Goal: Task Accomplishment & Management: Use online tool/utility

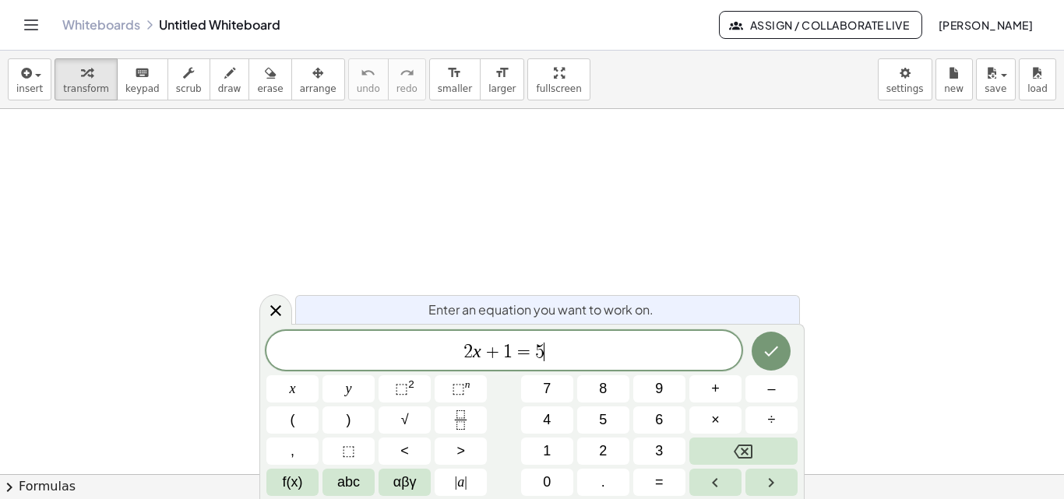
click at [638, 338] on div "2 x + 1 = 5 ​" at bounding box center [503, 350] width 475 height 39
drag, startPoint x: 638, startPoint y: 338, endPoint x: 390, endPoint y: 351, distance: 248.8
click at [390, 351] on div "****** 2 x + 1 = 5" at bounding box center [503, 350] width 475 height 39
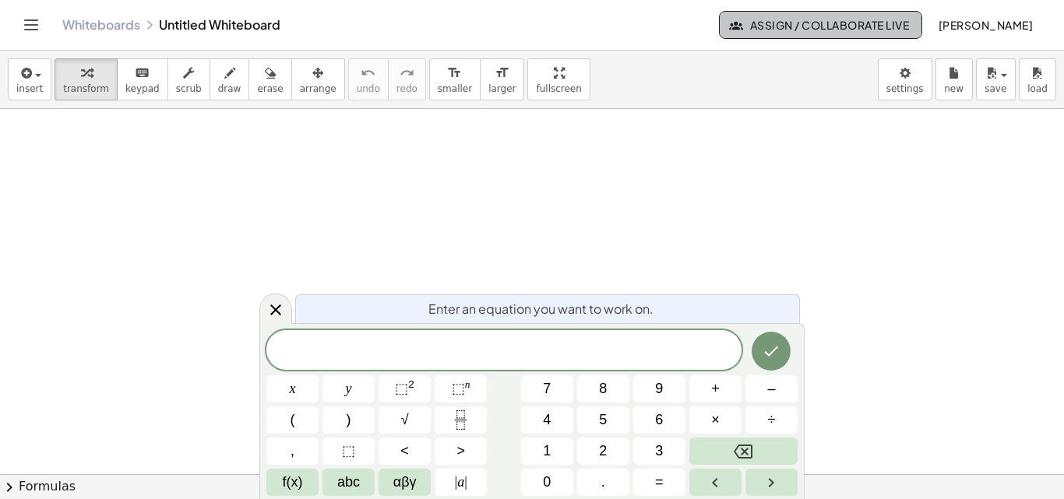
click at [805, 18] on span "Assign / Collaborate Live" at bounding box center [820, 25] width 177 height 14
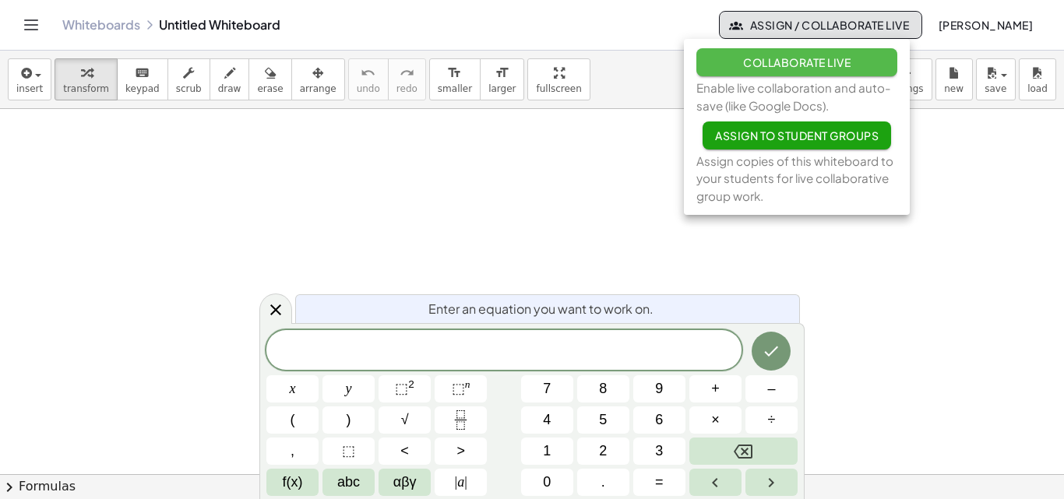
click at [798, 65] on span "Collaborate Live" at bounding box center [797, 62] width 108 height 14
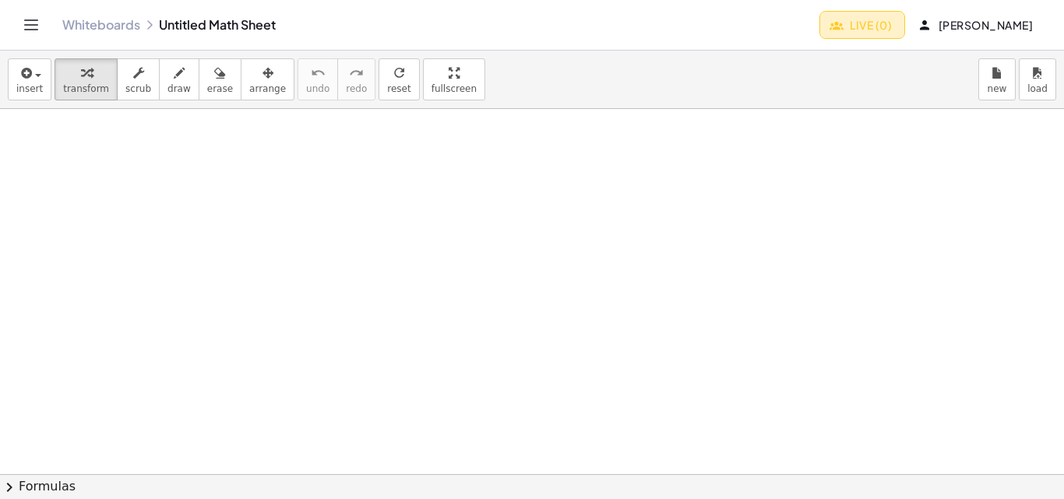
click at [840, 23] on span "Live (0)" at bounding box center [862, 25] width 59 height 14
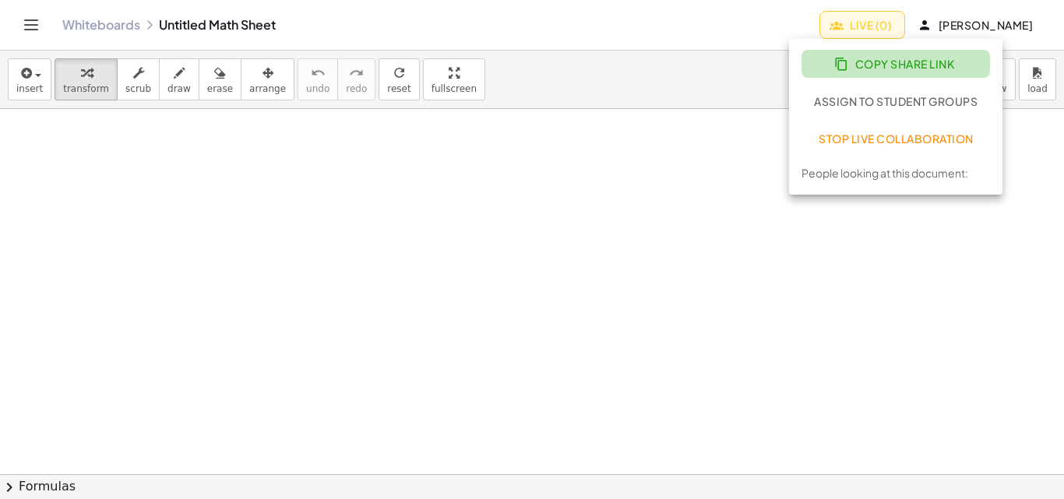
click at [880, 62] on span "Copy Share Link" at bounding box center [895, 64] width 117 height 14
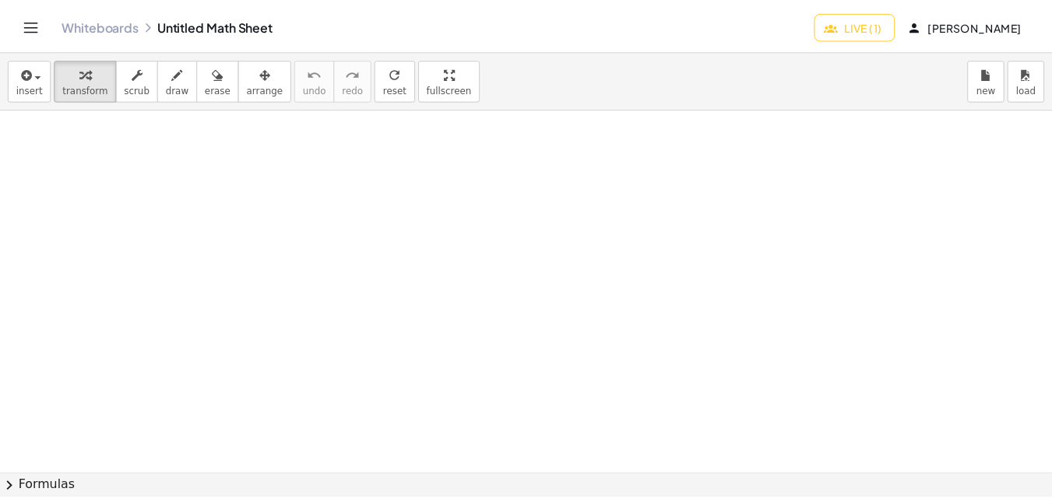
scroll to position [156, 0]
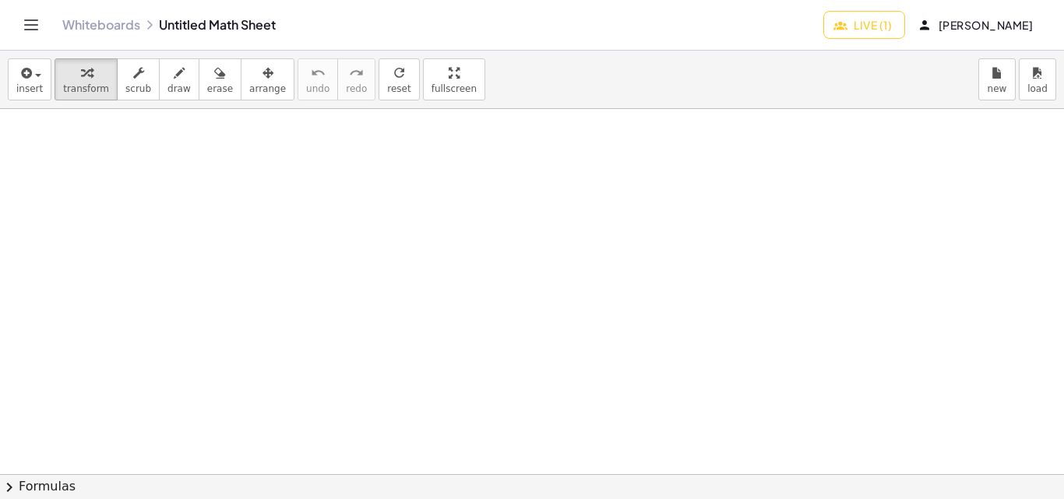
click at [30, 24] on icon "Toggle navigation" at bounding box center [31, 25] width 19 height 19
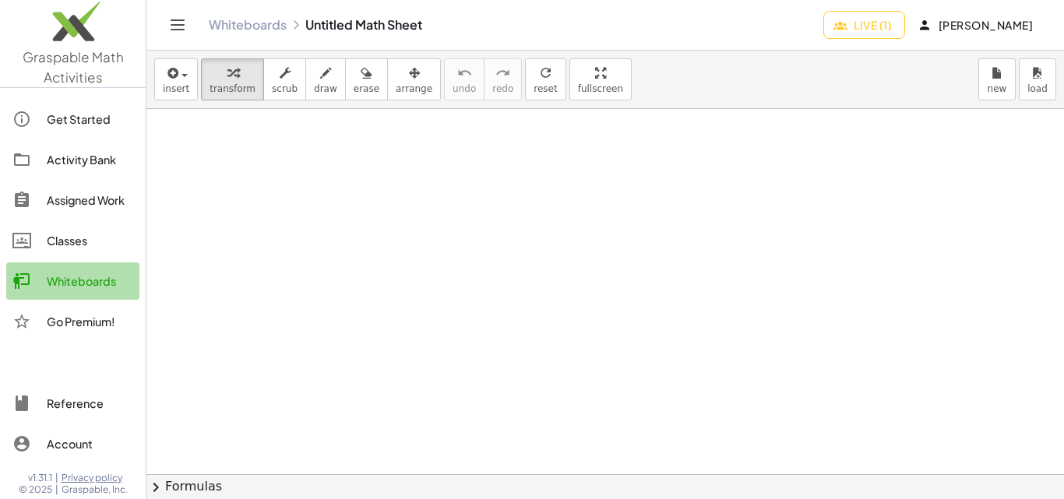
click at [73, 276] on div "Whiteboards" at bounding box center [90, 281] width 86 height 19
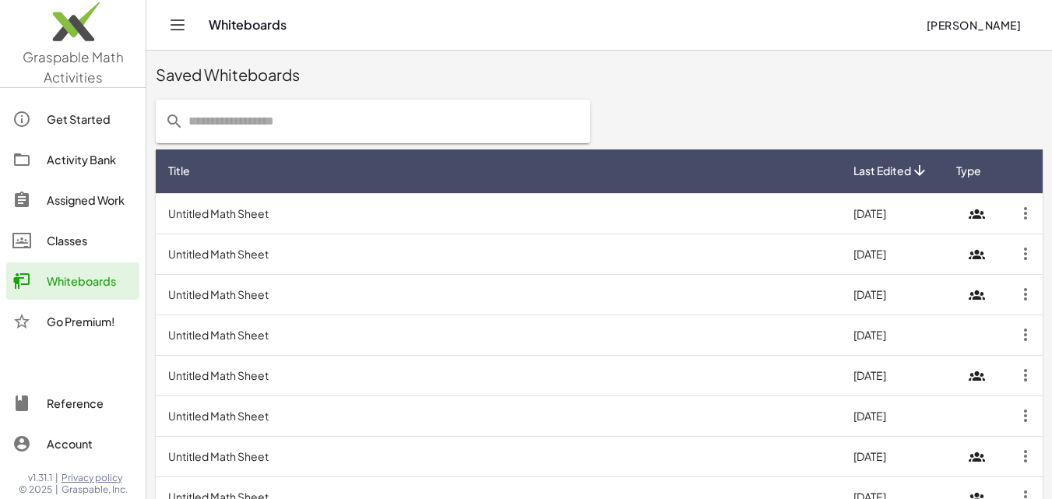
scroll to position [54, 0]
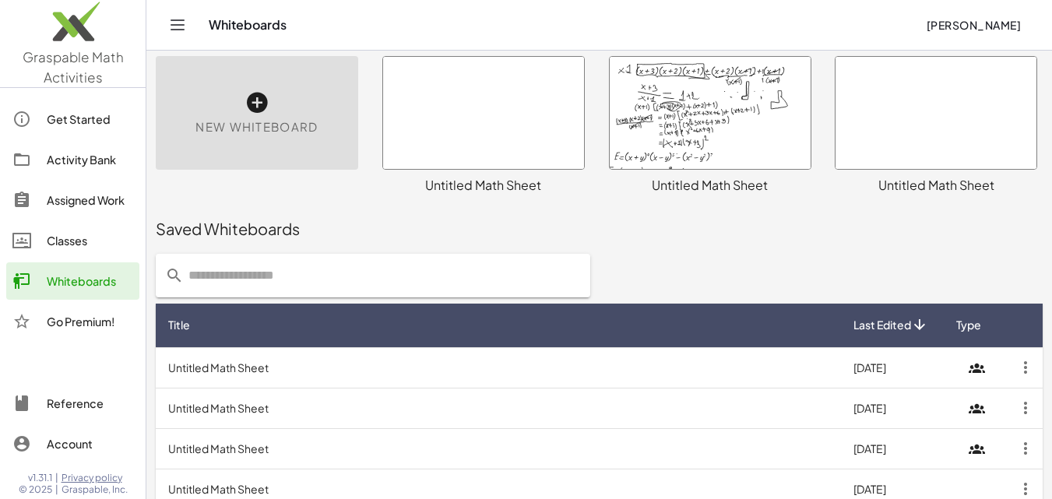
click at [742, 137] on div at bounding box center [710, 113] width 201 height 112
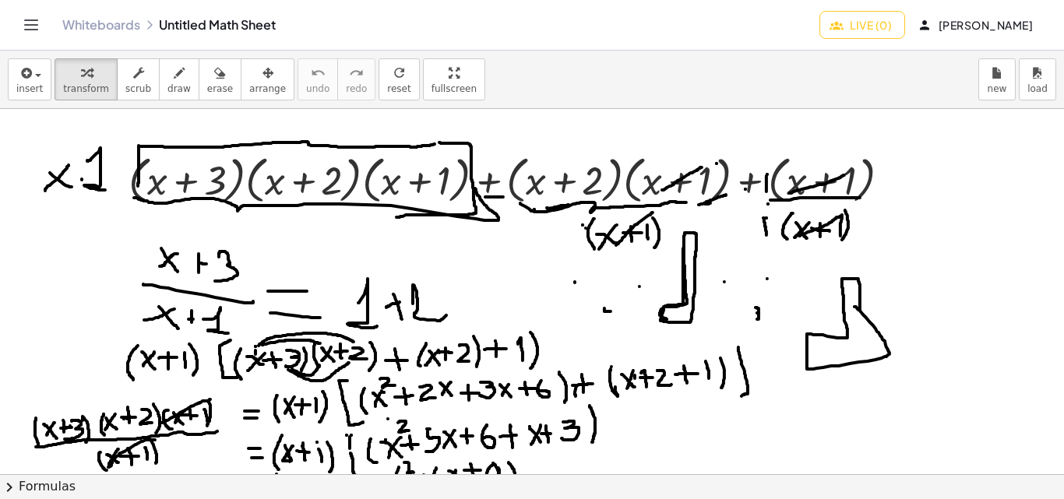
click at [25, 30] on icon "Toggle navigation" at bounding box center [31, 24] width 13 height 9
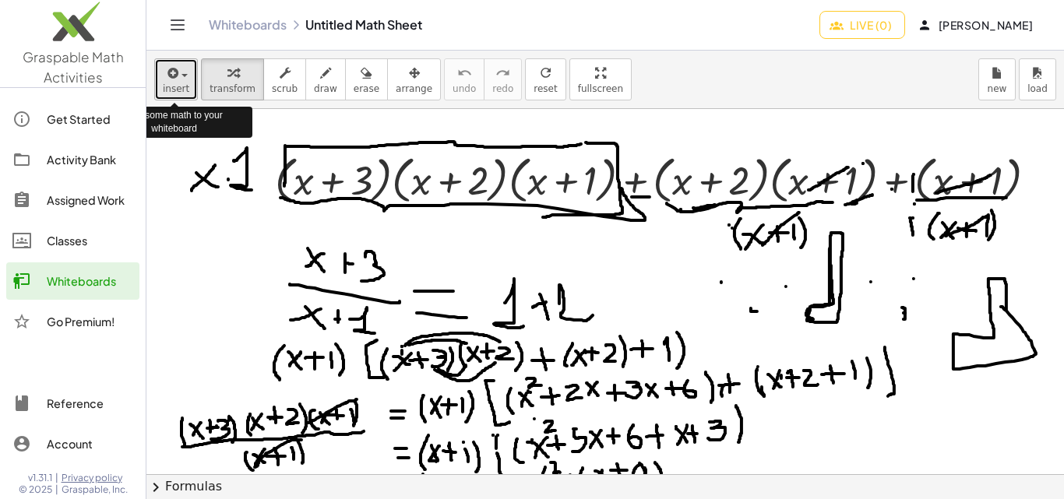
click at [175, 76] on icon "button" at bounding box center [171, 73] width 14 height 19
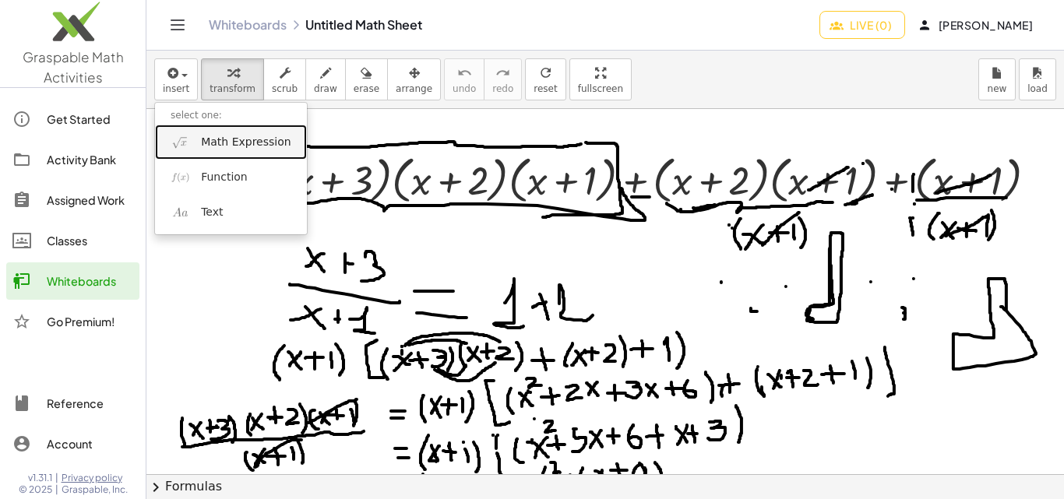
click at [238, 140] on span "Math Expression" at bounding box center [246, 143] width 90 height 16
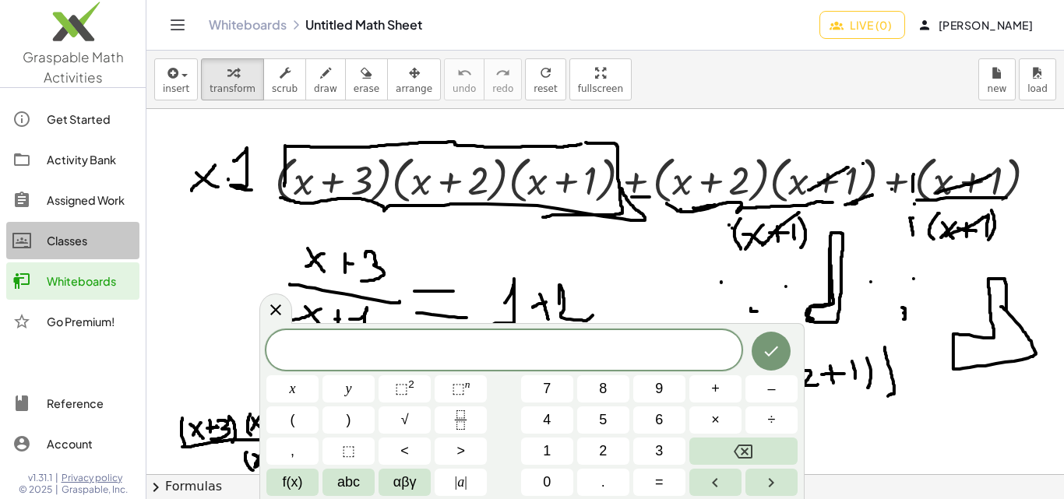
click at [90, 241] on div "Classes" at bounding box center [90, 240] width 86 height 19
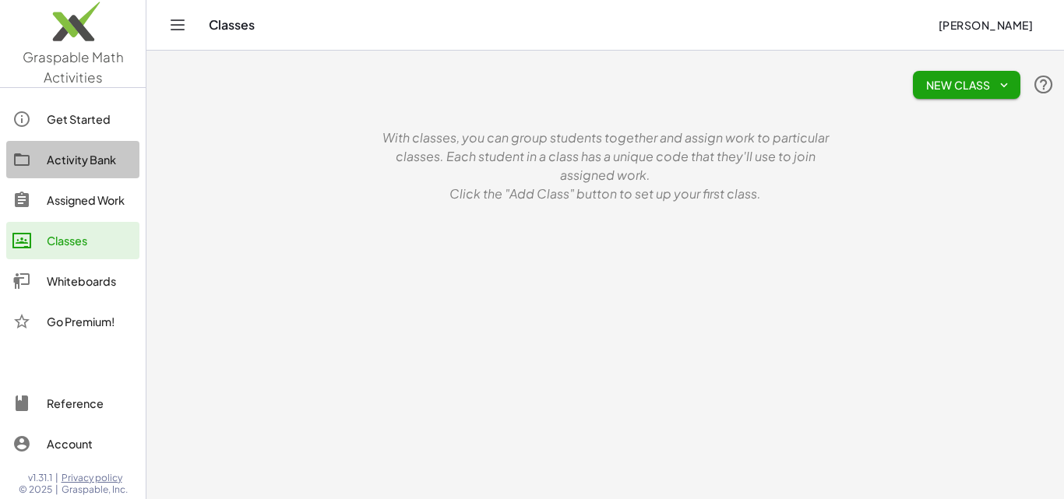
click at [55, 160] on div "Activity Bank" at bounding box center [90, 159] width 86 height 19
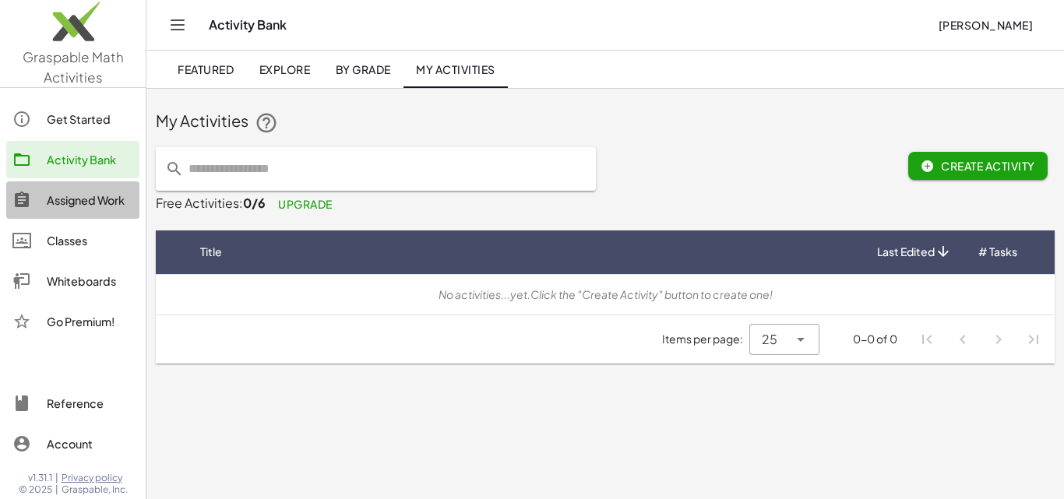
click at [90, 198] on div "Assigned Work" at bounding box center [90, 200] width 86 height 19
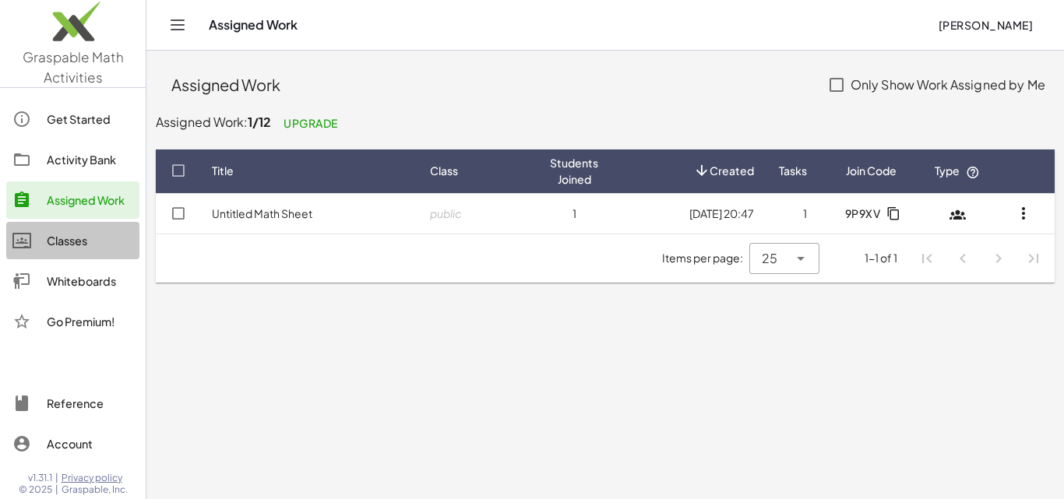
click at [78, 242] on div "Classes" at bounding box center [90, 240] width 86 height 19
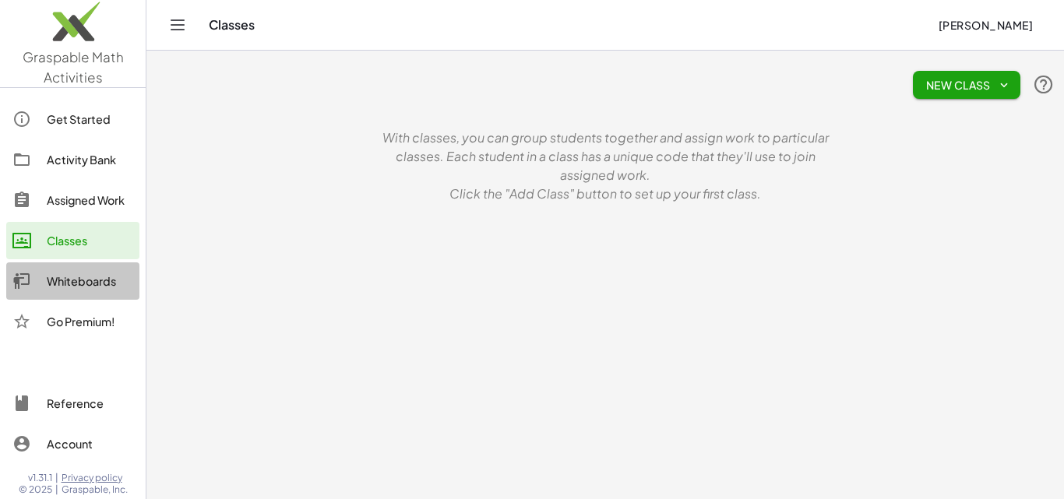
click at [86, 272] on div "Whiteboards" at bounding box center [90, 281] width 86 height 19
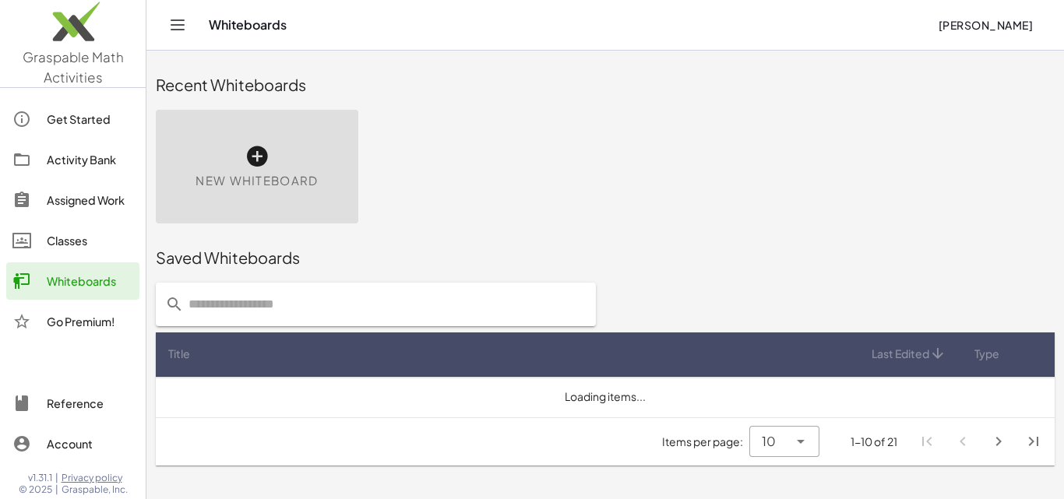
click at [263, 142] on div "New Whiteboard" at bounding box center [257, 167] width 203 height 114
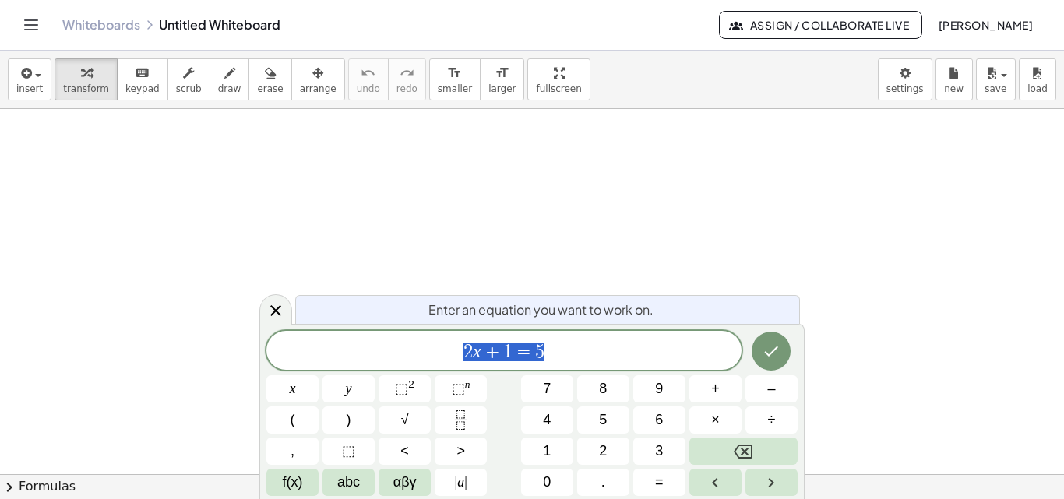
click at [213, 254] on div at bounding box center [532, 474] width 1064 height 731
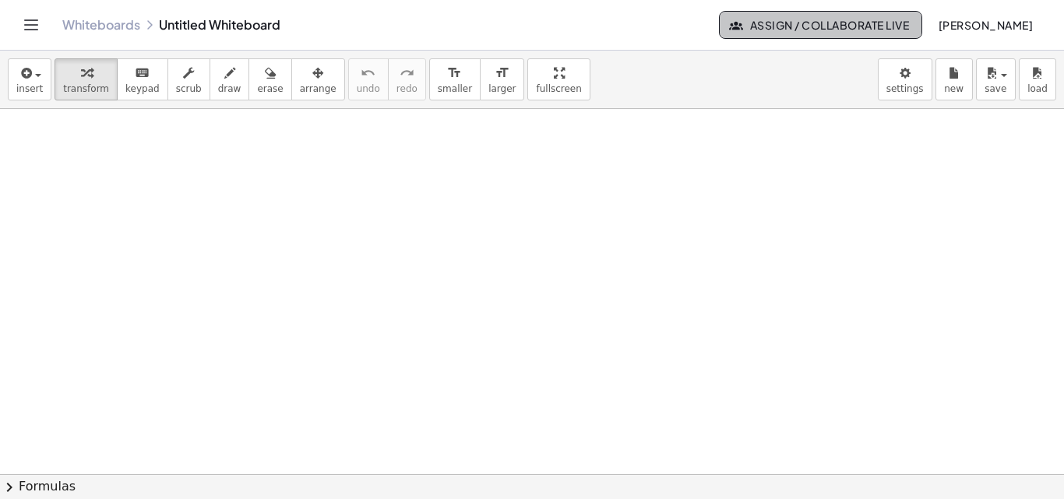
click at [789, 30] on span "Assign / Collaborate Live" at bounding box center [820, 25] width 177 height 14
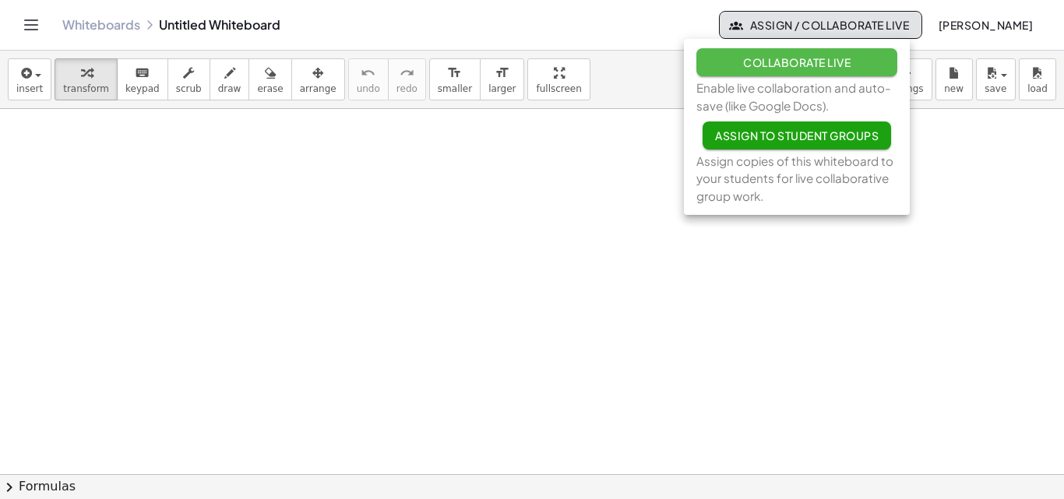
click at [785, 66] on span "Collaborate Live" at bounding box center [797, 62] width 108 height 14
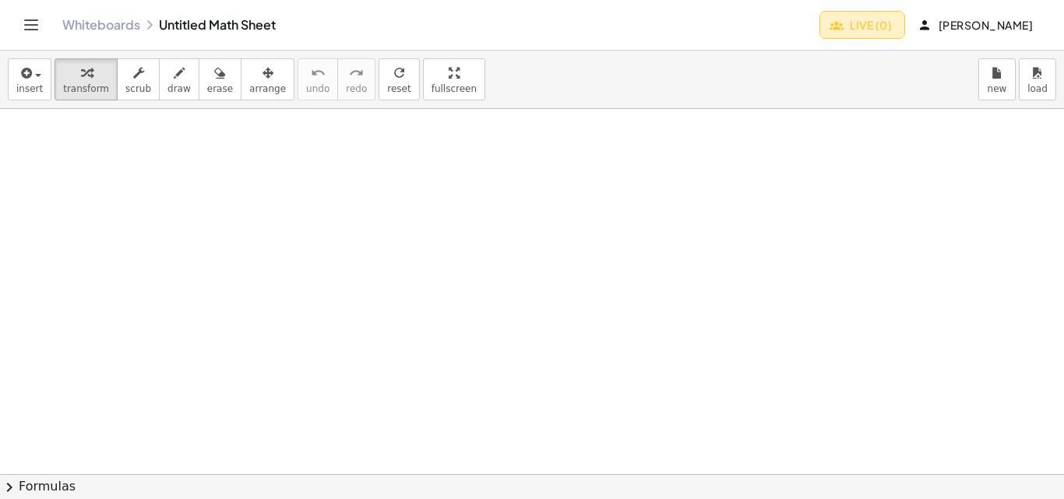
click at [841, 26] on span "Live (0)" at bounding box center [862, 25] width 59 height 14
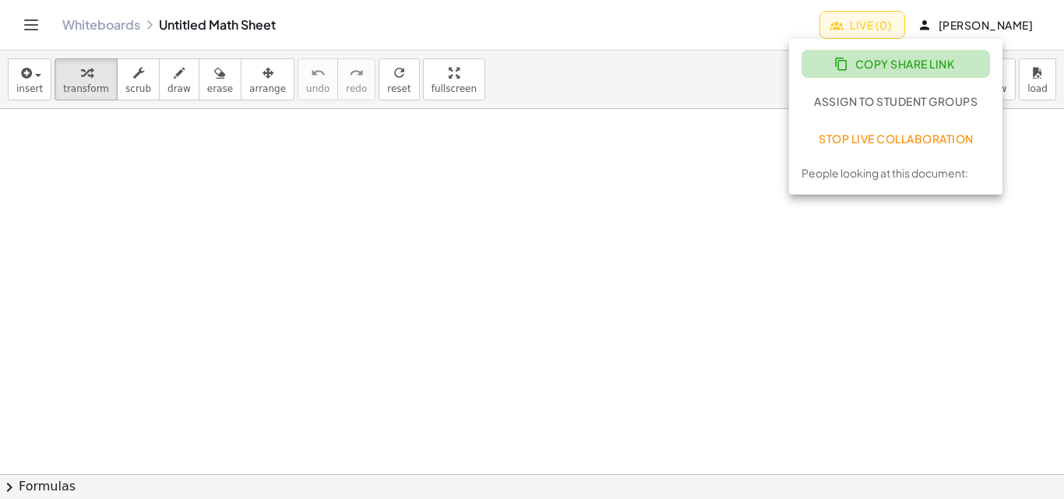
click at [868, 60] on span "Copy Share Link" at bounding box center [895, 64] width 117 height 14
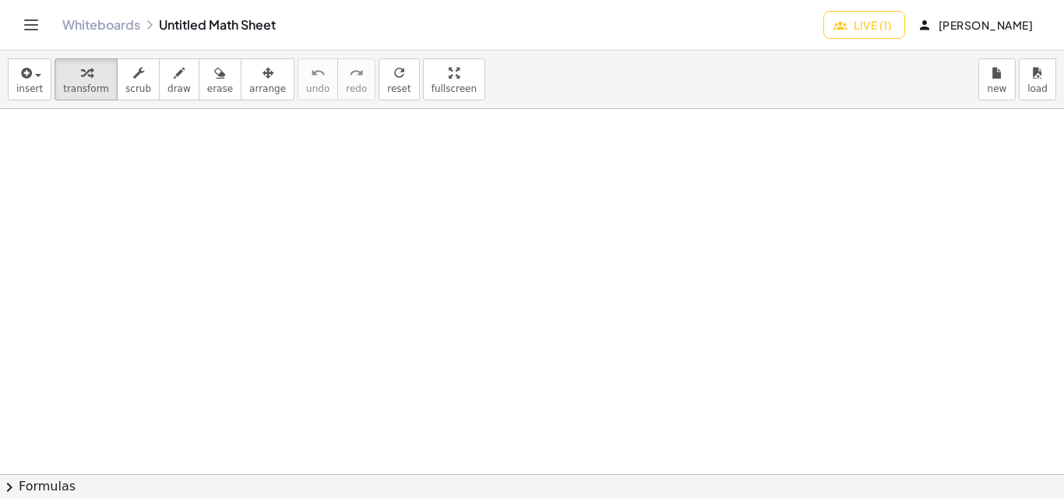
click at [27, 23] on icon "Toggle navigation" at bounding box center [31, 25] width 19 height 19
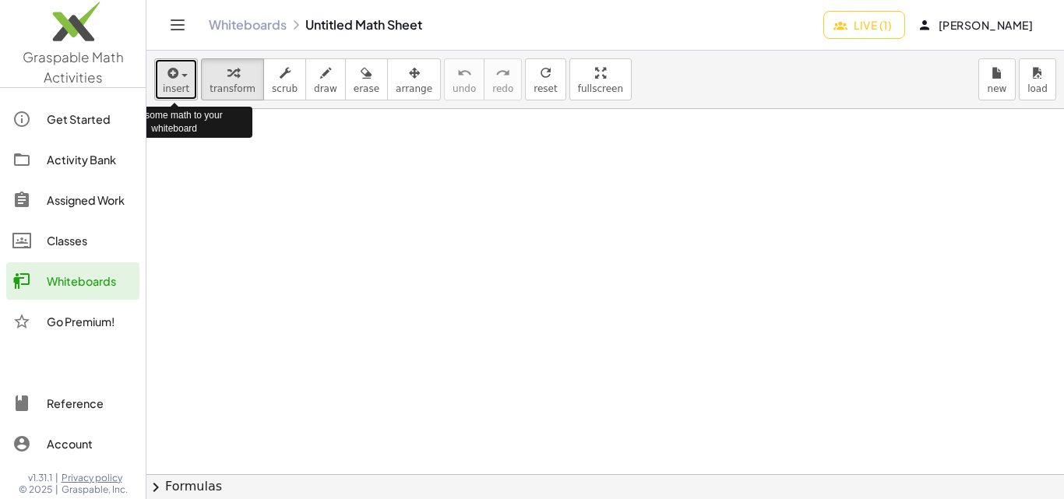
click at [172, 75] on icon "button" at bounding box center [171, 73] width 14 height 19
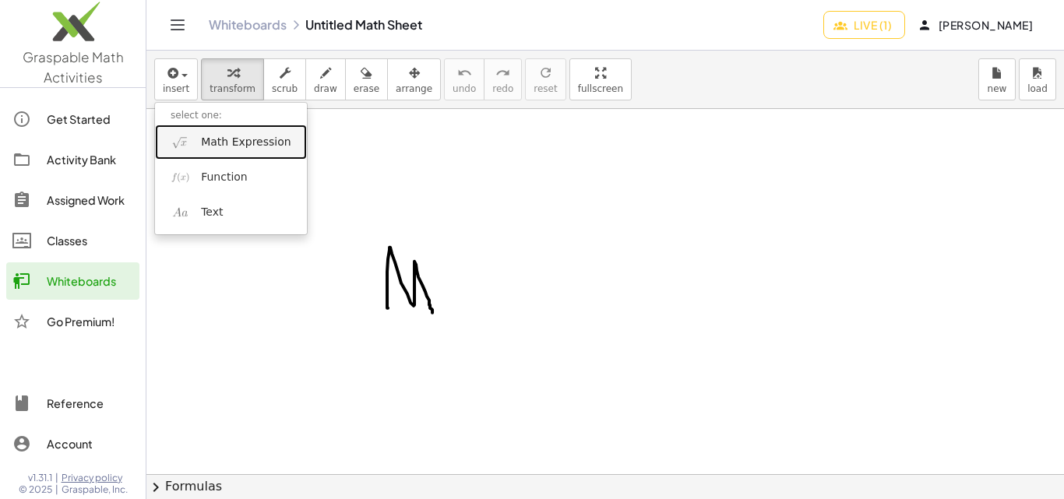
click at [236, 143] on span "Math Expression" at bounding box center [246, 143] width 90 height 16
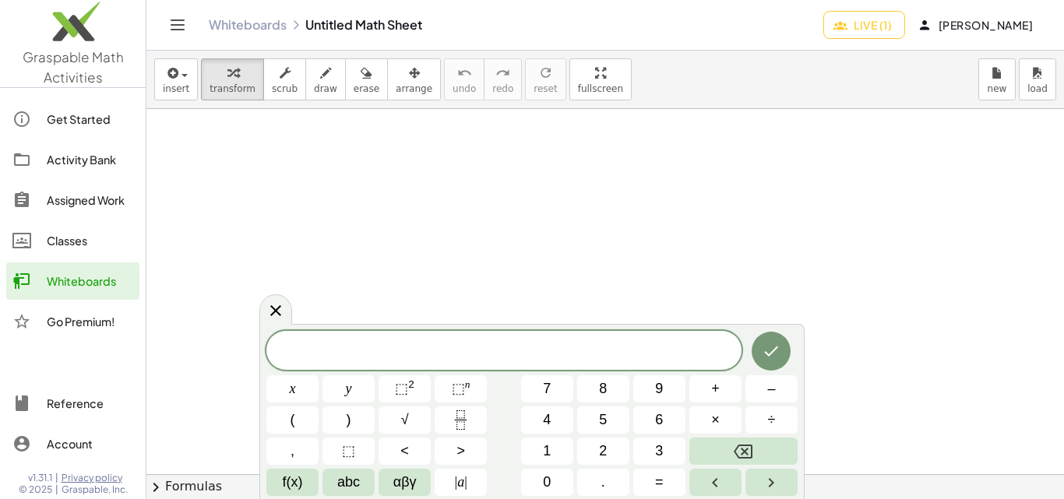
scroll to position [156, 0]
click at [890, 132] on div at bounding box center [605, 318] width 918 height 731
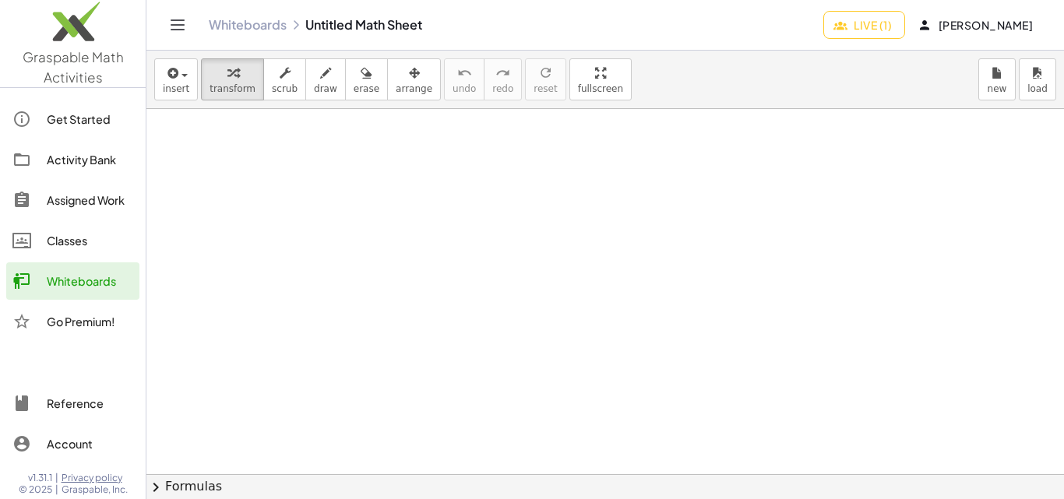
click at [244, 160] on div at bounding box center [605, 318] width 918 height 731
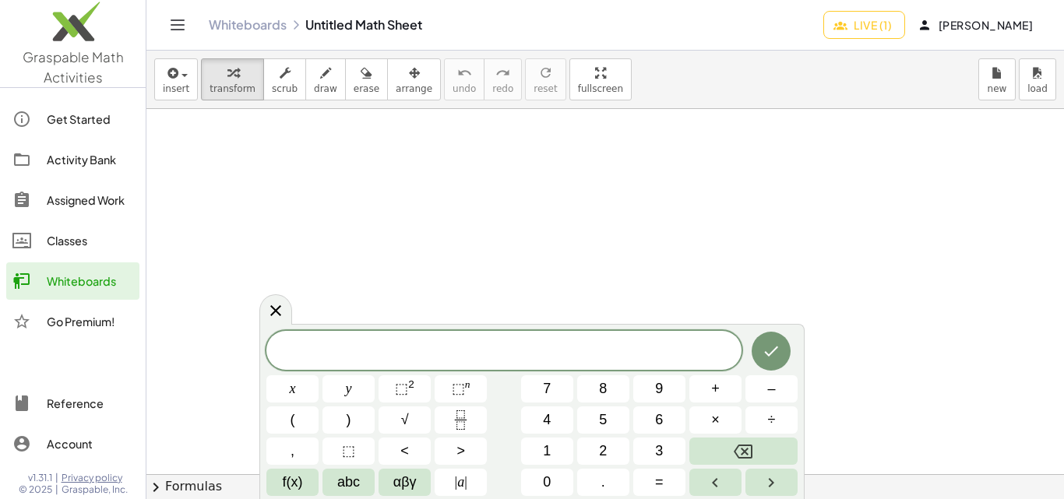
click at [242, 150] on div at bounding box center [605, 318] width 918 height 731
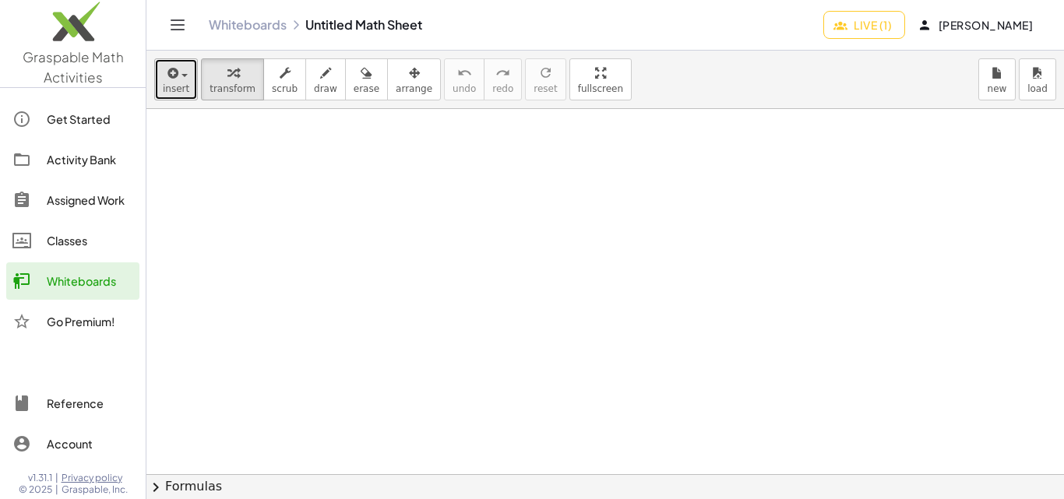
click at [180, 80] on div "button" at bounding box center [176, 72] width 26 height 19
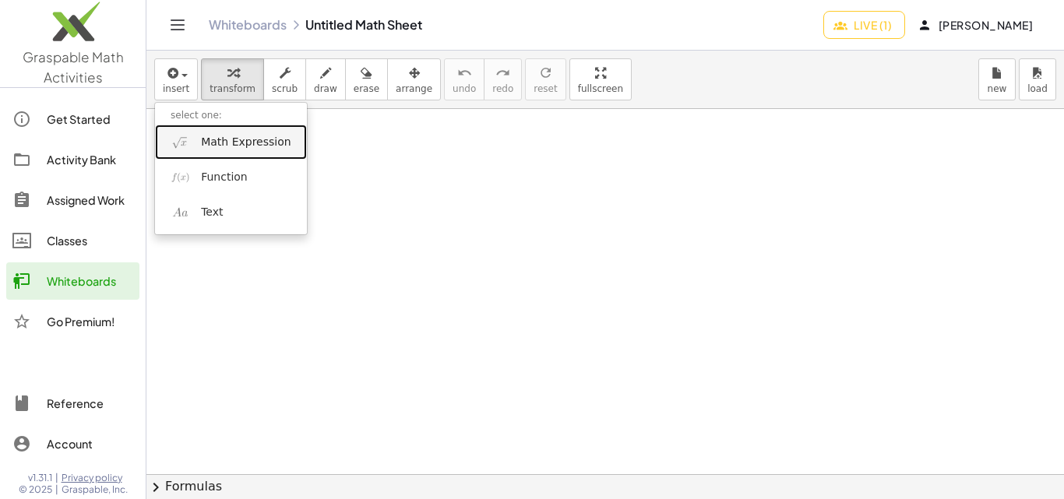
click at [238, 139] on span "Math Expression" at bounding box center [246, 143] width 90 height 16
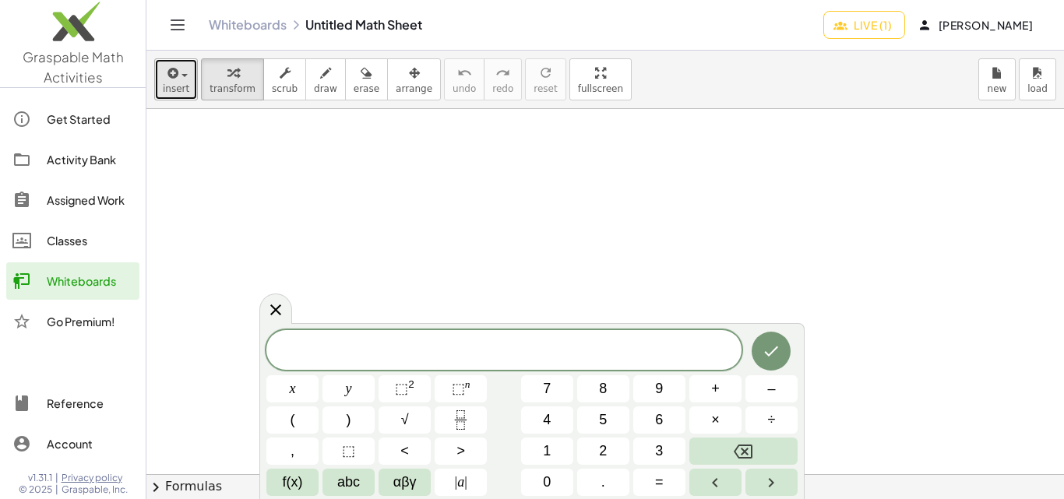
click at [176, 76] on icon "button" at bounding box center [171, 73] width 14 height 19
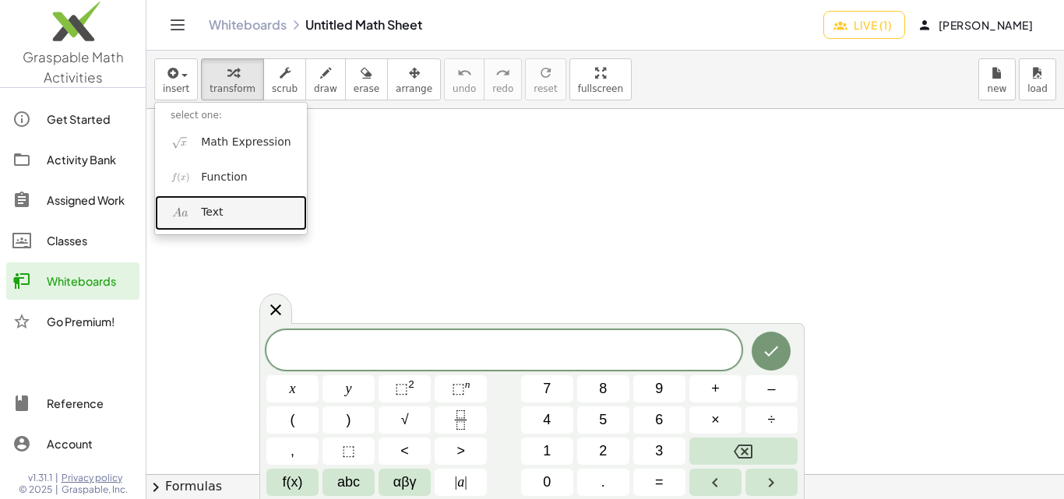
click at [226, 206] on link "Text" at bounding box center [231, 213] width 152 height 35
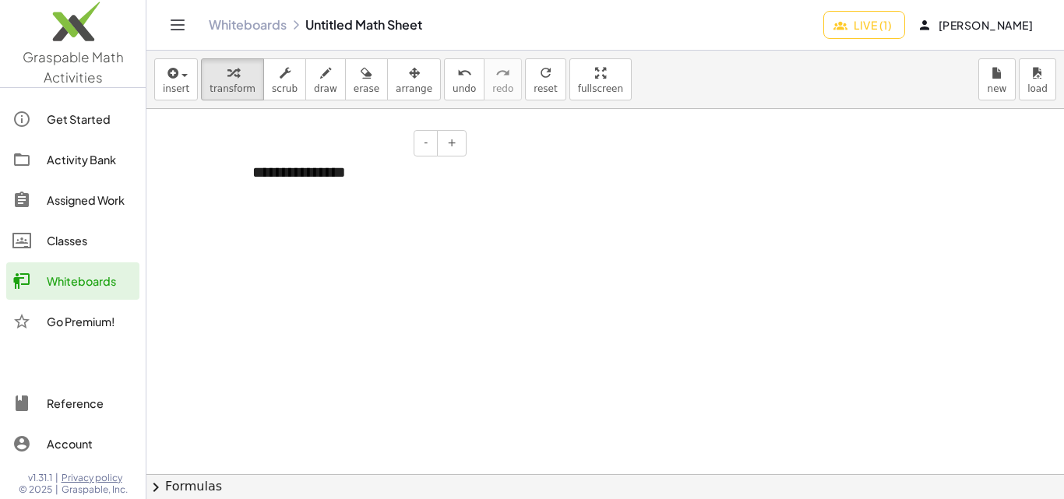
click at [298, 171] on div "**********" at bounding box center [354, 173] width 234 height 54
paste div
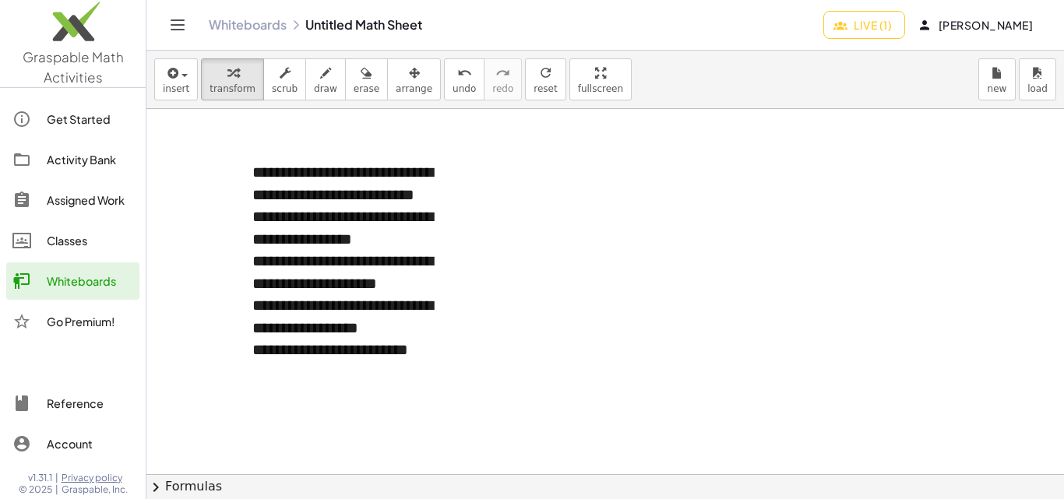
click at [471, 335] on div at bounding box center [605, 318] width 918 height 731
click at [449, 330] on div "**********" at bounding box center [353, 316] width 203 height 44
drag, startPoint x: 457, startPoint y: 143, endPoint x: 488, endPoint y: 150, distance: 32.7
click at [488, 150] on div "**********" at bounding box center [605, 318] width 918 height 731
click at [454, 143] on span "+" at bounding box center [451, 142] width 9 height 12
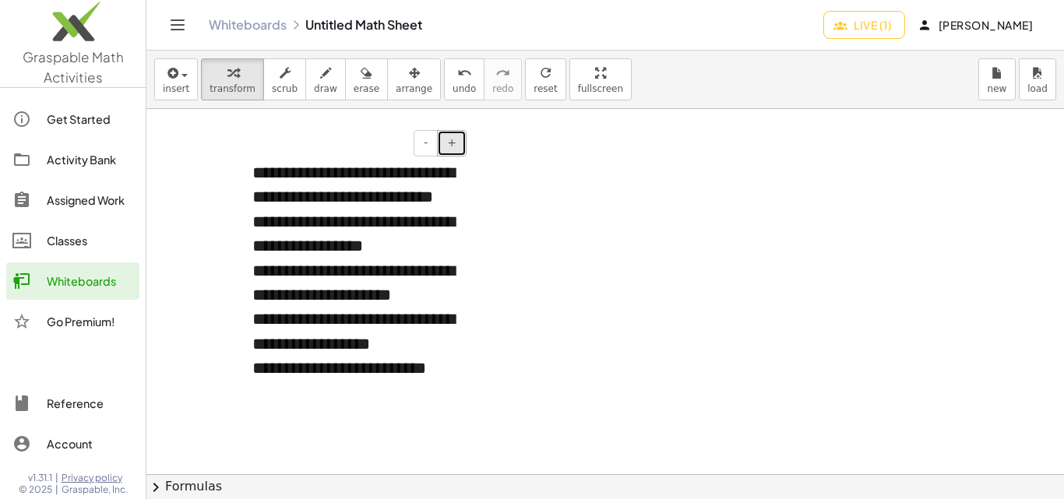
click at [454, 143] on span "+" at bounding box center [451, 142] width 9 height 12
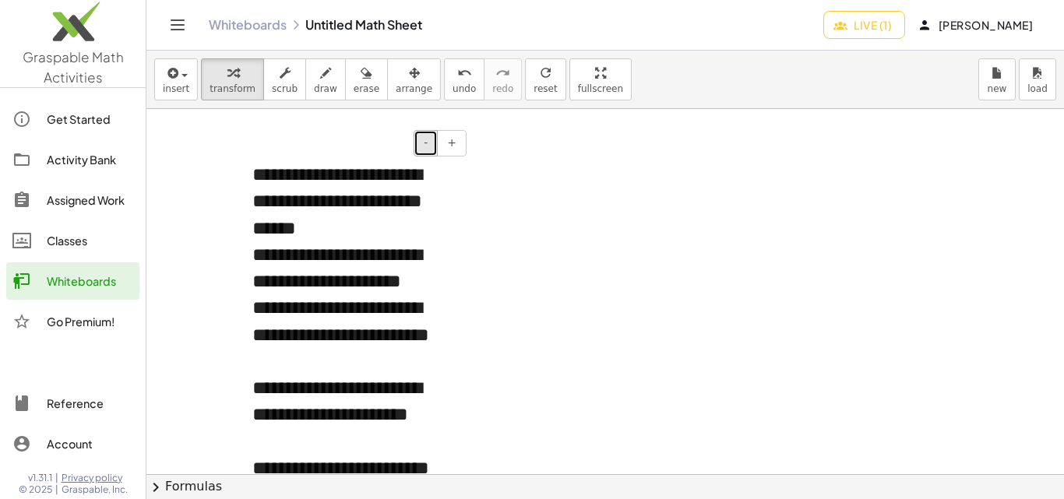
click at [433, 143] on button "-" at bounding box center [426, 143] width 24 height 26
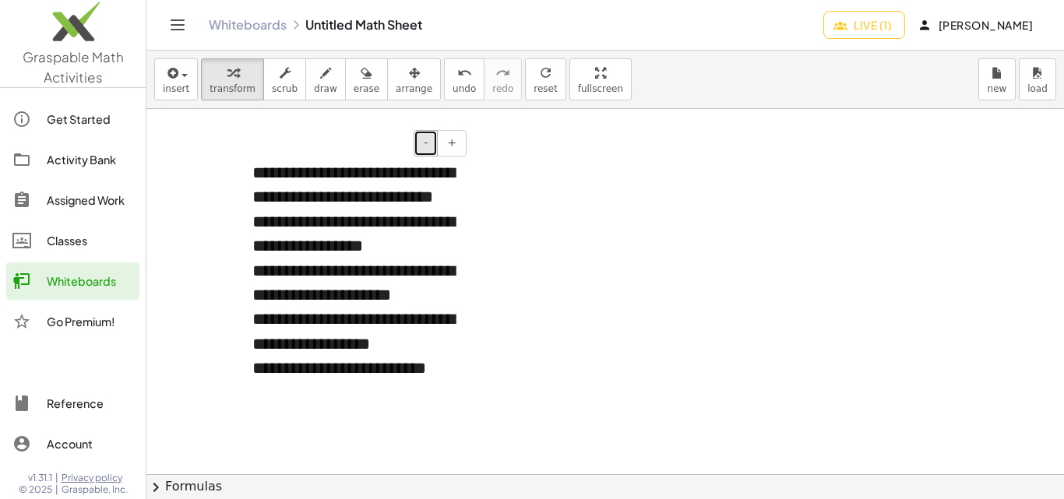
click at [433, 143] on button "-" at bounding box center [426, 143] width 24 height 26
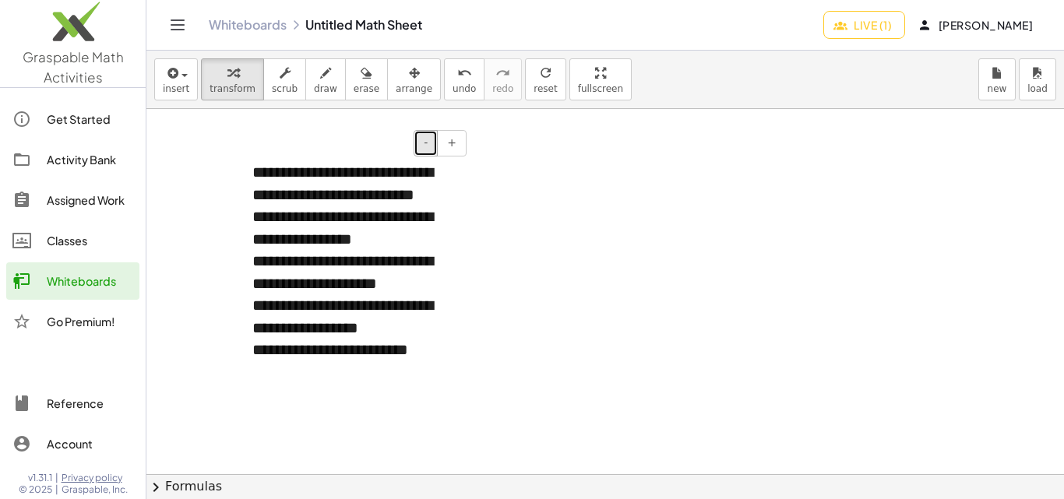
click at [433, 143] on button "-" at bounding box center [426, 143] width 24 height 26
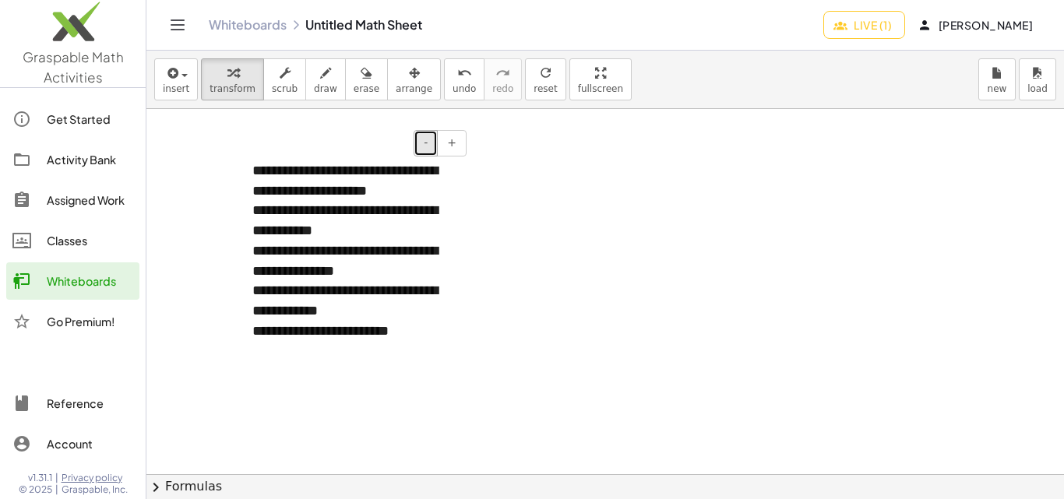
click at [433, 143] on button "-" at bounding box center [426, 143] width 24 height 26
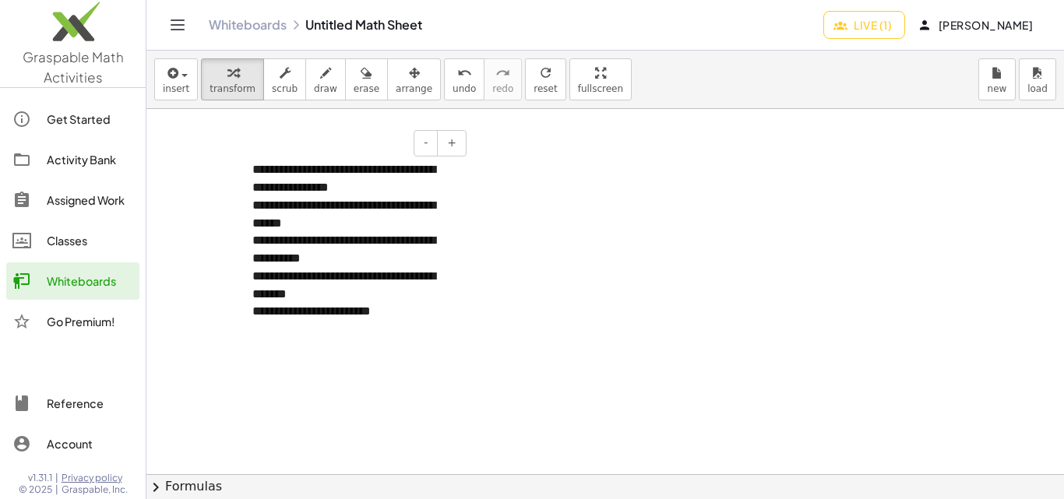
click at [421, 252] on div "**********" at bounding box center [353, 250] width 203 height 36
drag, startPoint x: 469, startPoint y: 336, endPoint x: 558, endPoint y: 328, distance: 89.1
click at [558, 328] on div "**********" at bounding box center [605, 318] width 918 height 731
click at [273, 167] on div "**********" at bounding box center [354, 242] width 234 height 192
click at [616, 308] on div at bounding box center [605, 318] width 918 height 731
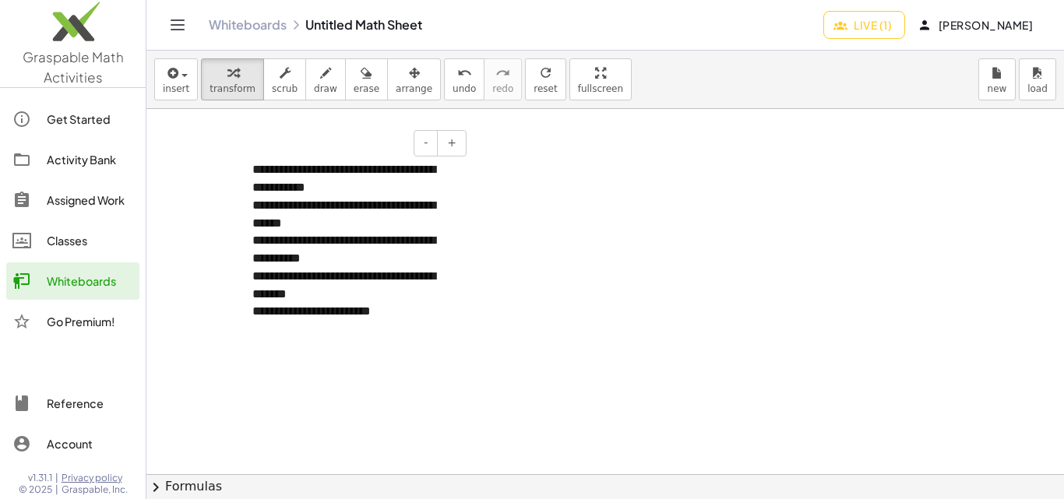
click at [371, 216] on div "**********" at bounding box center [353, 215] width 203 height 36
click at [452, 146] on span "+" at bounding box center [451, 142] width 9 height 12
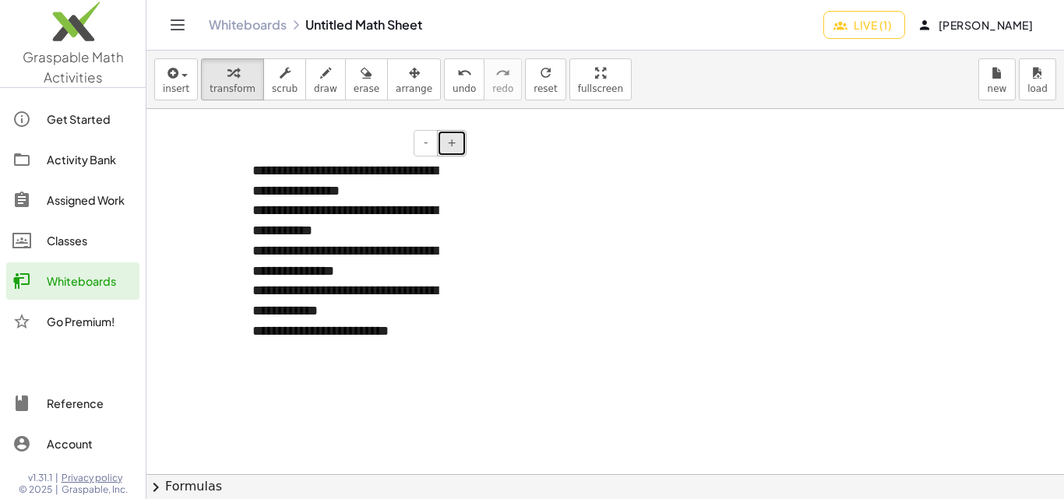
click at [452, 146] on span "+" at bounding box center [451, 142] width 9 height 12
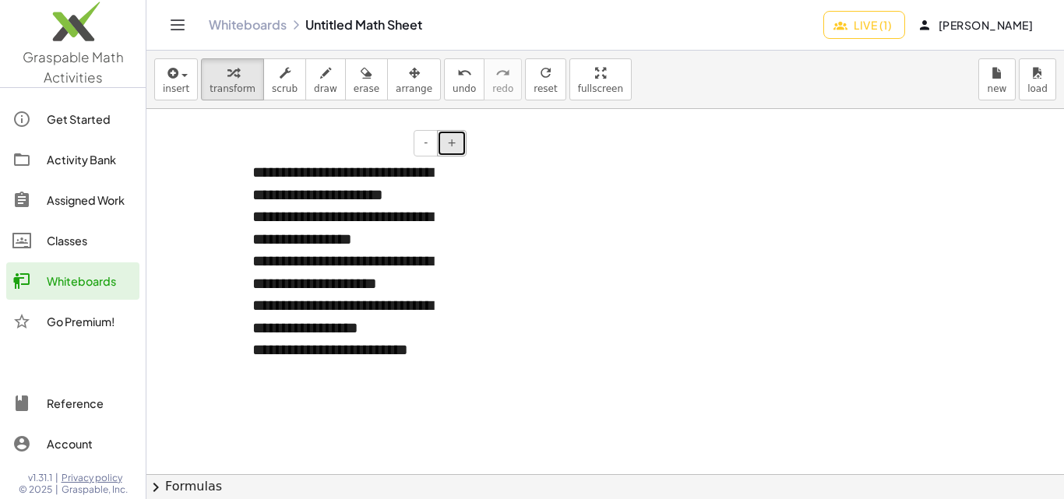
click at [452, 146] on span "+" at bounding box center [451, 142] width 9 height 12
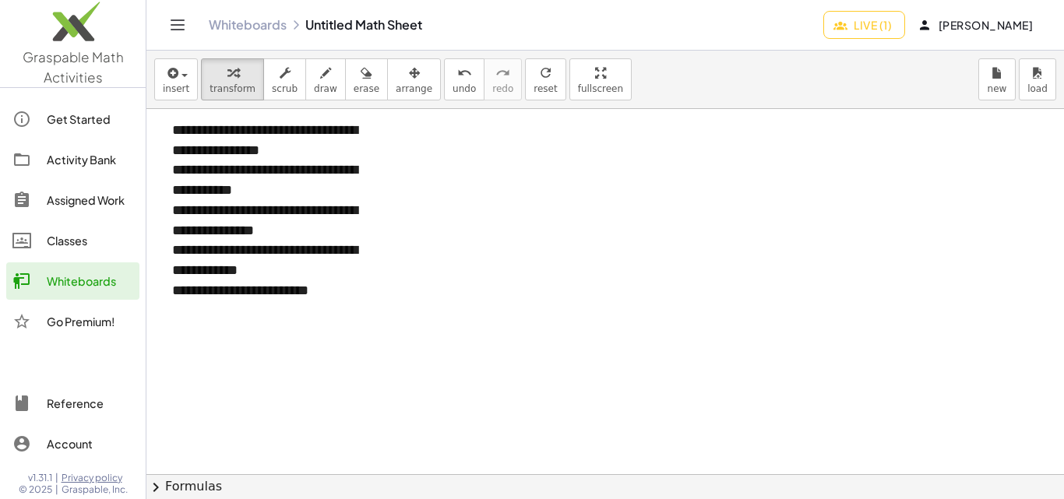
scroll to position [0, 0]
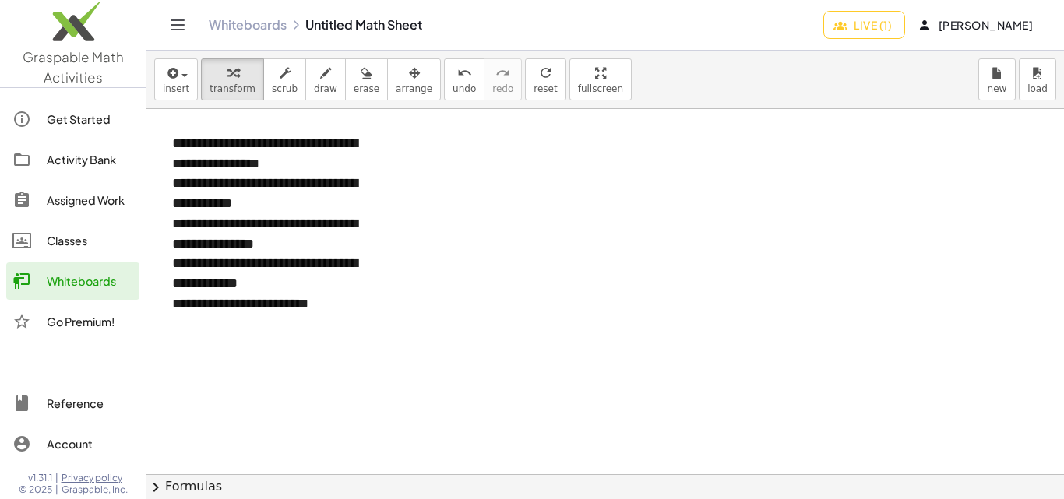
click at [175, 20] on icon "Toggle navigation" at bounding box center [177, 24] width 13 height 9
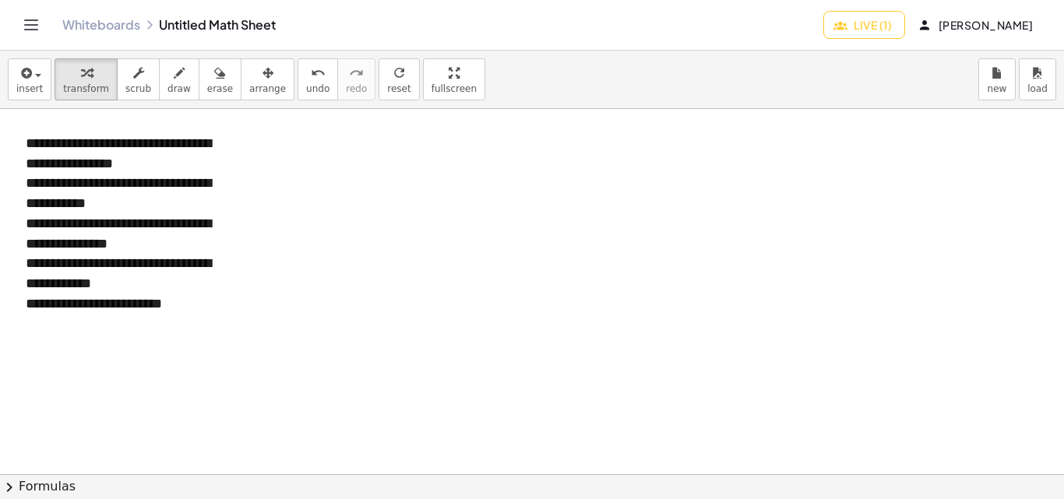
click at [36, 22] on icon "Toggle navigation" at bounding box center [31, 25] width 19 height 19
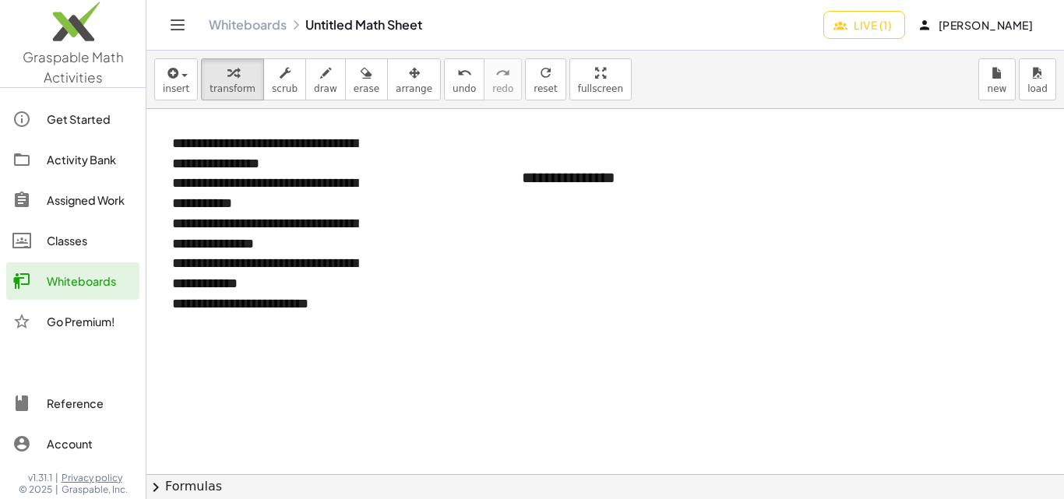
click at [72, 156] on div "Activity Bank" at bounding box center [90, 159] width 86 height 19
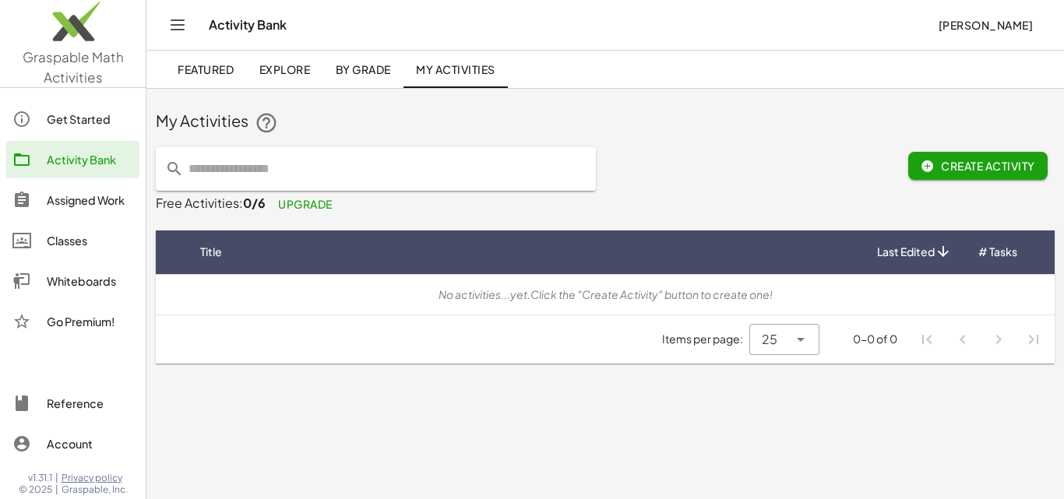
click at [69, 240] on div "Classes" at bounding box center [90, 240] width 86 height 19
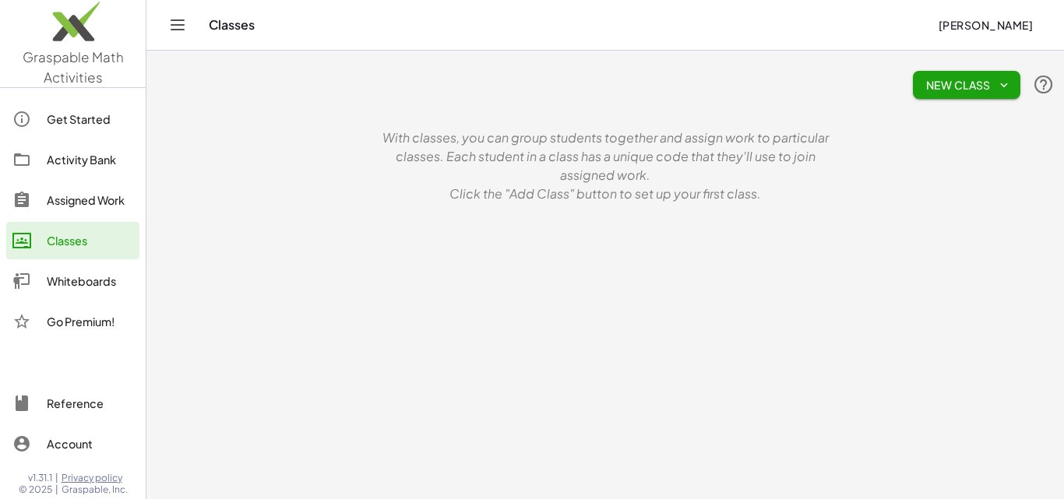
click at [171, 26] on icon "Toggle navigation" at bounding box center [177, 25] width 19 height 19
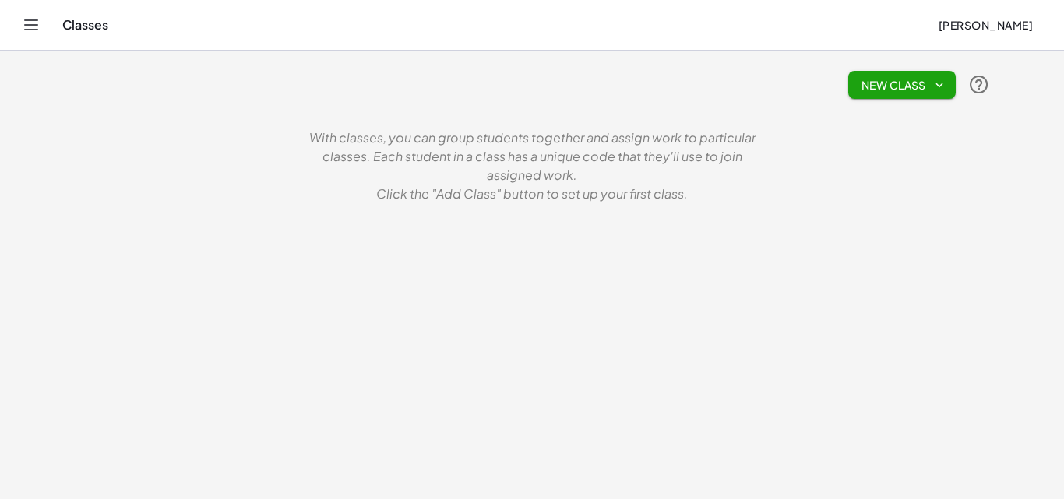
click at [35, 19] on icon "Toggle navigation" at bounding box center [31, 25] width 19 height 19
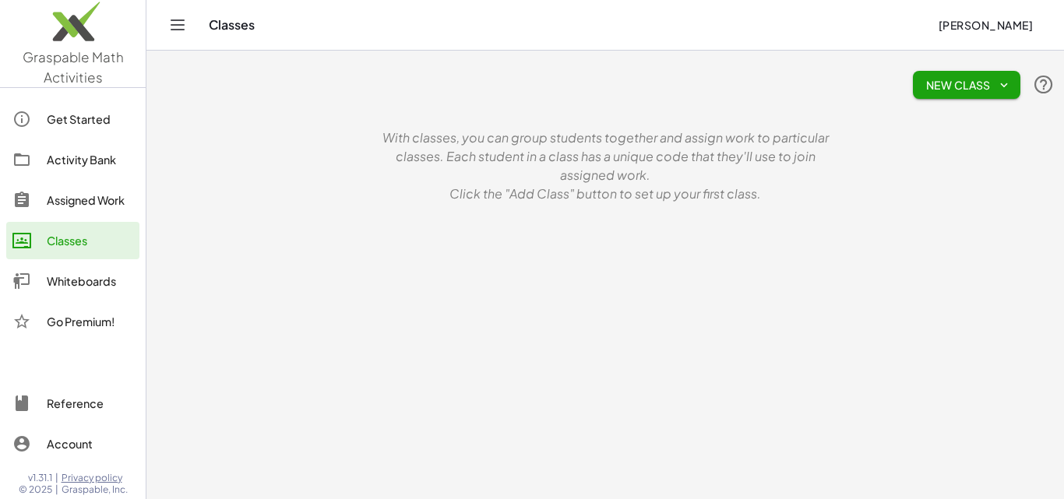
click at [87, 269] on link "Whiteboards" at bounding box center [72, 281] width 133 height 37
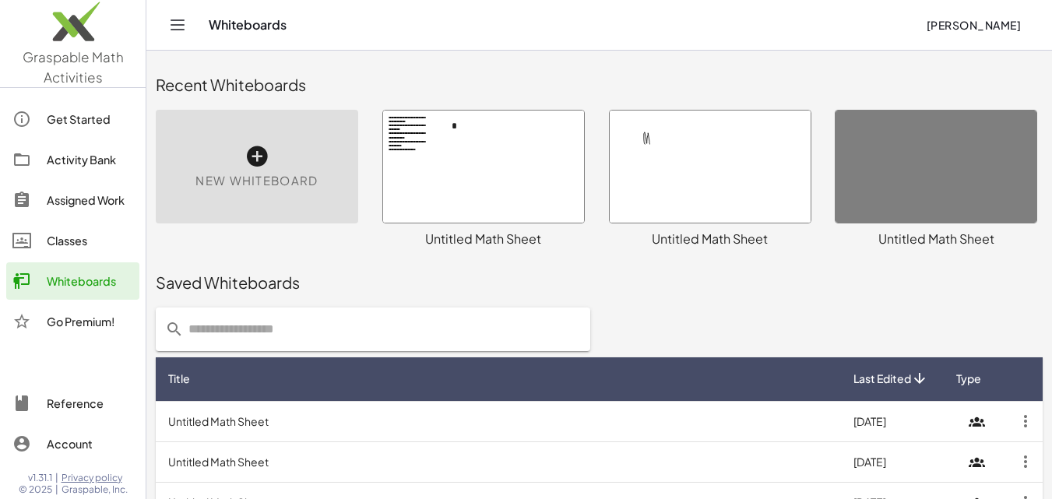
click at [534, 160] on div at bounding box center [483, 167] width 201 height 112
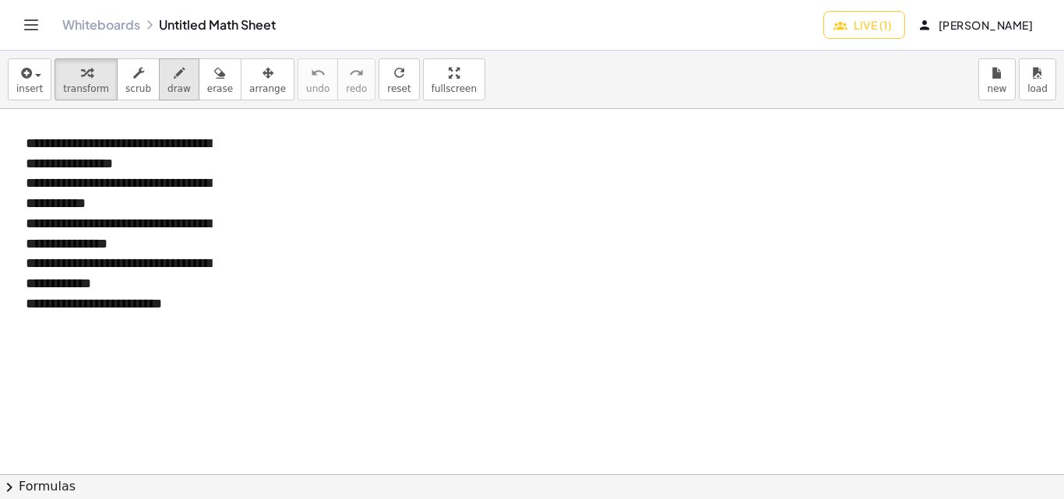
click at [174, 71] on icon "button" at bounding box center [179, 73] width 11 height 19
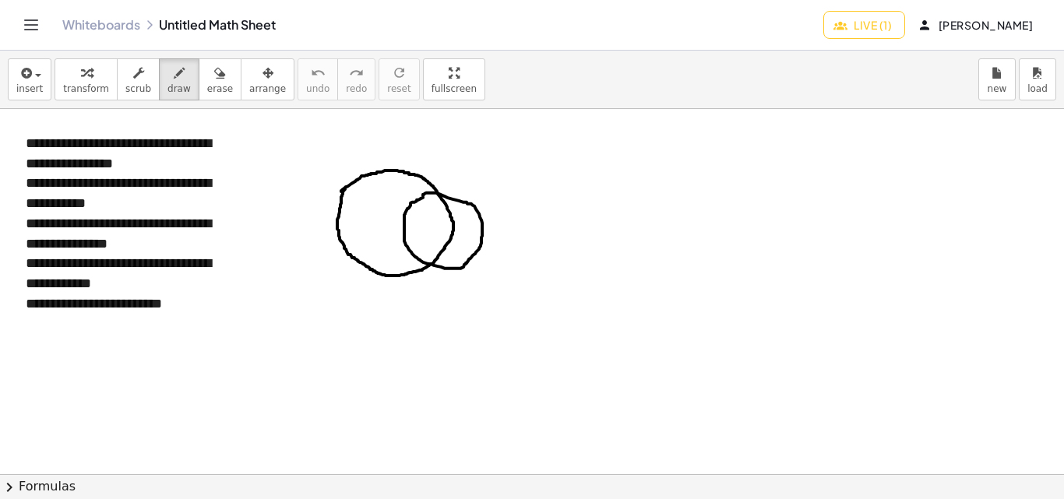
click at [346, 187] on div at bounding box center [532, 474] width 1064 height 731
click at [374, 196] on div at bounding box center [532, 474] width 1064 height 731
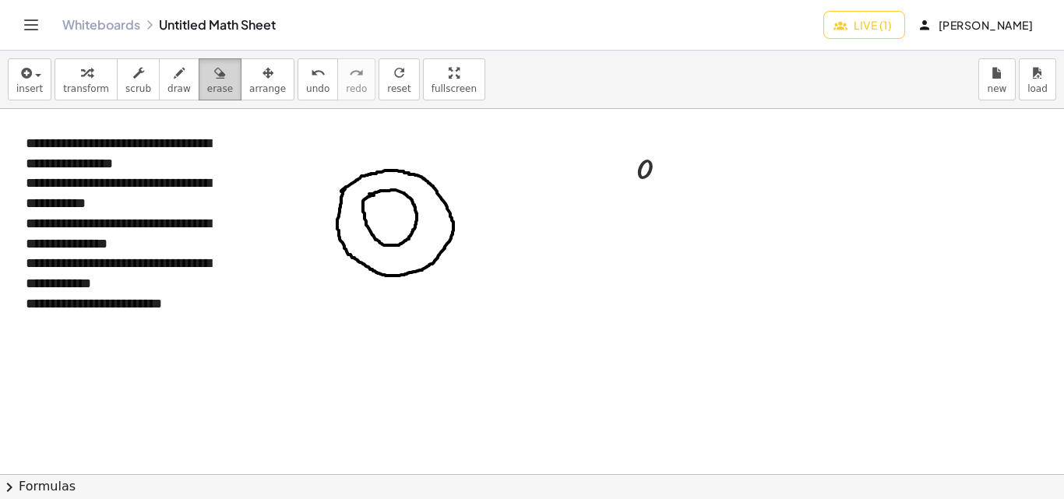
click at [214, 76] on icon "button" at bounding box center [219, 73] width 11 height 19
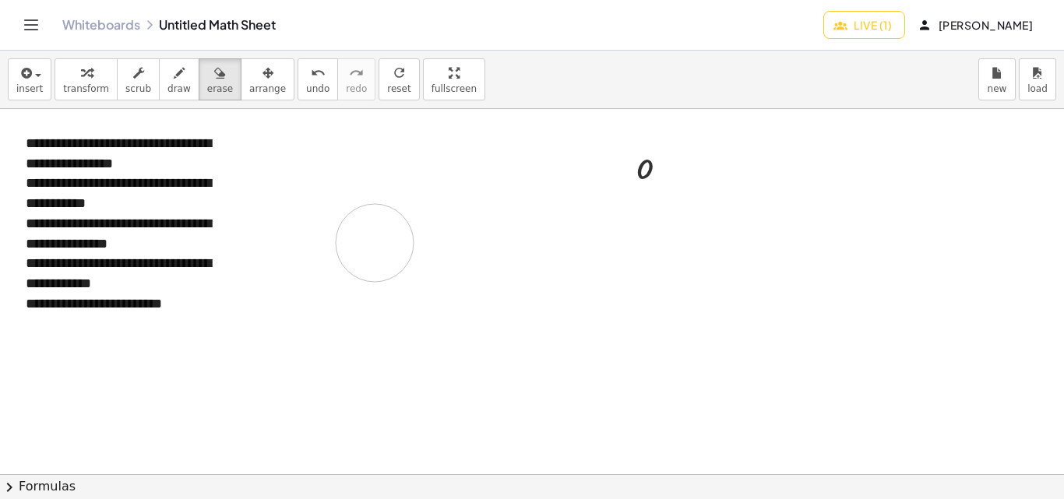
drag, startPoint x: 346, startPoint y: 187, endPoint x: 393, endPoint y: 237, distance: 68.9
click at [383, 241] on div at bounding box center [532, 474] width 1064 height 731
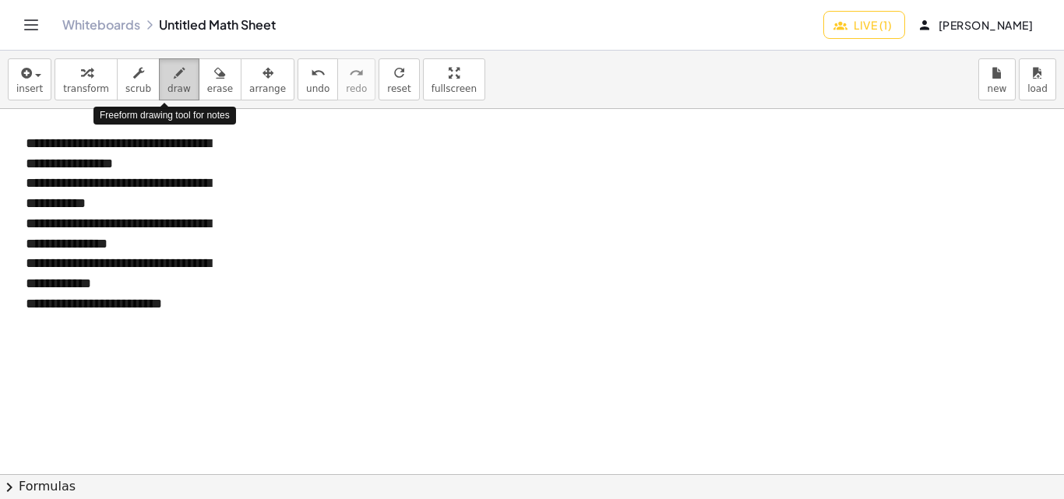
click at [174, 79] on icon "button" at bounding box center [179, 73] width 11 height 19
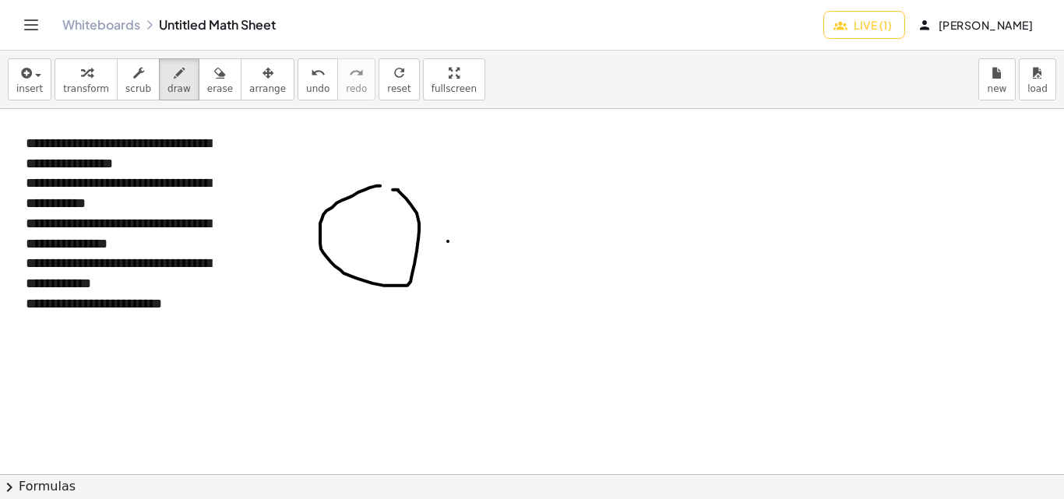
click at [448, 241] on div at bounding box center [532, 474] width 1064 height 731
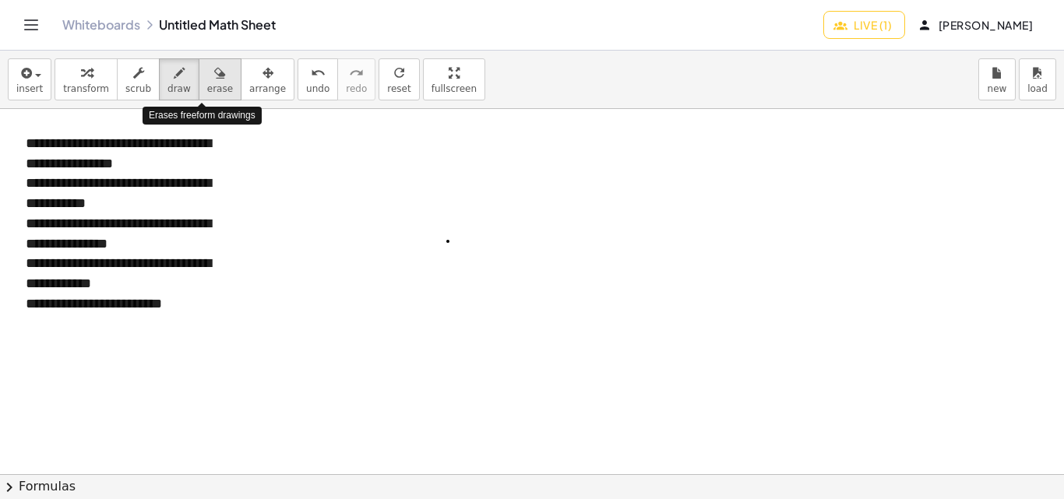
click at [214, 76] on icon "button" at bounding box center [219, 73] width 11 height 19
click at [167, 78] on div "button" at bounding box center [178, 72] width 23 height 19
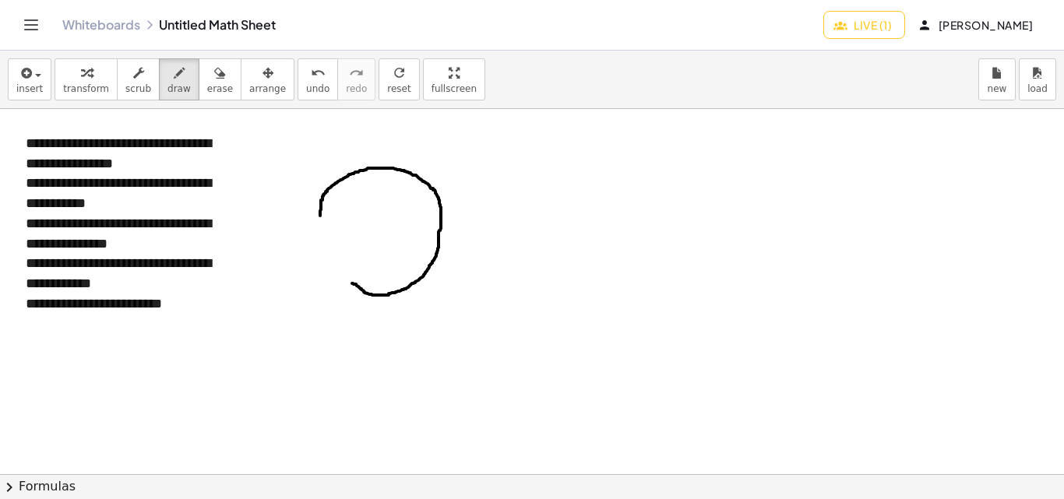
drag, startPoint x: 320, startPoint y: 216, endPoint x: 352, endPoint y: 284, distance: 74.9
click at [352, 284] on div at bounding box center [532, 474] width 1064 height 731
drag, startPoint x: 321, startPoint y: 206, endPoint x: 360, endPoint y: 300, distance: 102.0
click at [360, 300] on div at bounding box center [532, 474] width 1064 height 731
drag, startPoint x: 390, startPoint y: 291, endPoint x: 347, endPoint y: 285, distance: 43.2
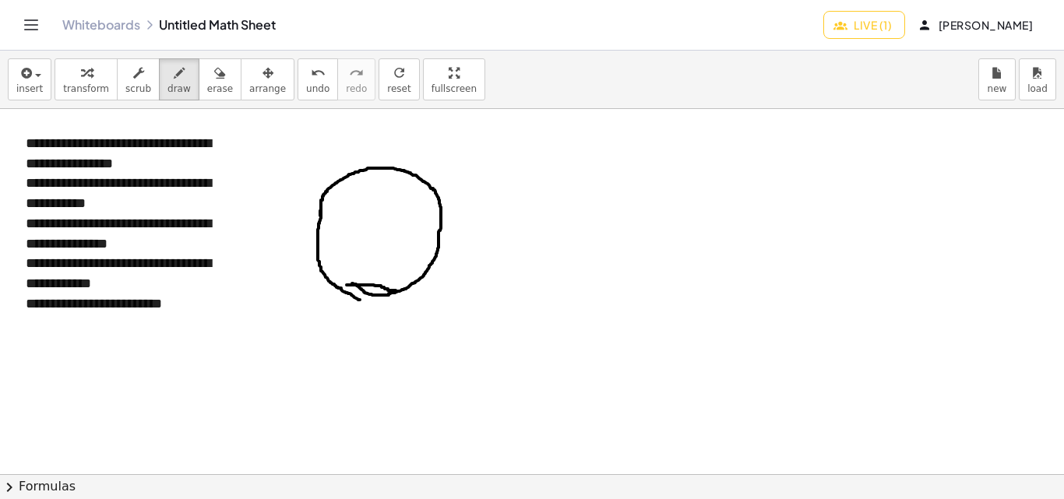
click at [347, 285] on div at bounding box center [532, 474] width 1064 height 731
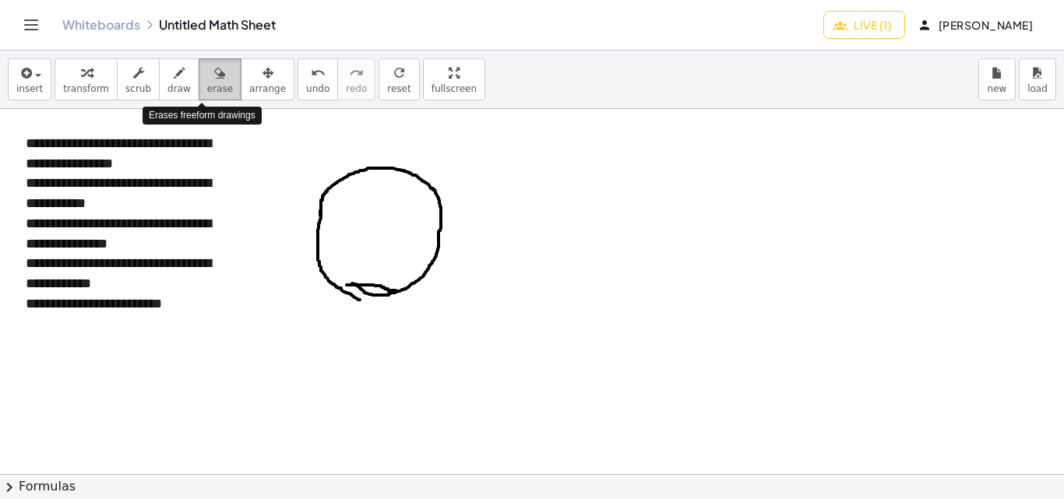
click at [214, 72] on icon "button" at bounding box center [219, 73] width 11 height 19
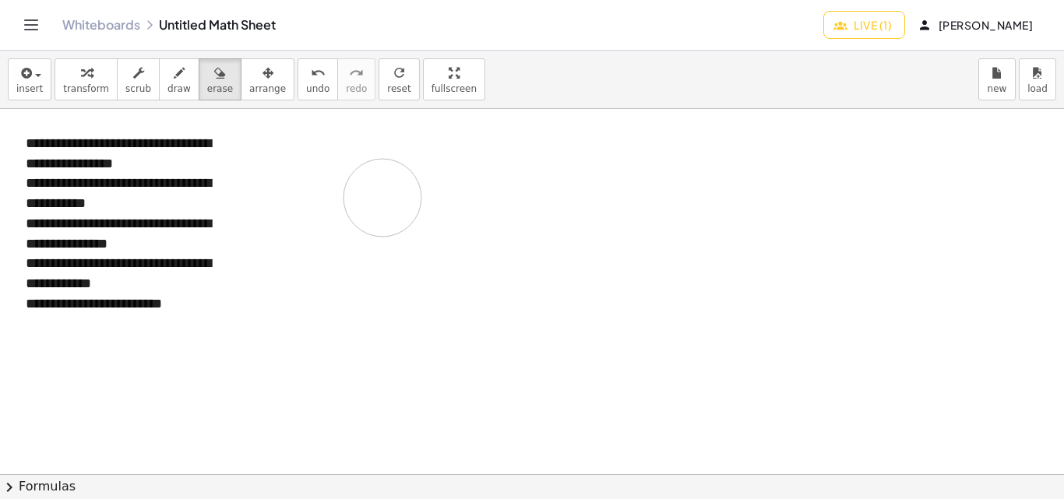
drag, startPoint x: 336, startPoint y: 181, endPoint x: 396, endPoint y: 260, distance: 99.6
click at [396, 243] on div at bounding box center [532, 474] width 1064 height 731
click at [174, 74] on icon "button" at bounding box center [179, 73] width 11 height 19
click at [81, 76] on icon "button" at bounding box center [86, 73] width 11 height 19
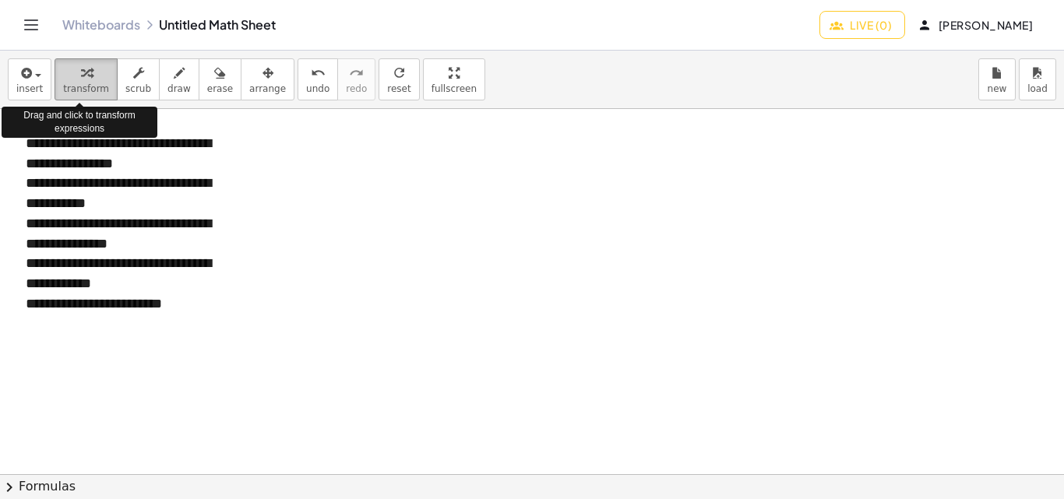
click at [81, 76] on icon "button" at bounding box center [86, 73] width 11 height 19
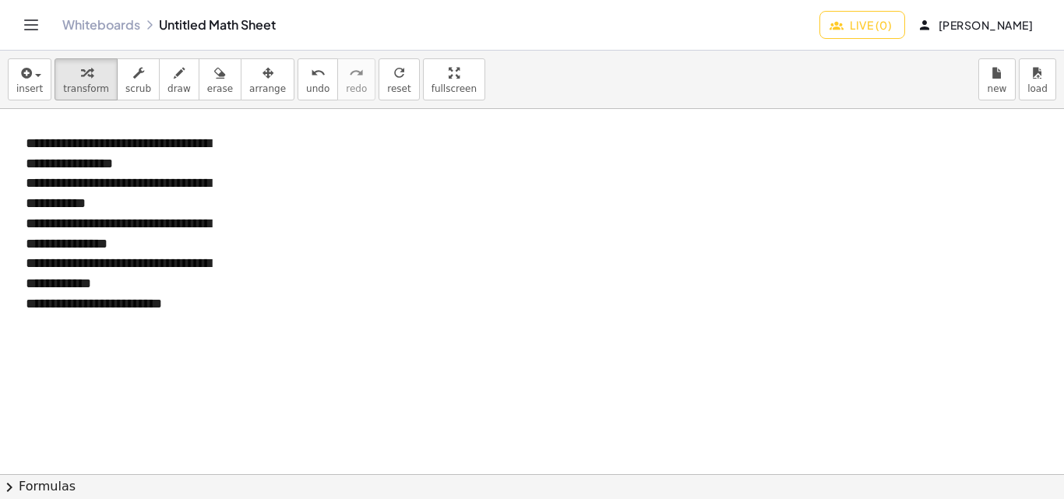
drag, startPoint x: 305, startPoint y: 192, endPoint x: 363, endPoint y: 178, distance: 60.1
click at [376, 180] on div at bounding box center [532, 474] width 1064 height 731
drag, startPoint x: 363, startPoint y: 178, endPoint x: 439, endPoint y: 334, distance: 174.2
click at [453, 344] on div at bounding box center [532, 474] width 1064 height 731
click at [174, 69] on icon "button" at bounding box center [179, 73] width 11 height 19
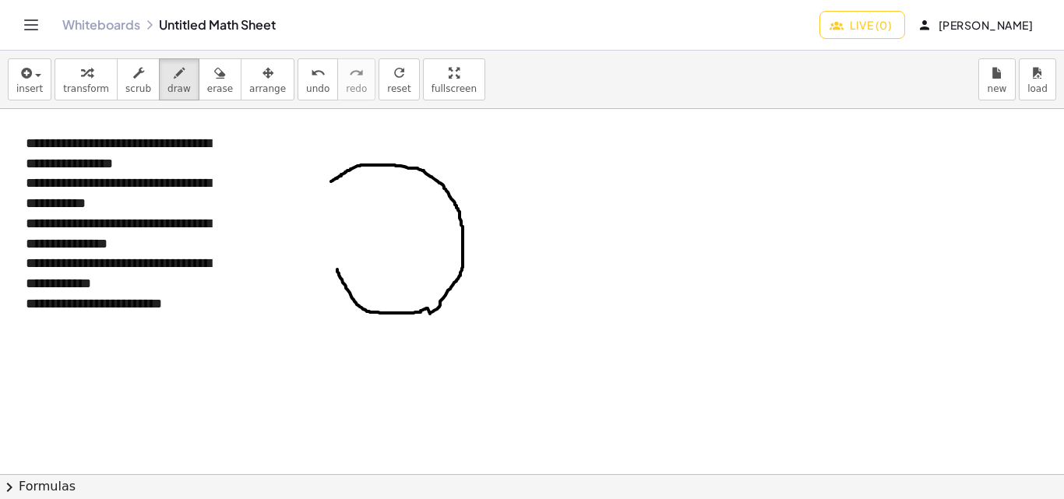
drag, startPoint x: 331, startPoint y: 182, endPoint x: 337, endPoint y: 270, distance: 88.3
click at [337, 270] on div at bounding box center [532, 474] width 1064 height 731
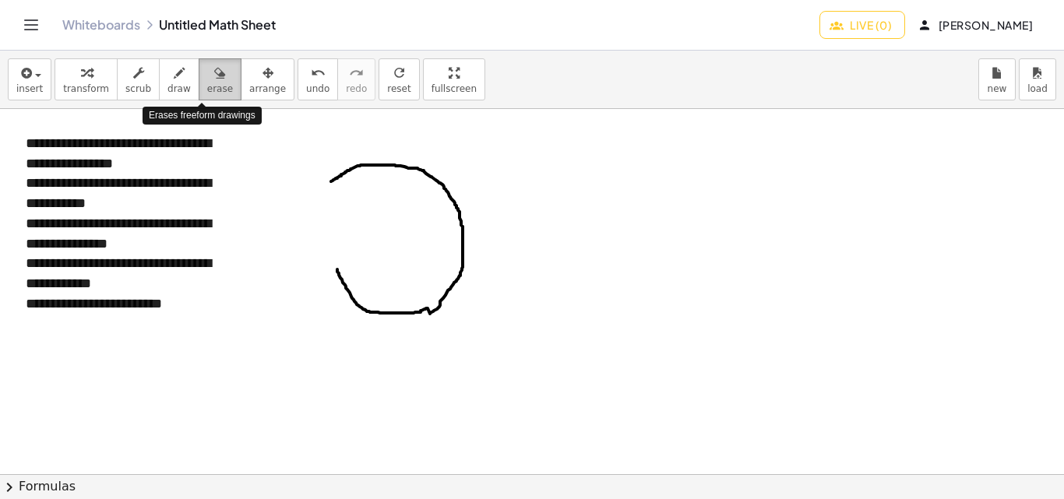
click at [208, 74] on div "button" at bounding box center [220, 72] width 26 height 19
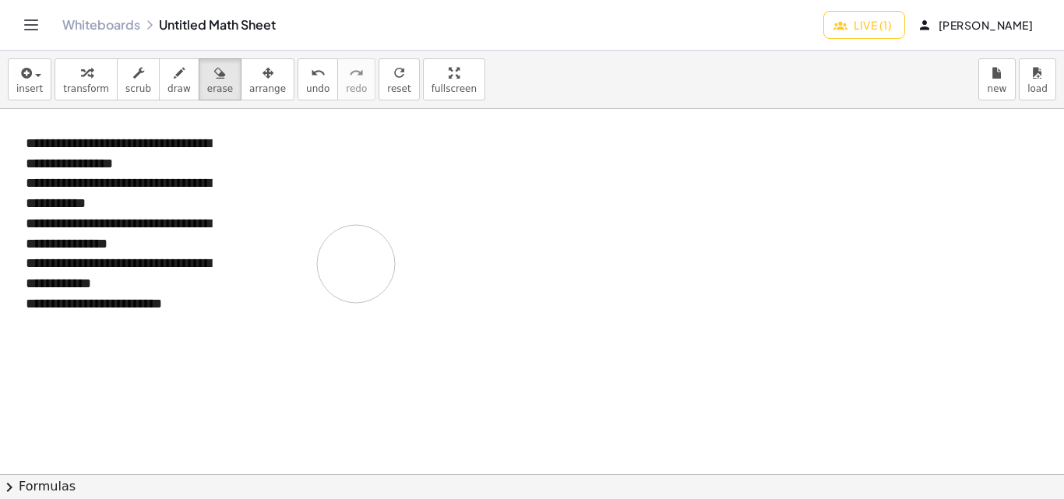
drag, startPoint x: 326, startPoint y: 178, endPoint x: 354, endPoint y: 259, distance: 85.0
click at [356, 260] on div at bounding box center [532, 474] width 1064 height 731
click at [174, 69] on icon "button" at bounding box center [179, 73] width 11 height 19
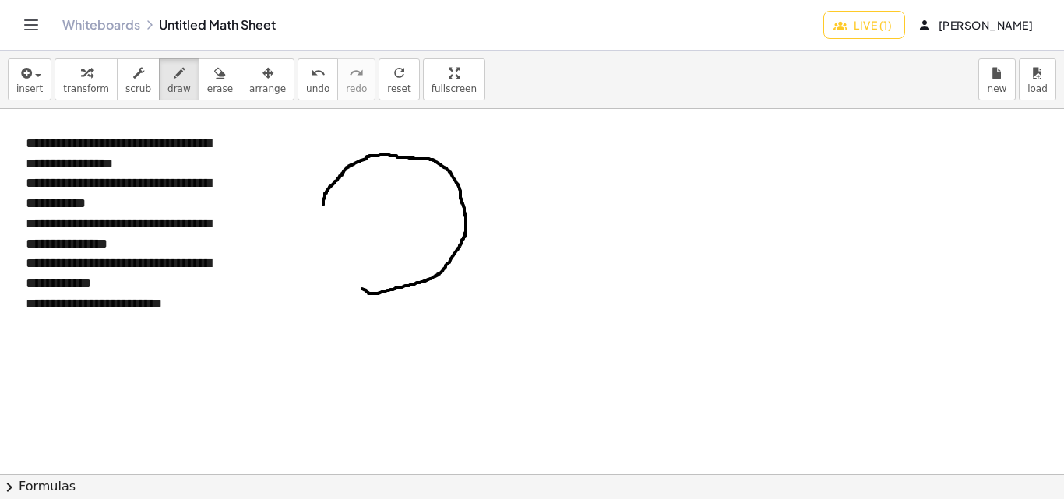
drag, startPoint x: 323, startPoint y: 205, endPoint x: 356, endPoint y: 273, distance: 76.0
click at [356, 277] on div at bounding box center [532, 474] width 1064 height 731
drag, startPoint x: 337, startPoint y: 183, endPoint x: 420, endPoint y: 304, distance: 146.3
click at [407, 301] on div at bounding box center [532, 474] width 1064 height 731
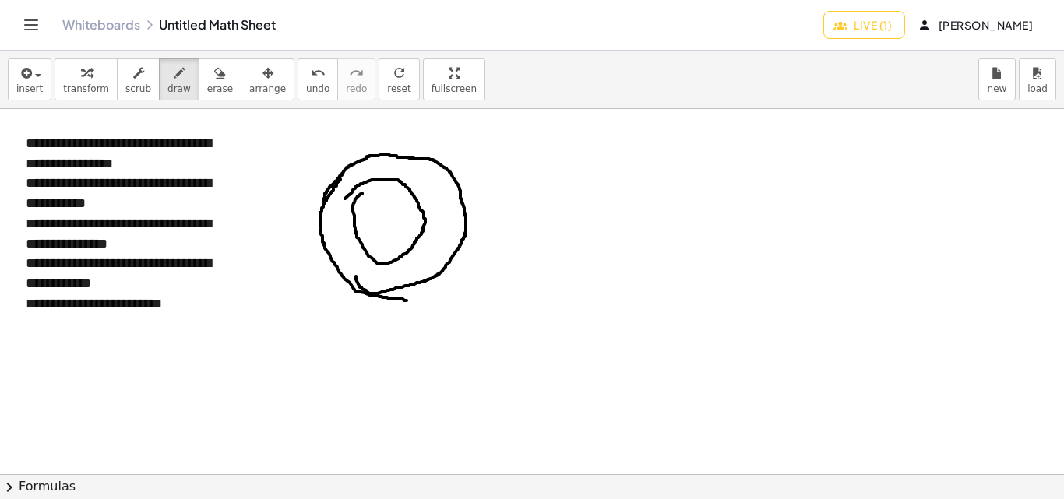
drag, startPoint x: 345, startPoint y: 199, endPoint x: 365, endPoint y: 190, distance: 21.3
click at [365, 190] on div at bounding box center [532, 474] width 1064 height 731
click at [518, 247] on div at bounding box center [532, 474] width 1064 height 731
click at [372, 217] on div at bounding box center [532, 474] width 1064 height 731
click at [393, 199] on div at bounding box center [532, 474] width 1064 height 731
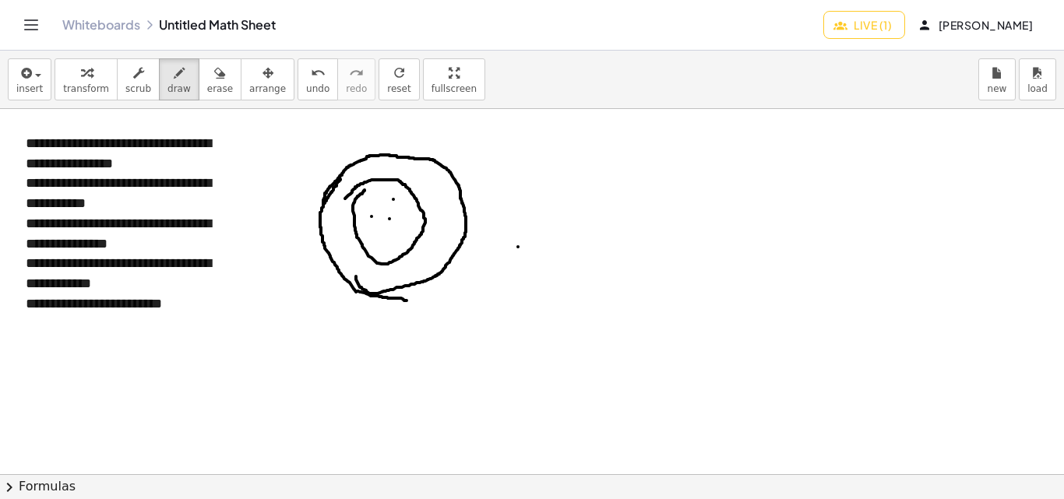
click at [390, 219] on div at bounding box center [532, 474] width 1064 height 731
click at [390, 225] on div at bounding box center [532, 474] width 1064 height 731
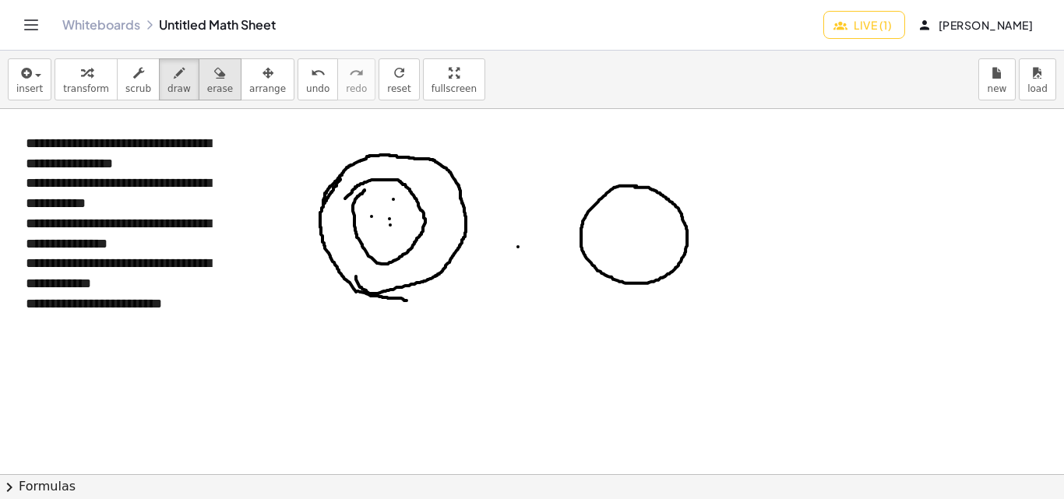
click at [214, 76] on icon "button" at bounding box center [219, 73] width 11 height 19
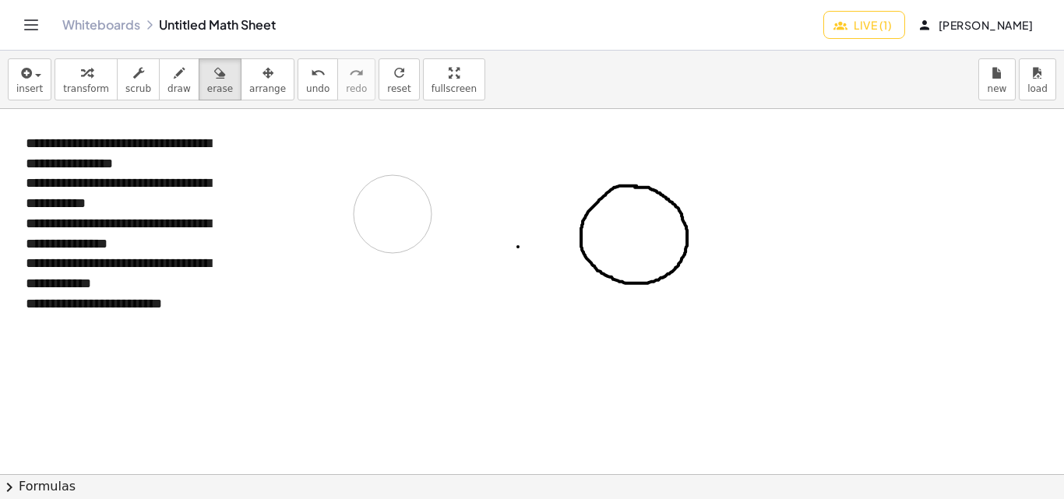
drag, startPoint x: 339, startPoint y: 196, endPoint x: 391, endPoint y: 220, distance: 57.8
click at [394, 216] on div at bounding box center [532, 474] width 1064 height 731
drag, startPoint x: 553, startPoint y: 196, endPoint x: 677, endPoint y: 301, distance: 162.5
click at [699, 296] on div at bounding box center [532, 474] width 1064 height 731
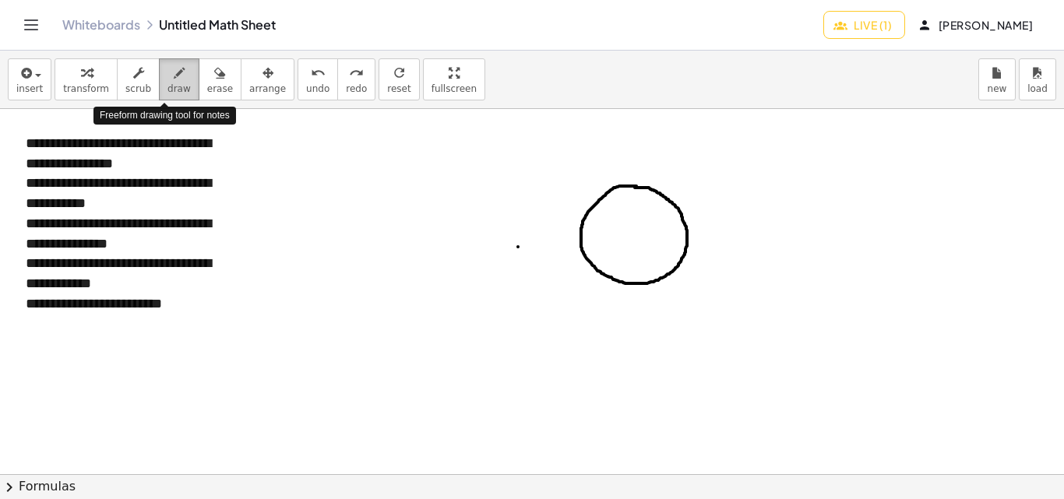
click at [174, 79] on icon "button" at bounding box center [179, 73] width 11 height 19
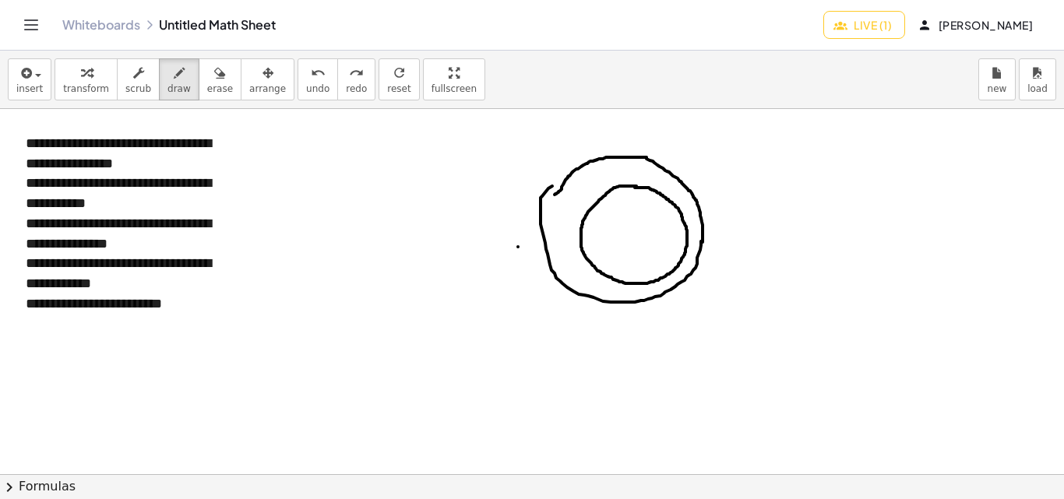
drag, startPoint x: 556, startPoint y: 194, endPoint x: 554, endPoint y: 183, distance: 11.2
click at [554, 183] on div at bounding box center [532, 474] width 1064 height 731
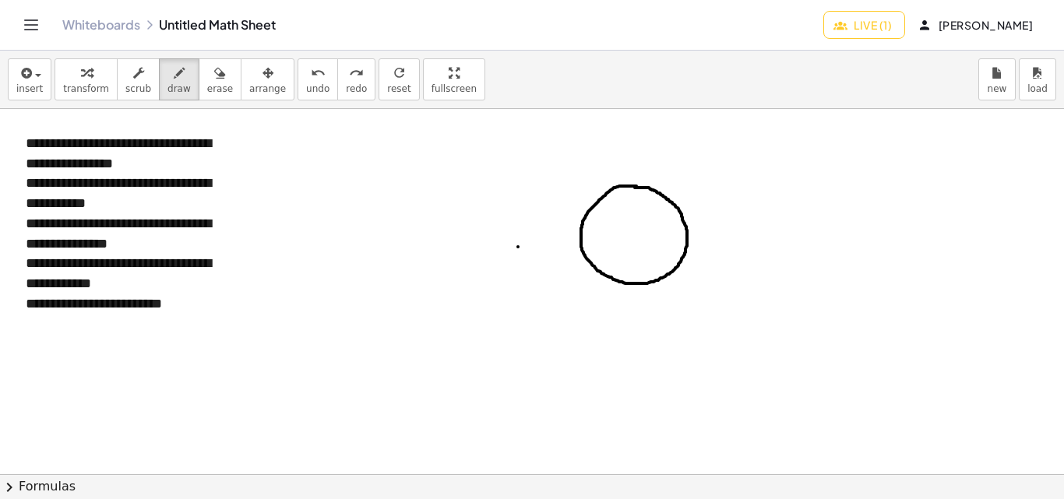
click at [31, 29] on icon "Toggle navigation" at bounding box center [31, 25] width 19 height 19
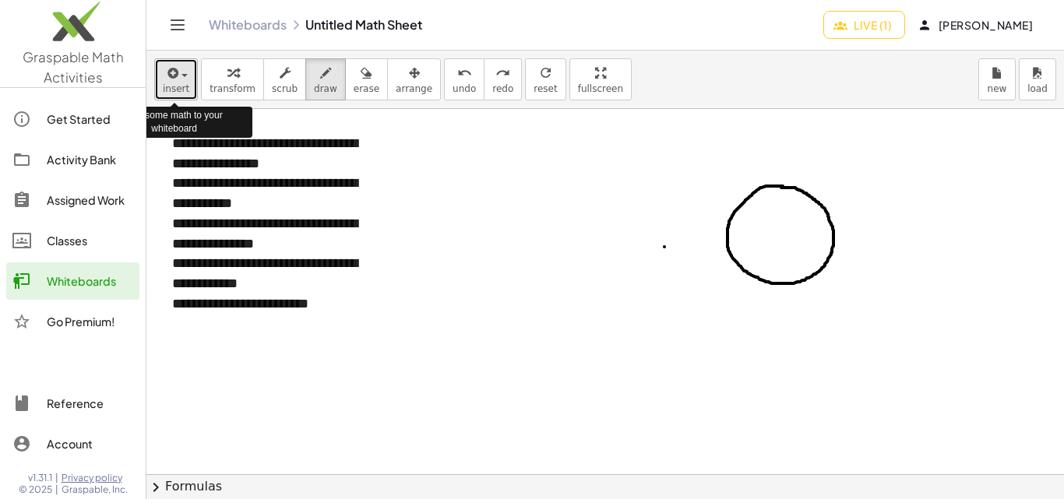
click at [184, 77] on div "button" at bounding box center [176, 72] width 26 height 19
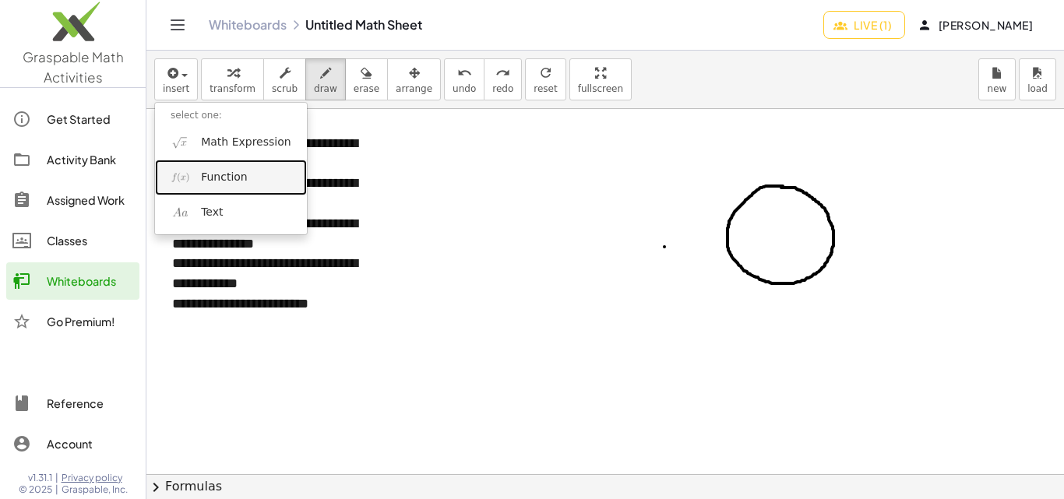
click at [233, 182] on span "Function" at bounding box center [224, 178] width 47 height 16
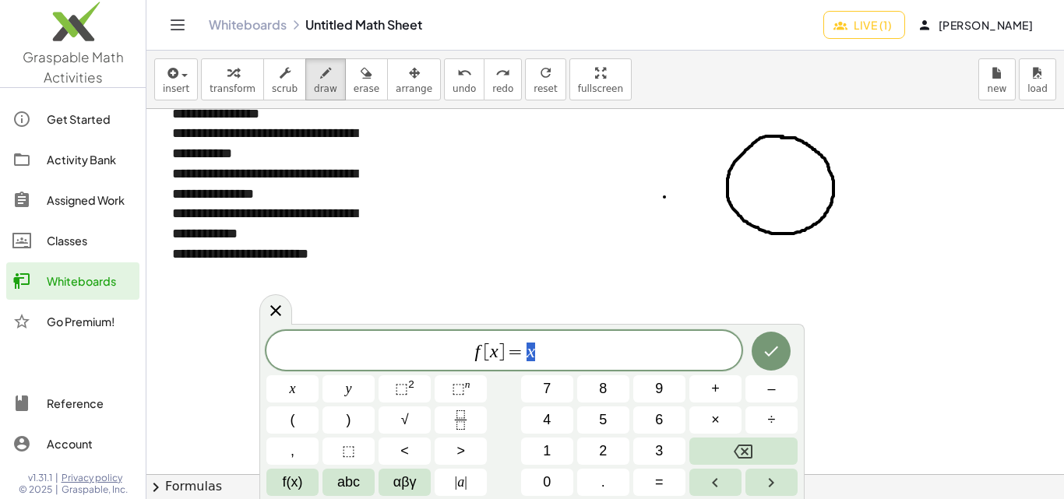
scroll to position [78, 0]
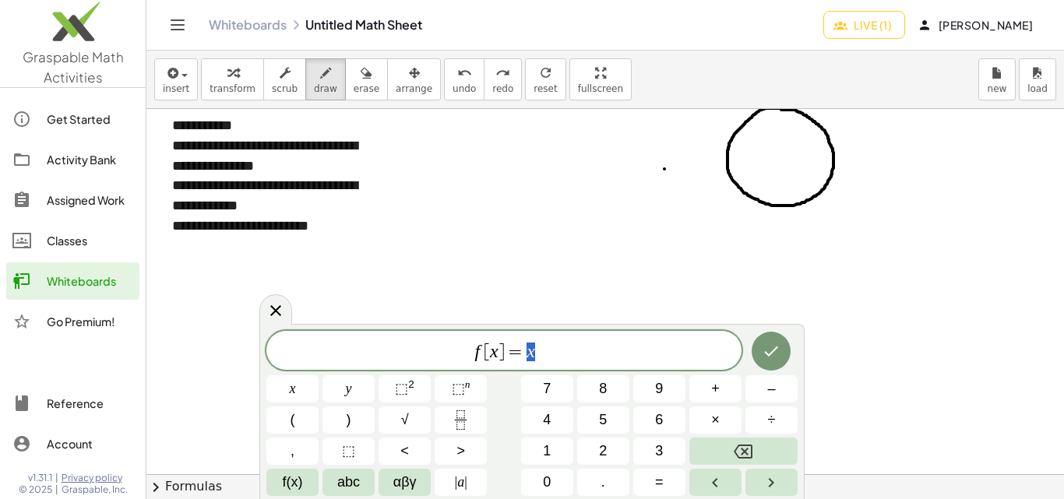
click at [526, 359] on span "f [ x ] = x" at bounding box center [503, 352] width 475 height 22
drag, startPoint x: 552, startPoint y: 358, endPoint x: 404, endPoint y: 348, distance: 148.4
click at [404, 348] on span "f [ x ] = x" at bounding box center [503, 352] width 475 height 22
click at [281, 309] on icon at bounding box center [275, 310] width 19 height 19
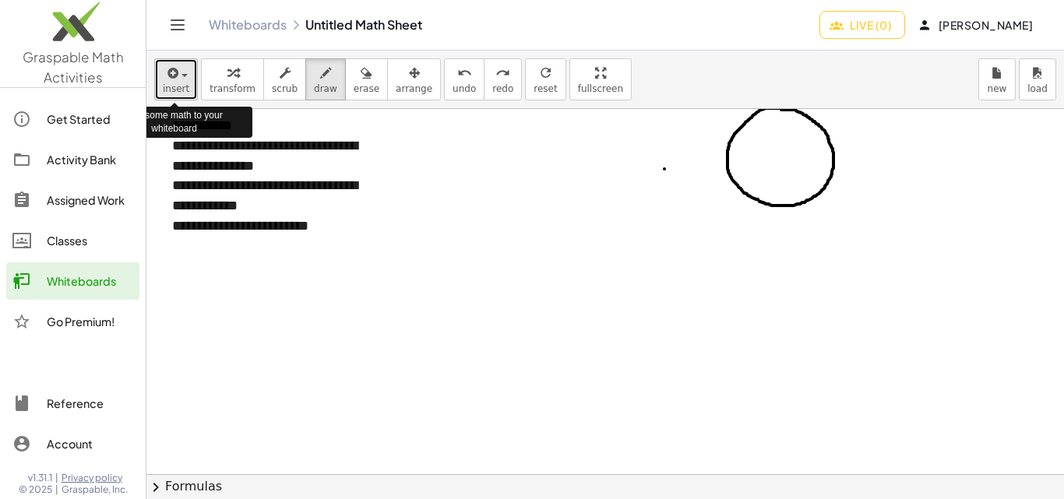
click at [182, 74] on span "button" at bounding box center [185, 75] width 6 height 3
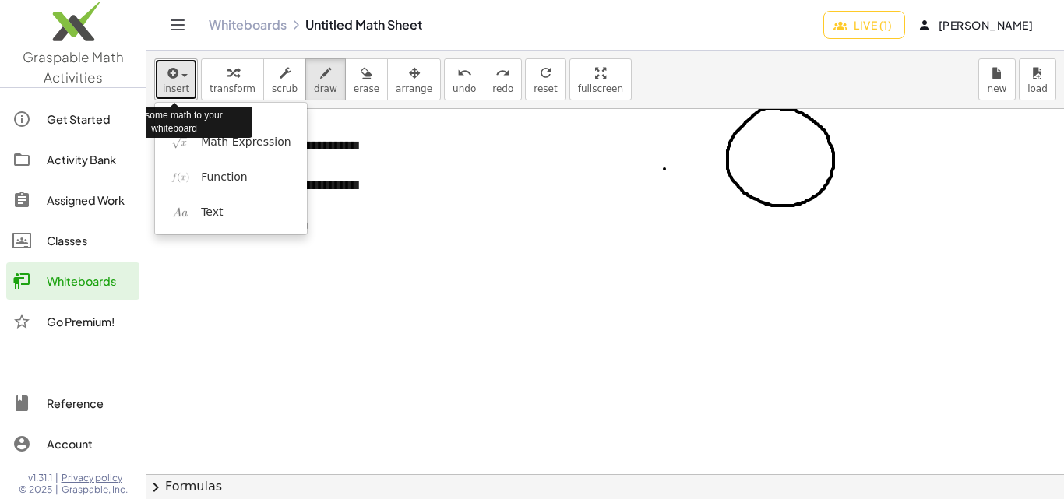
click at [182, 74] on span "button" at bounding box center [185, 75] width 6 height 3
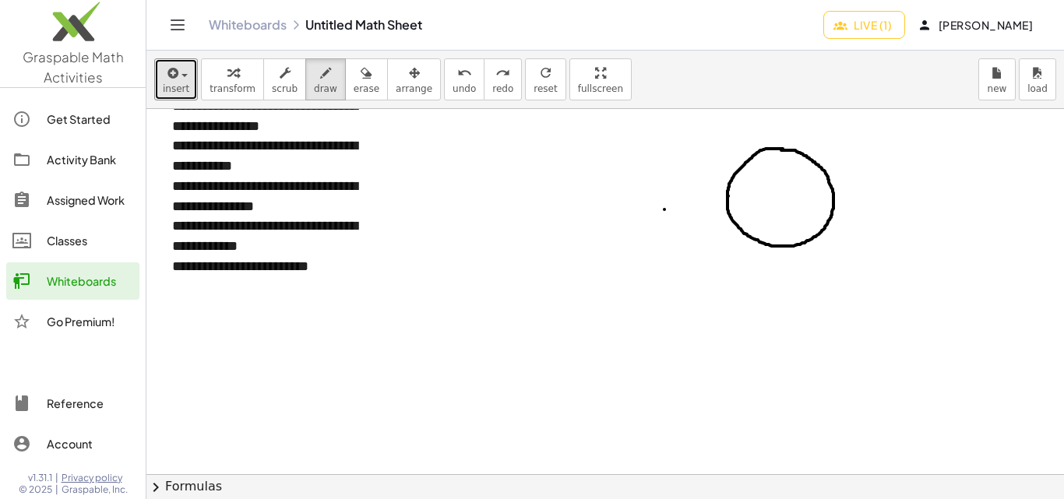
scroll to position [0, 0]
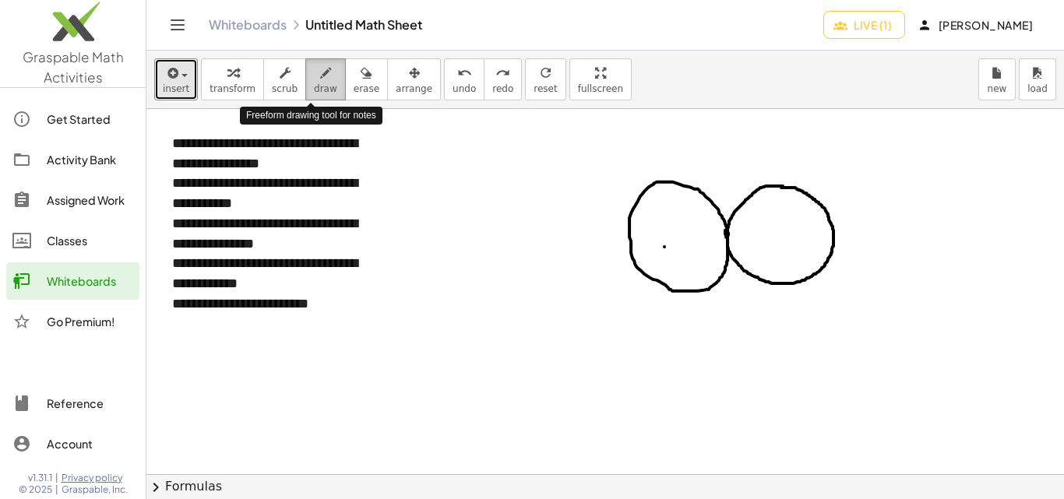
click at [320, 71] on icon "button" at bounding box center [325, 73] width 11 height 19
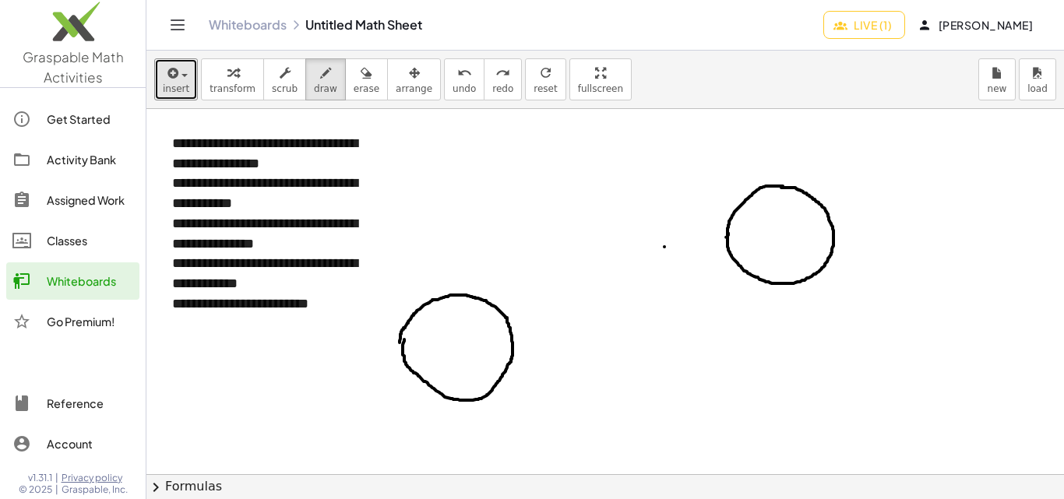
click at [404, 340] on div at bounding box center [605, 474] width 918 height 731
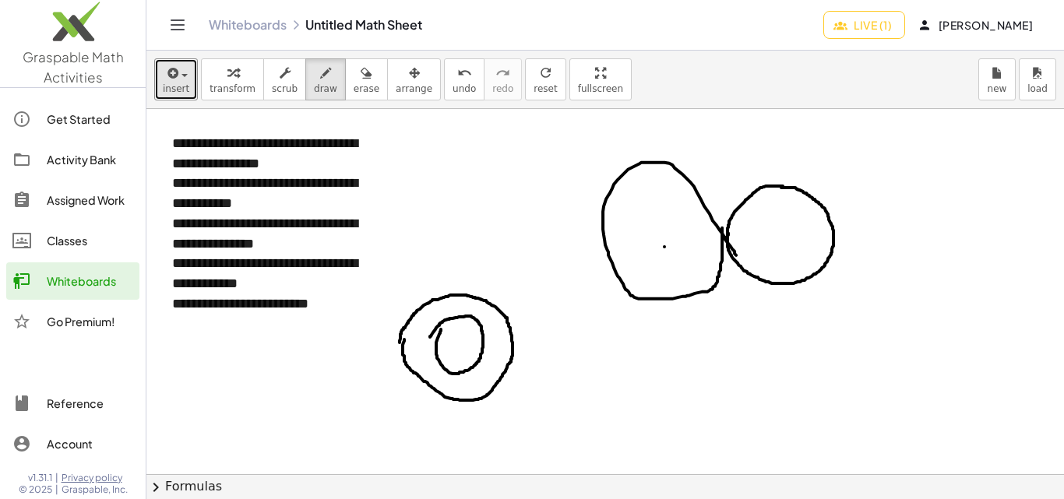
drag, startPoint x: 430, startPoint y: 337, endPoint x: 441, endPoint y: 330, distance: 13.4
click at [441, 330] on div at bounding box center [605, 474] width 918 height 731
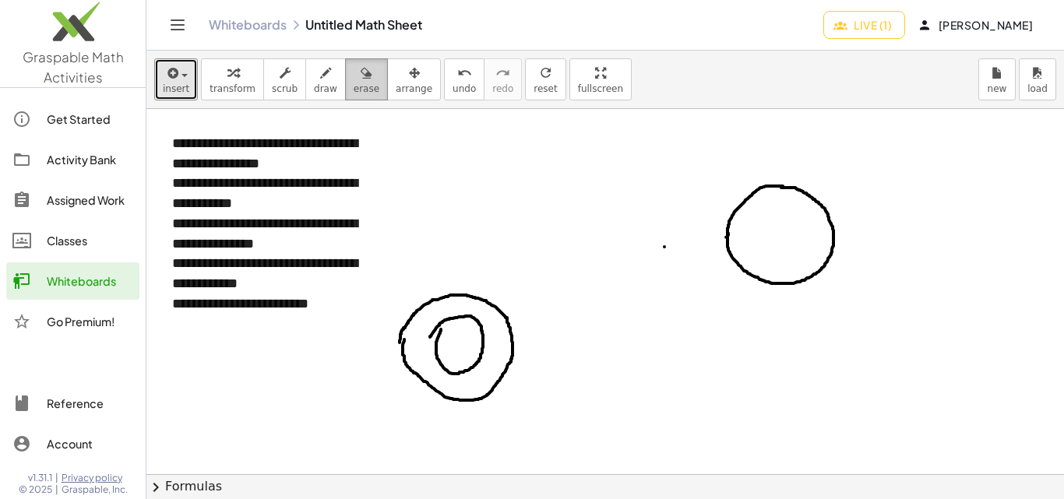
click at [361, 79] on icon "button" at bounding box center [366, 73] width 11 height 19
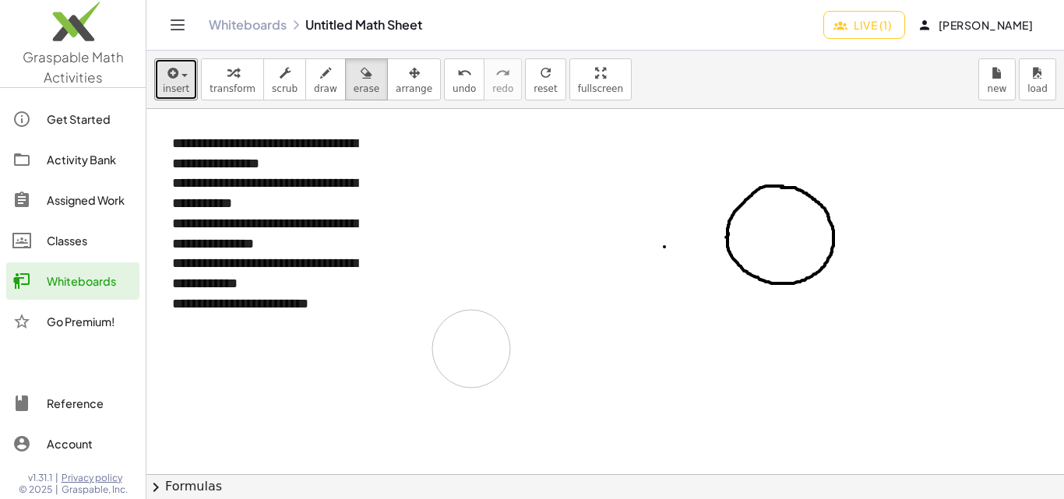
drag, startPoint x: 415, startPoint y: 309, endPoint x: 450, endPoint y: 349, distance: 53.0
click at [457, 357] on div at bounding box center [605, 474] width 918 height 731
click at [481, 295] on div at bounding box center [605, 474] width 918 height 731
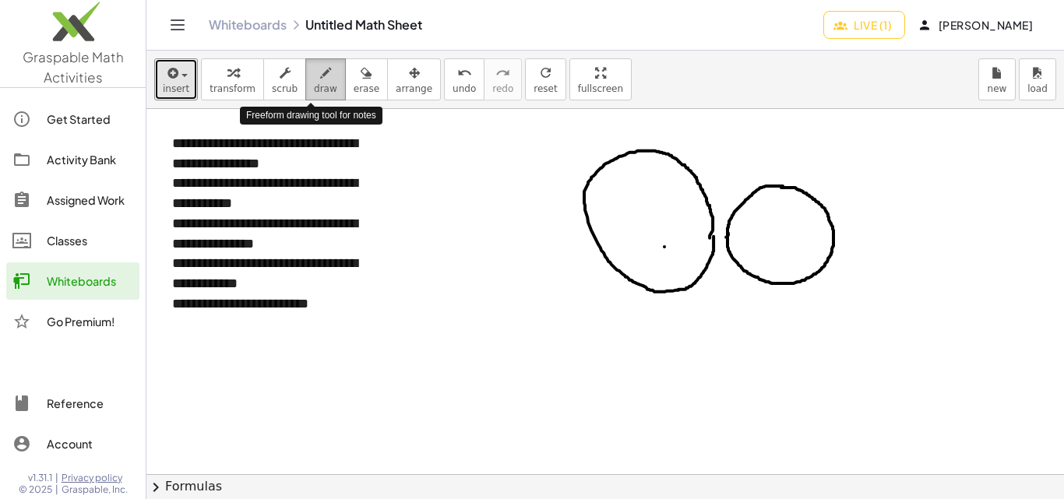
click at [320, 77] on icon "button" at bounding box center [325, 73] width 11 height 19
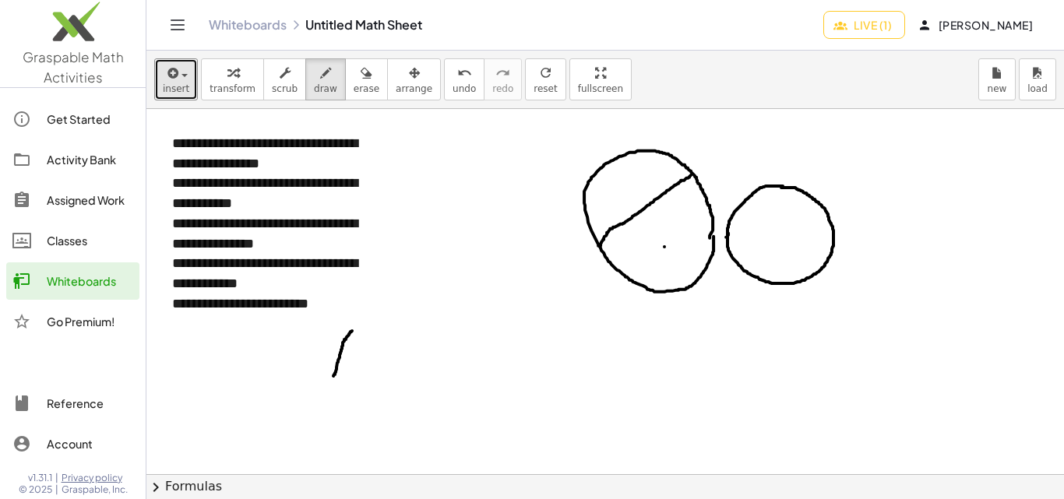
drag, startPoint x: 335, startPoint y: 373, endPoint x: 352, endPoint y: 331, distance: 45.4
click at [352, 331] on div at bounding box center [605, 474] width 918 height 731
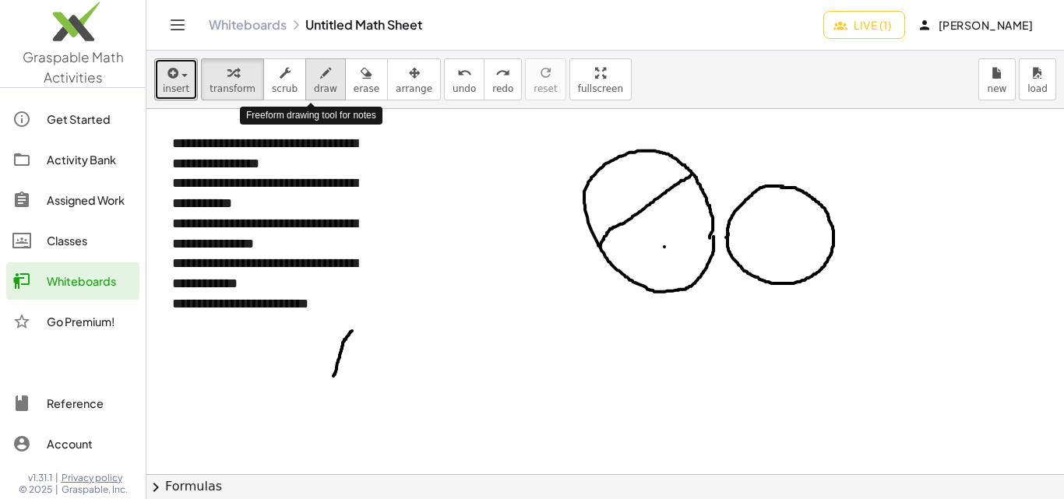
click at [320, 78] on div "button" at bounding box center [325, 72] width 23 height 19
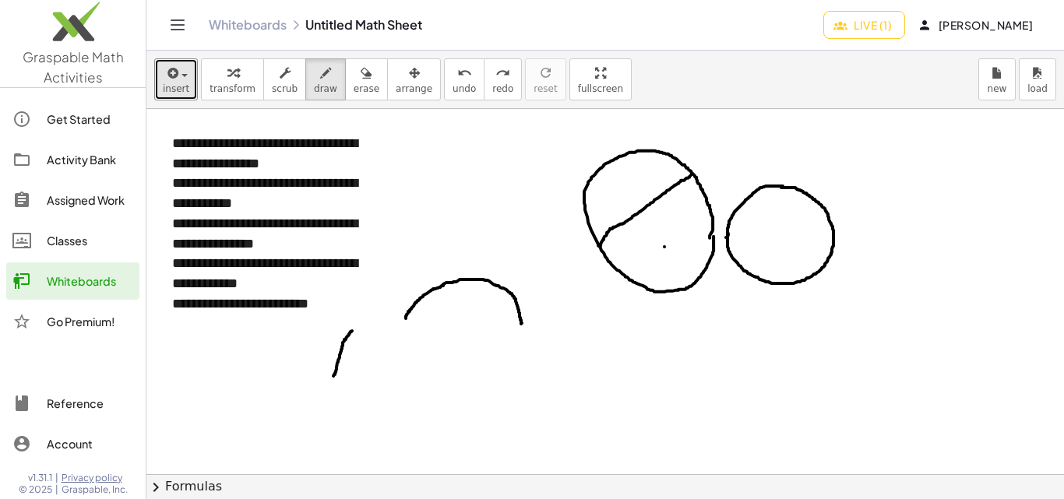
drag, startPoint x: 408, startPoint y: 313, endPoint x: 527, endPoint y: 319, distance: 119.3
click at [524, 323] on div at bounding box center [605, 474] width 918 height 731
drag, startPoint x: 429, startPoint y: 291, endPoint x: 407, endPoint y: 363, distance: 75.9
click at [407, 365] on div at bounding box center [605, 474] width 918 height 731
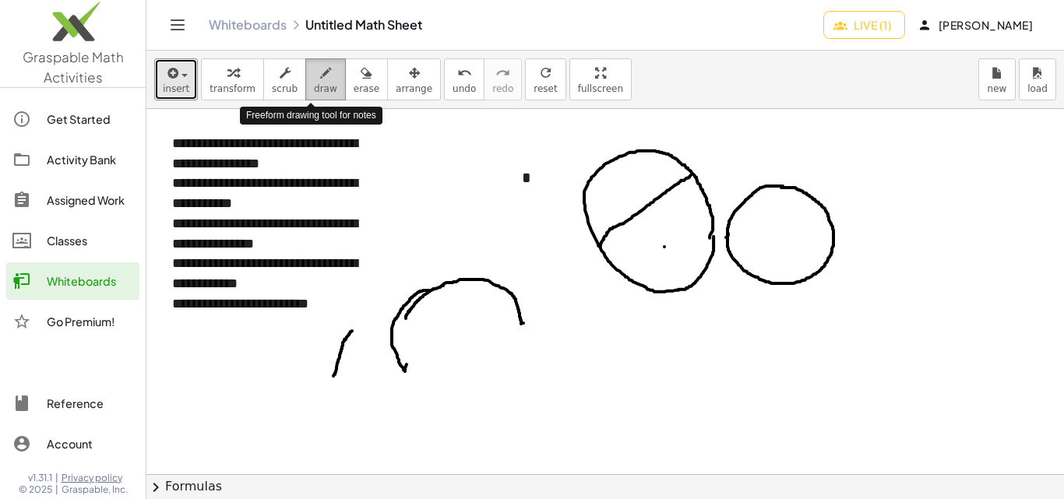
click at [320, 77] on icon "button" at bounding box center [325, 73] width 11 height 19
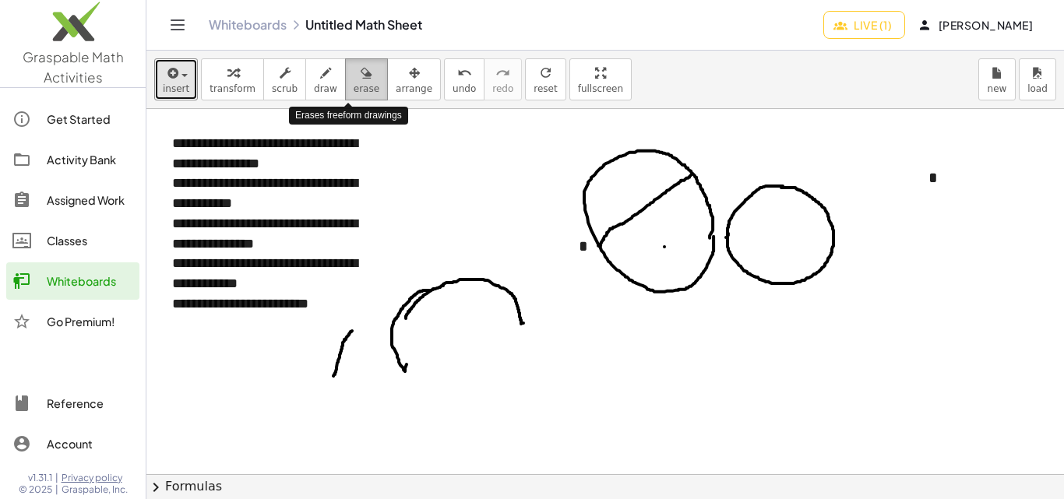
click at [361, 73] on icon "button" at bounding box center [366, 73] width 11 height 19
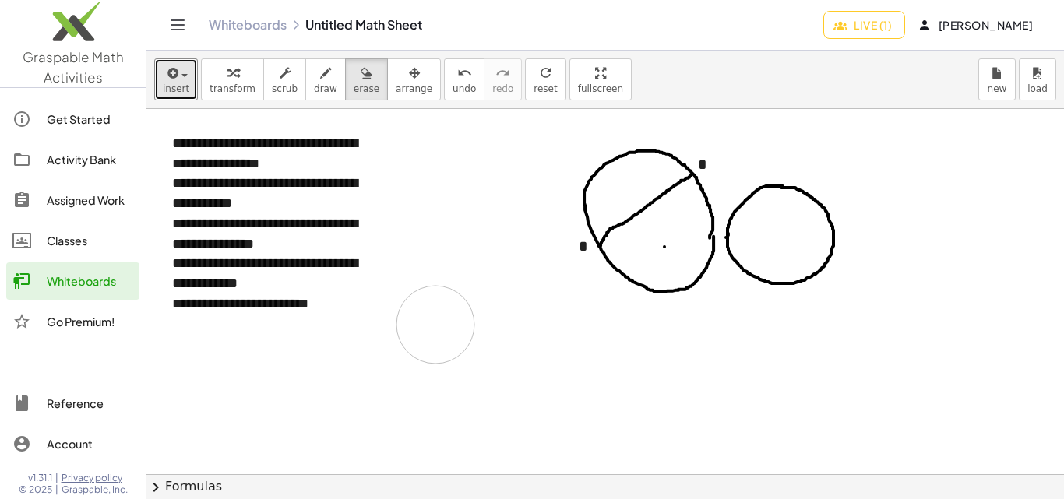
drag, startPoint x: 337, startPoint y: 368, endPoint x: 509, endPoint y: 309, distance: 182.8
click at [439, 325] on div at bounding box center [648, 474] width 1004 height 731
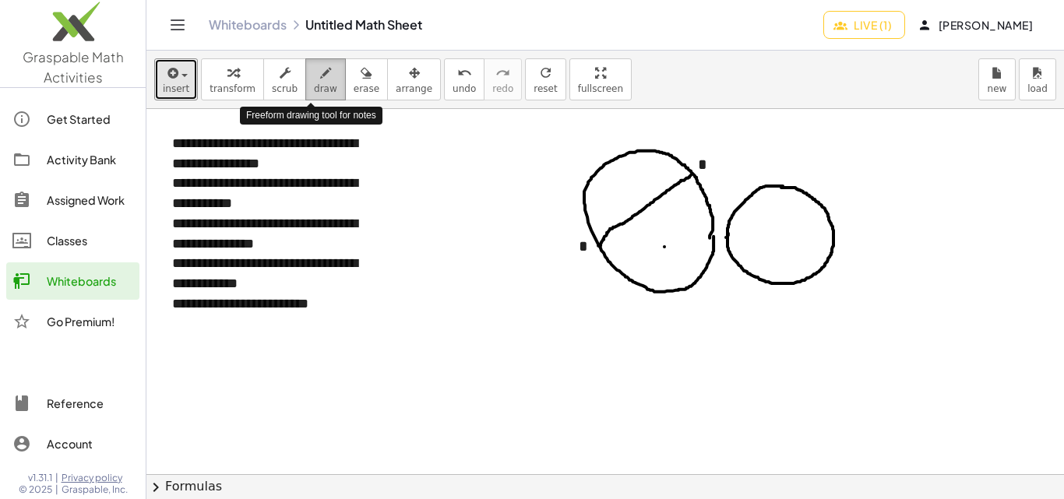
click at [320, 75] on icon "button" at bounding box center [325, 73] width 11 height 19
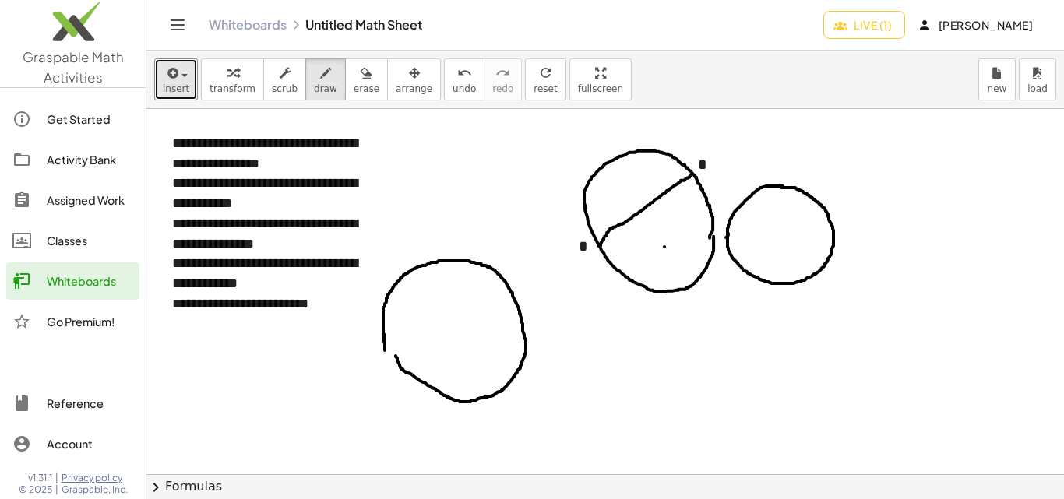
drag, startPoint x: 385, startPoint y: 351, endPoint x: 396, endPoint y: 356, distance: 12.2
click at [396, 356] on div at bounding box center [648, 474] width 1004 height 731
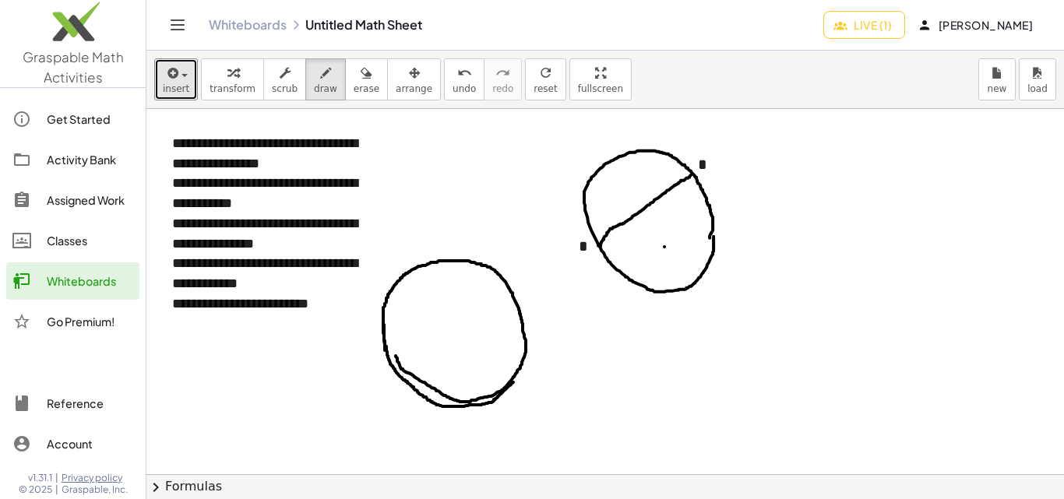
drag, startPoint x: 384, startPoint y: 325, endPoint x: 513, endPoint y: 377, distance: 138.7
click at [513, 379] on div at bounding box center [648, 474] width 1004 height 731
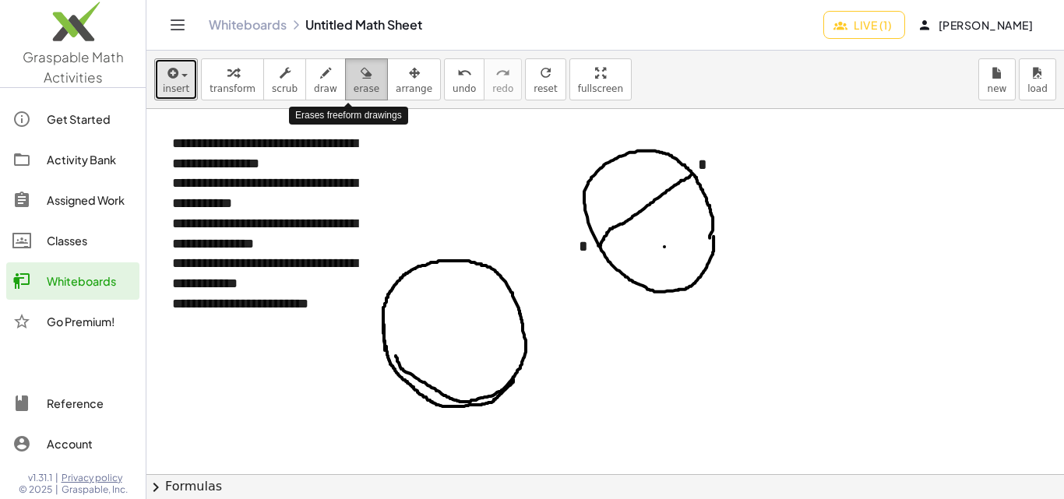
click at [356, 69] on div "button" at bounding box center [367, 72] width 26 height 19
drag, startPoint x: 358, startPoint y: 71, endPoint x: 398, endPoint y: 351, distance: 282.6
click at [398, 351] on div "**********" at bounding box center [605, 275] width 918 height 449
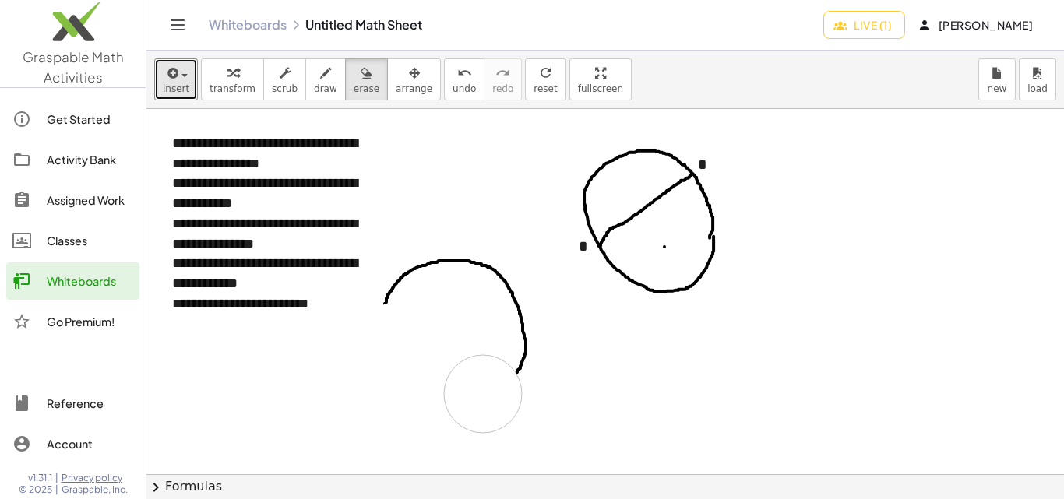
drag, startPoint x: 395, startPoint y: 342, endPoint x: 452, endPoint y: 395, distance: 77.7
click at [470, 390] on div at bounding box center [648, 474] width 1004 height 731
click at [314, 84] on span "draw" at bounding box center [325, 88] width 23 height 11
drag, startPoint x: 520, startPoint y: 336, endPoint x: 453, endPoint y: 383, distance: 82.8
click at [452, 386] on div at bounding box center [648, 474] width 1004 height 731
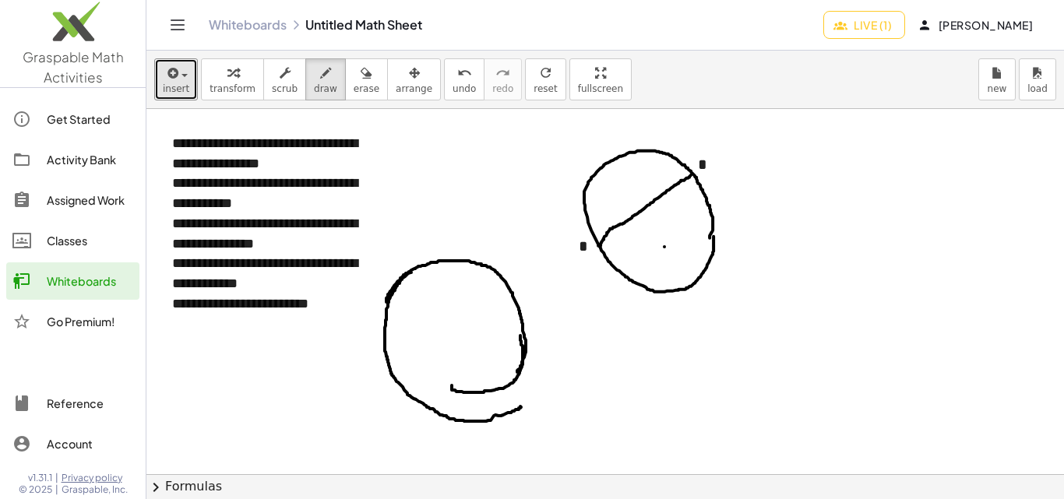
drag, startPoint x: 411, startPoint y: 273, endPoint x: 513, endPoint y: 370, distance: 141.1
click at [520, 404] on div at bounding box center [648, 474] width 1004 height 731
drag, startPoint x: 347, startPoint y: 79, endPoint x: 350, endPoint y: 102, distance: 22.8
click at [361, 82] on icon "button" at bounding box center [366, 73] width 11 height 19
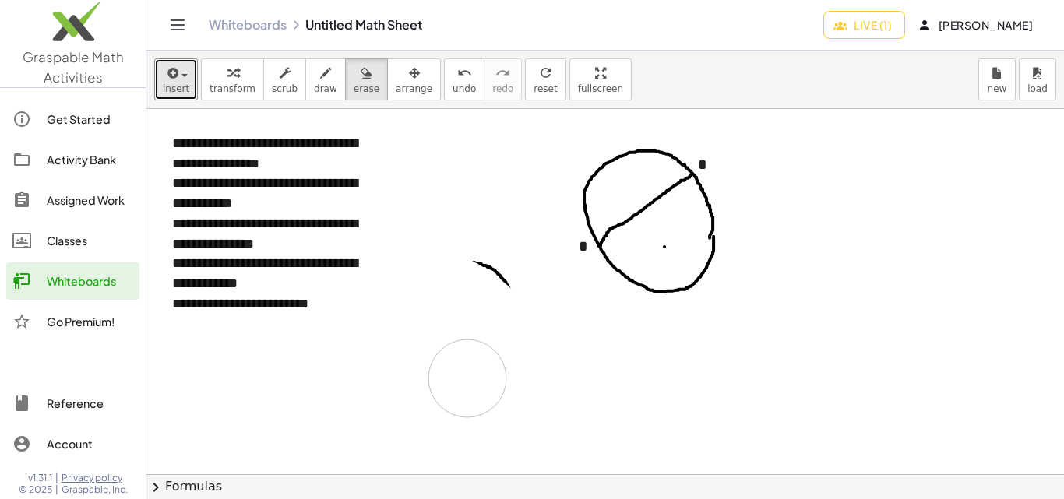
drag, startPoint x: 528, startPoint y: 411, endPoint x: 467, endPoint y: 377, distance: 69.4
click at [467, 377] on div at bounding box center [648, 474] width 1004 height 731
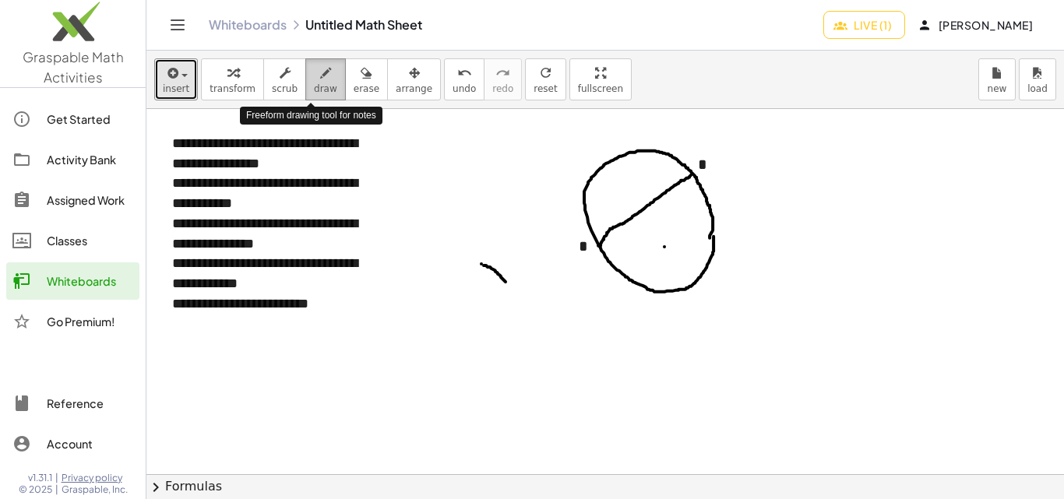
click at [320, 72] on icon "button" at bounding box center [325, 73] width 11 height 19
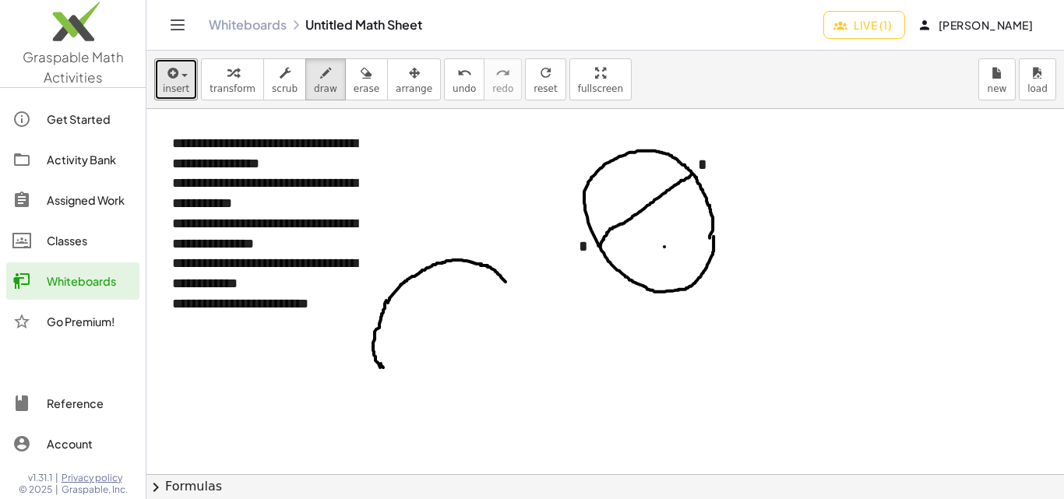
drag, startPoint x: 488, startPoint y: 266, endPoint x: 393, endPoint y: 347, distance: 124.3
click at [387, 368] on div at bounding box center [648, 474] width 1004 height 731
drag, startPoint x: 490, startPoint y: 266, endPoint x: 499, endPoint y: 280, distance: 16.4
click at [500, 280] on div at bounding box center [648, 474] width 1004 height 731
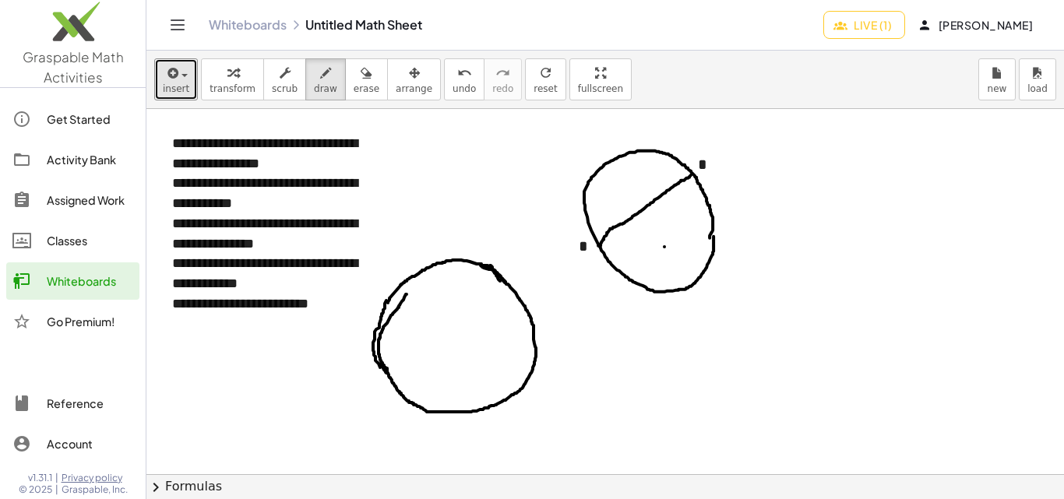
drag, startPoint x: 481, startPoint y: 266, endPoint x: 407, endPoint y: 293, distance: 78.6
click at [407, 293] on div at bounding box center [648, 474] width 1004 height 731
drag, startPoint x: 442, startPoint y: 260, endPoint x: 426, endPoint y: 266, distance: 17.5
click at [421, 267] on div at bounding box center [648, 474] width 1004 height 731
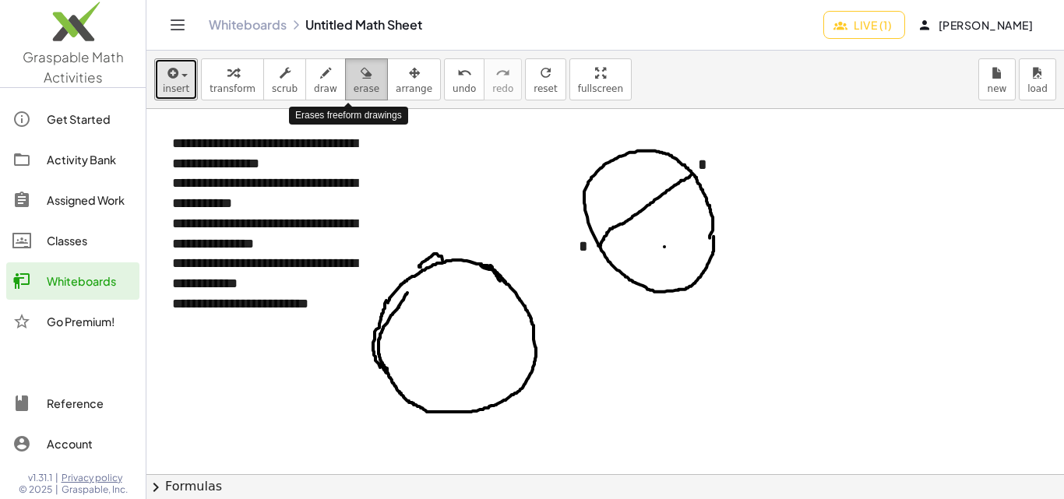
click at [361, 72] on icon "button" at bounding box center [366, 73] width 11 height 19
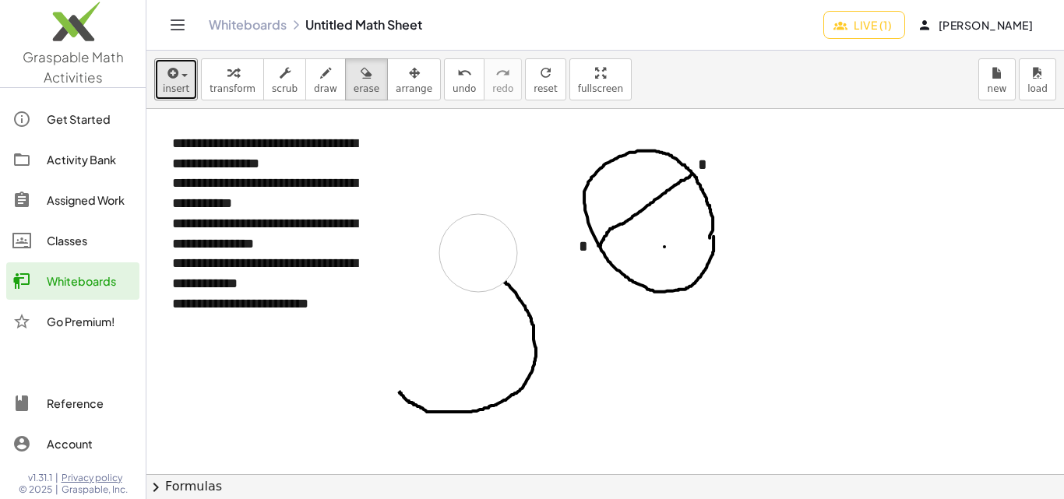
drag, startPoint x: 439, startPoint y: 258, endPoint x: 469, endPoint y: 216, distance: 51.4
click at [477, 253] on div at bounding box center [648, 474] width 1004 height 731
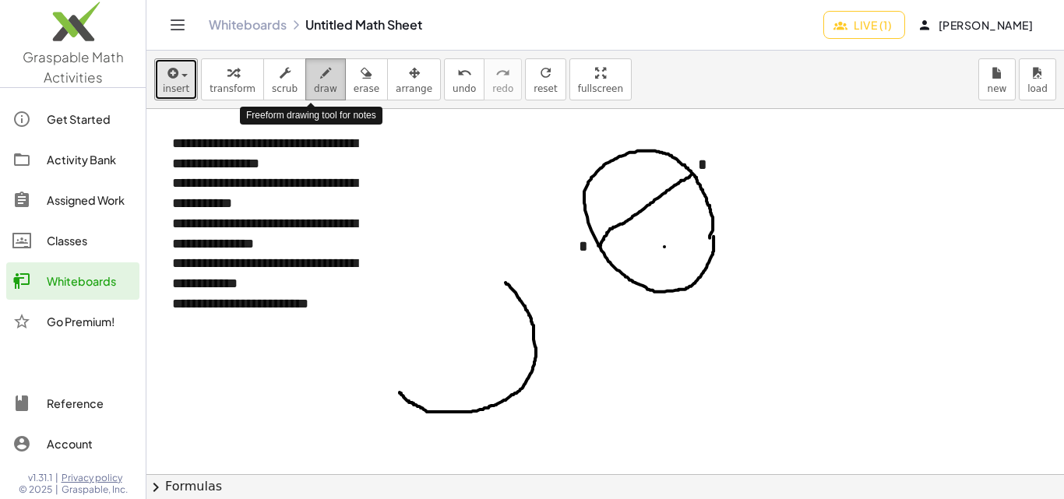
click at [314, 77] on div "button" at bounding box center [325, 72] width 23 height 19
drag, startPoint x: 401, startPoint y: 394, endPoint x: 391, endPoint y: 372, distance: 24.8
click at [391, 372] on div at bounding box center [648, 474] width 1004 height 731
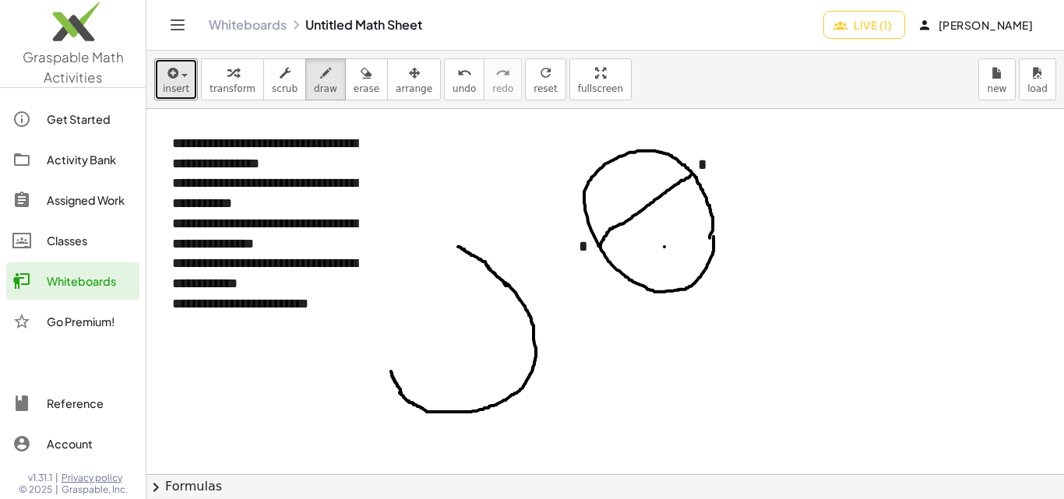
drag, startPoint x: 509, startPoint y: 286, endPoint x: 458, endPoint y: 247, distance: 63.9
click at [458, 247] on div at bounding box center [648, 474] width 1004 height 731
drag, startPoint x: 510, startPoint y: 286, endPoint x: 432, endPoint y: 402, distance: 140.2
click at [418, 397] on div at bounding box center [648, 474] width 1004 height 731
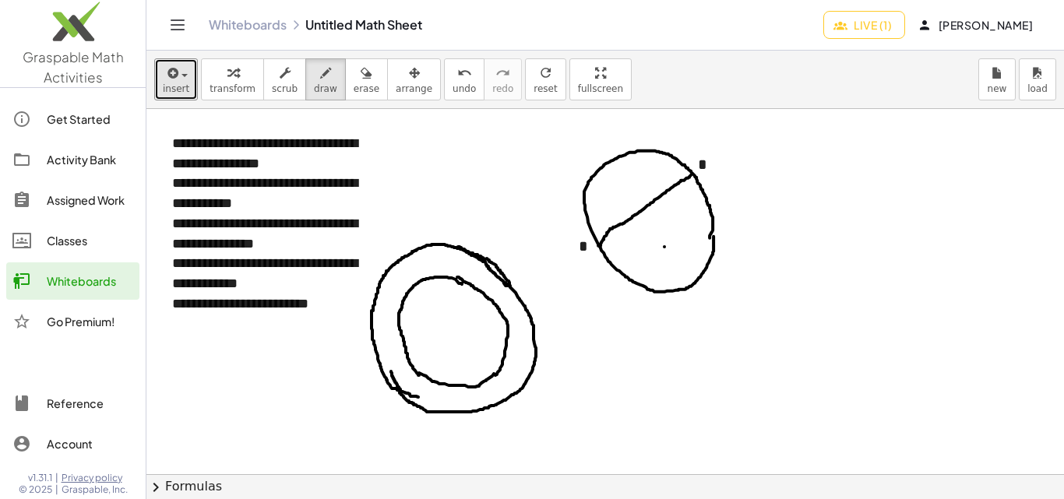
drag, startPoint x: 462, startPoint y: 284, endPoint x: 448, endPoint y: 276, distance: 16.4
click at [448, 276] on div at bounding box center [648, 474] width 1004 height 731
drag, startPoint x: 395, startPoint y: 263, endPoint x: 434, endPoint y: 284, distance: 44.6
click at [513, 298] on div at bounding box center [648, 474] width 1004 height 731
drag, startPoint x: 375, startPoint y: 231, endPoint x: 376, endPoint y: 241, distance: 9.4
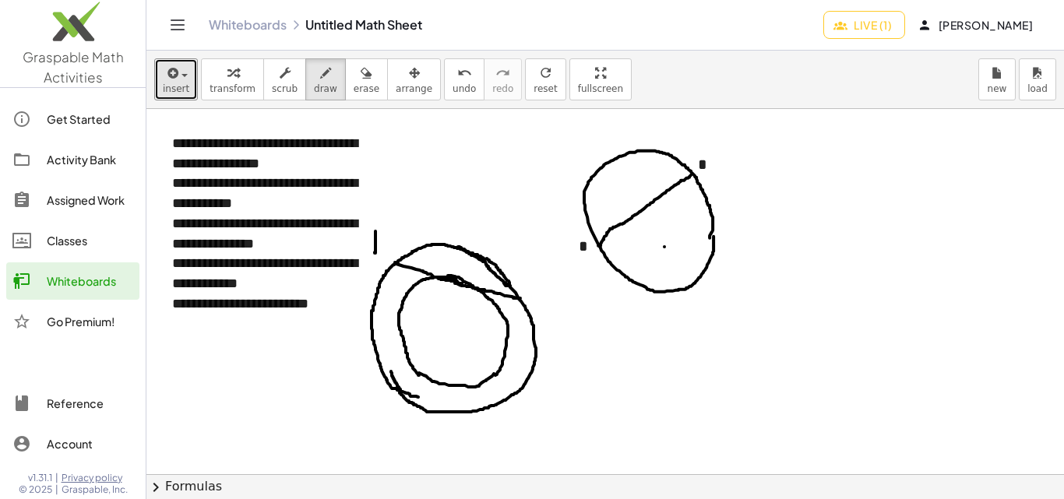
click at [375, 247] on div at bounding box center [648, 474] width 1004 height 731
drag, startPoint x: 378, startPoint y: 233, endPoint x: 387, endPoint y: 247, distance: 16.9
click at [390, 249] on div at bounding box center [648, 474] width 1004 height 731
drag, startPoint x: 376, startPoint y: 244, endPoint x: 398, endPoint y: 249, distance: 22.5
click at [390, 244] on div at bounding box center [648, 474] width 1004 height 731
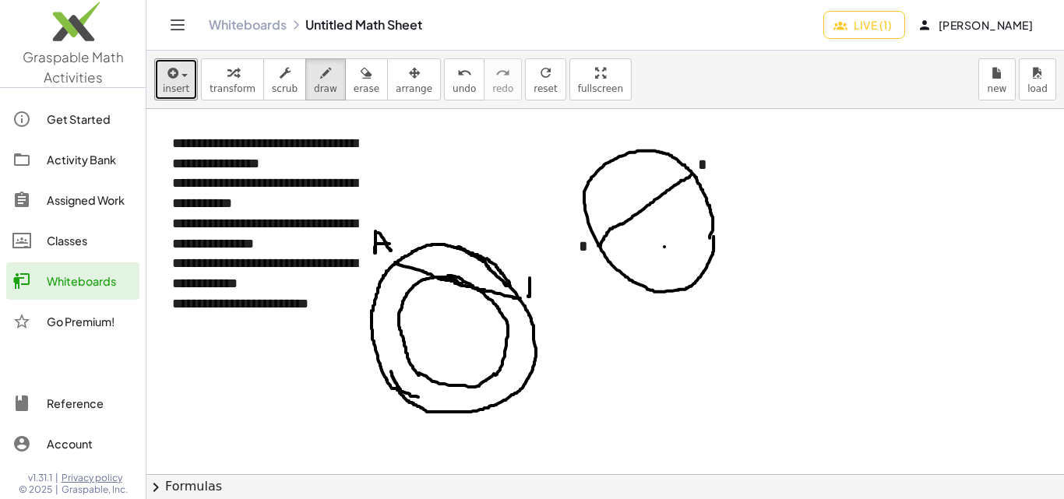
click at [528, 286] on div at bounding box center [648, 474] width 1004 height 731
click at [527, 279] on div at bounding box center [648, 474] width 1004 height 731
drag, startPoint x: 527, startPoint y: 279, endPoint x: 529, endPoint y: 295, distance: 16.4
click at [529, 295] on div at bounding box center [648, 474] width 1004 height 731
click at [449, 330] on div at bounding box center [648, 474] width 1004 height 731
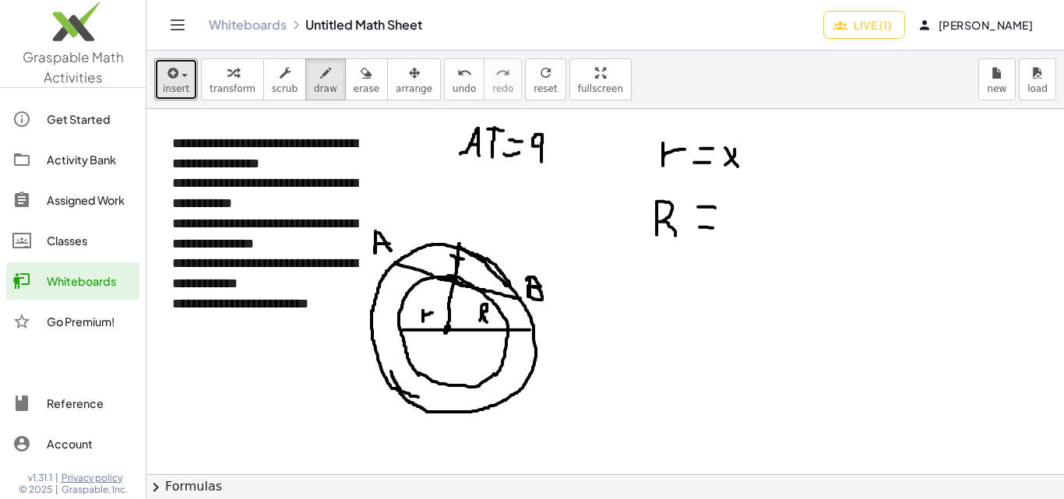
drag, startPoint x: 448, startPoint y: 330, endPoint x: 460, endPoint y: 244, distance: 86.5
click at [460, 244] on div at bounding box center [648, 474] width 1004 height 731
click at [456, 285] on div at bounding box center [648, 474] width 1004 height 731
click at [457, 287] on div at bounding box center [648, 474] width 1004 height 731
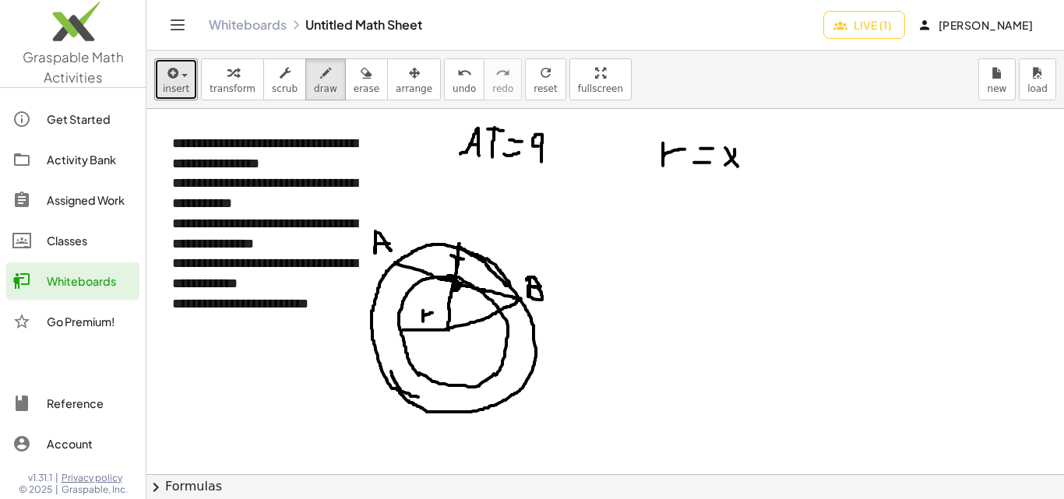
drag, startPoint x: 449, startPoint y: 328, endPoint x: 520, endPoint y: 299, distance: 76.5
click at [520, 299] on div at bounding box center [648, 474] width 1004 height 731
drag, startPoint x: 485, startPoint y: 328, endPoint x: 497, endPoint y: 333, distance: 12.6
click at [497, 333] on div at bounding box center [648, 474] width 1004 height 731
click at [487, 338] on div at bounding box center [648, 474] width 1004 height 731
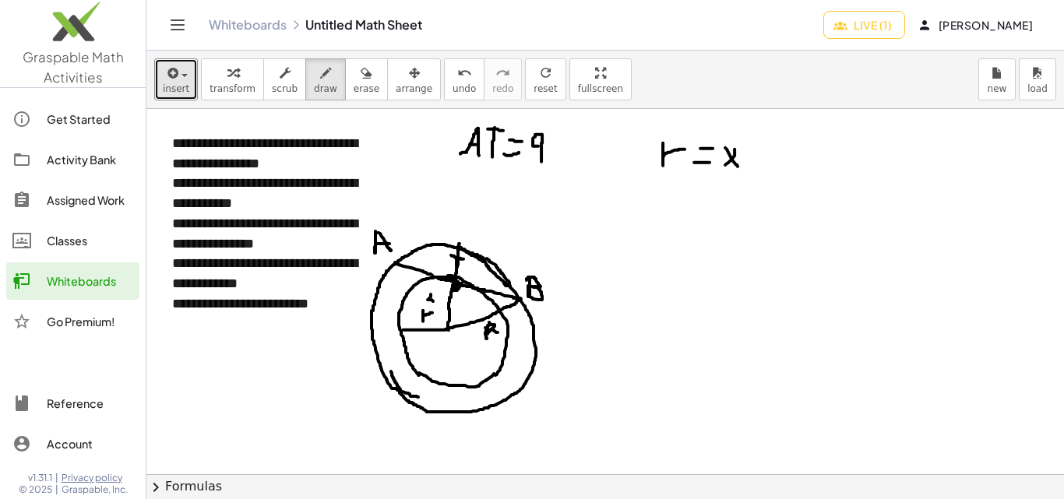
drag, startPoint x: 431, startPoint y: 294, endPoint x: 438, endPoint y: 305, distance: 13.0
click at [438, 305] on div at bounding box center [648, 474] width 1004 height 731
click at [435, 304] on div at bounding box center [648, 474] width 1004 height 731
click at [442, 300] on div at bounding box center [648, 474] width 1004 height 731
click at [446, 301] on div at bounding box center [648, 474] width 1004 height 731
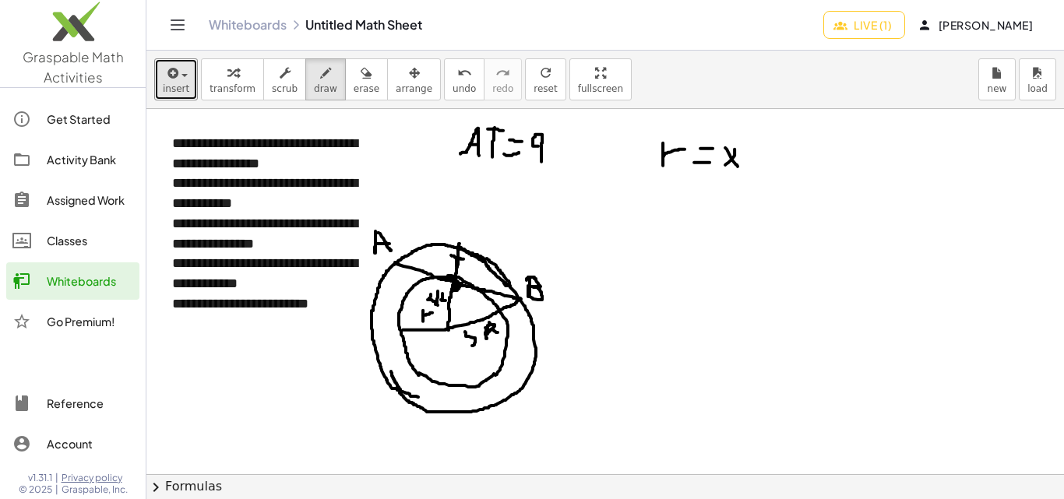
drag, startPoint x: 465, startPoint y: 332, endPoint x: 468, endPoint y: 345, distance: 13.6
click at [468, 346] on div at bounding box center [648, 474] width 1004 height 731
drag, startPoint x: 464, startPoint y: 332, endPoint x: 474, endPoint y: 323, distance: 12.7
click at [474, 323] on div at bounding box center [648, 474] width 1004 height 731
click at [479, 280] on div at bounding box center [648, 474] width 1004 height 731
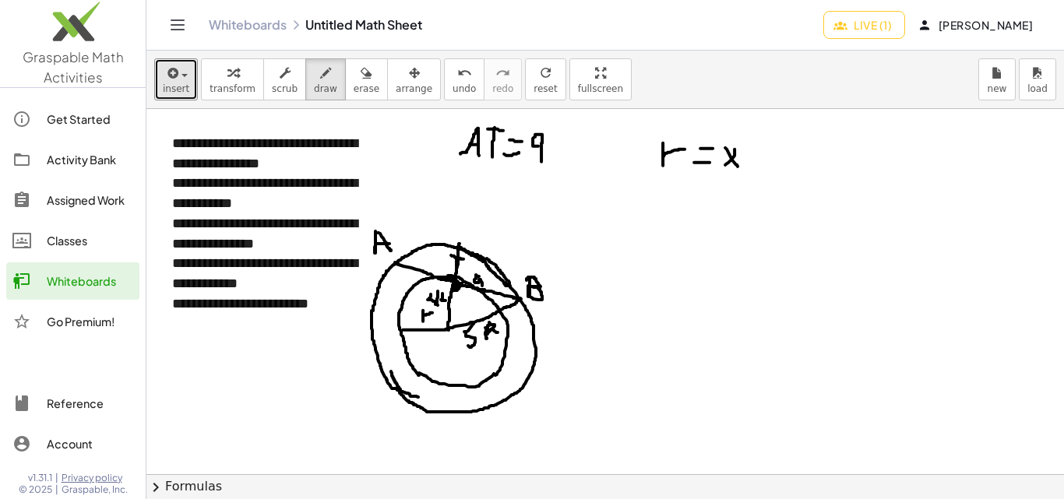
drag, startPoint x: 479, startPoint y: 280, endPoint x: 482, endPoint y: 287, distance: 8.4
click at [482, 287] on div at bounding box center [648, 474] width 1004 height 731
drag, startPoint x: 592, startPoint y: 223, endPoint x: 601, endPoint y: 242, distance: 21.6
click at [601, 242] on div at bounding box center [648, 474] width 1004 height 731
drag, startPoint x: 619, startPoint y: 224, endPoint x: 625, endPoint y: 239, distance: 16.8
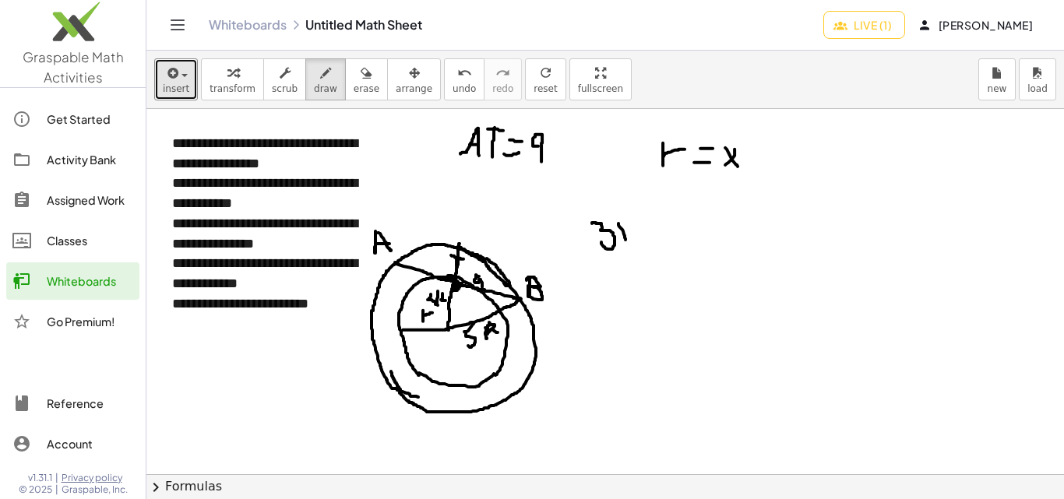
click at [625, 240] on div at bounding box center [648, 474] width 1004 height 731
drag, startPoint x: 633, startPoint y: 219, endPoint x: 642, endPoint y: 241, distance: 23.4
click at [643, 241] on div at bounding box center [648, 474] width 1004 height 731
drag, startPoint x: 657, startPoint y: 227, endPoint x: 659, endPoint y: 245, distance: 18.1
click at [679, 231] on div at bounding box center [648, 474] width 1004 height 731
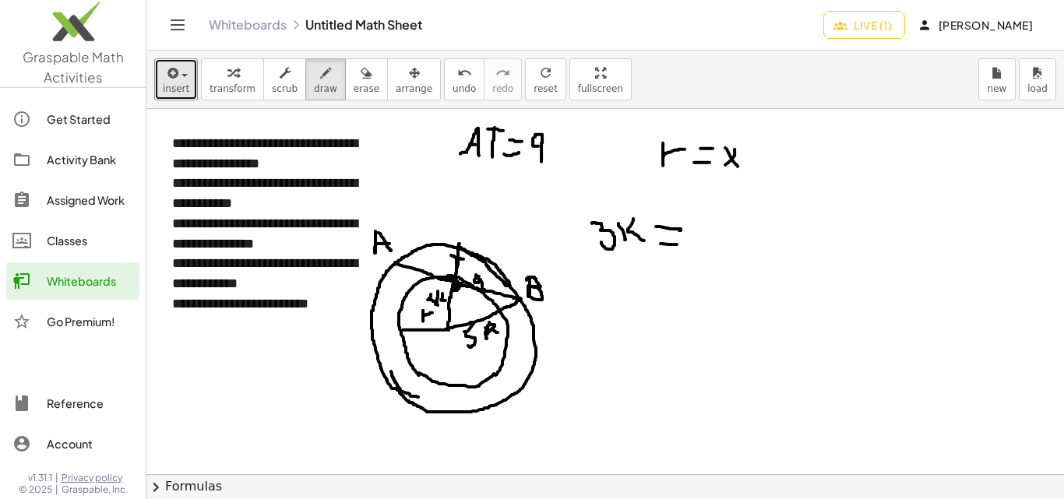
click at [678, 245] on div at bounding box center [648, 474] width 1004 height 731
click at [705, 227] on div at bounding box center [648, 474] width 1004 height 731
drag, startPoint x: 706, startPoint y: 222, endPoint x: 710, endPoint y: 253, distance: 31.5
click at [710, 253] on div at bounding box center [648, 474] width 1004 height 731
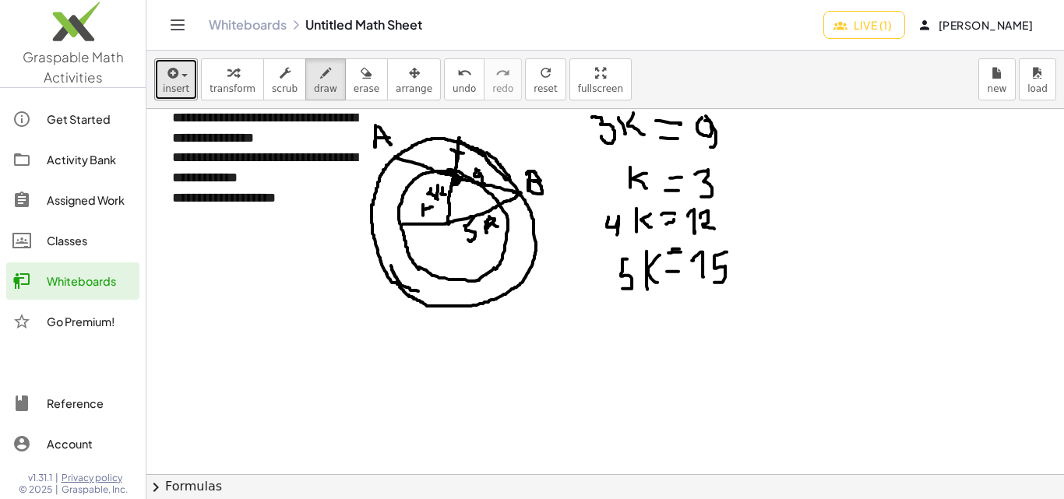
scroll to position [78, 0]
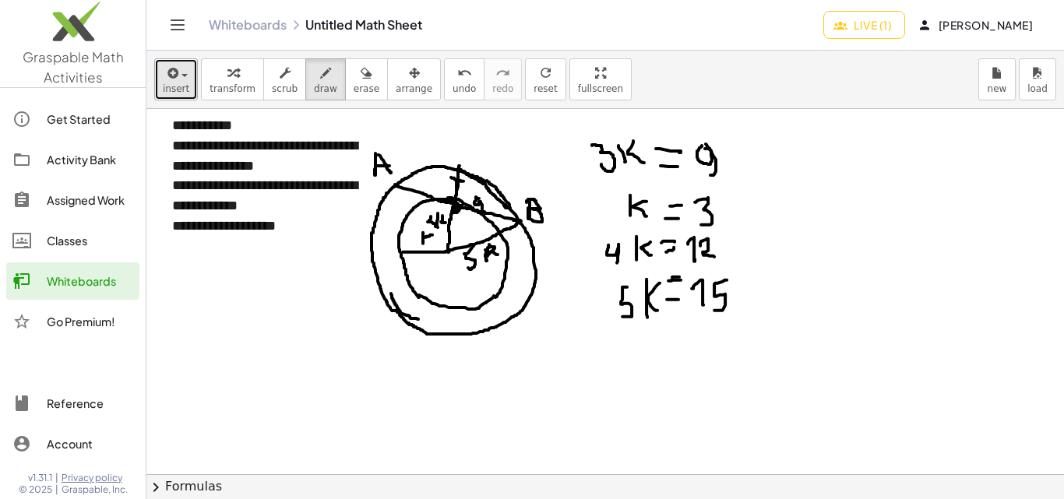
click at [167, 69] on icon "button" at bounding box center [171, 73] width 14 height 19
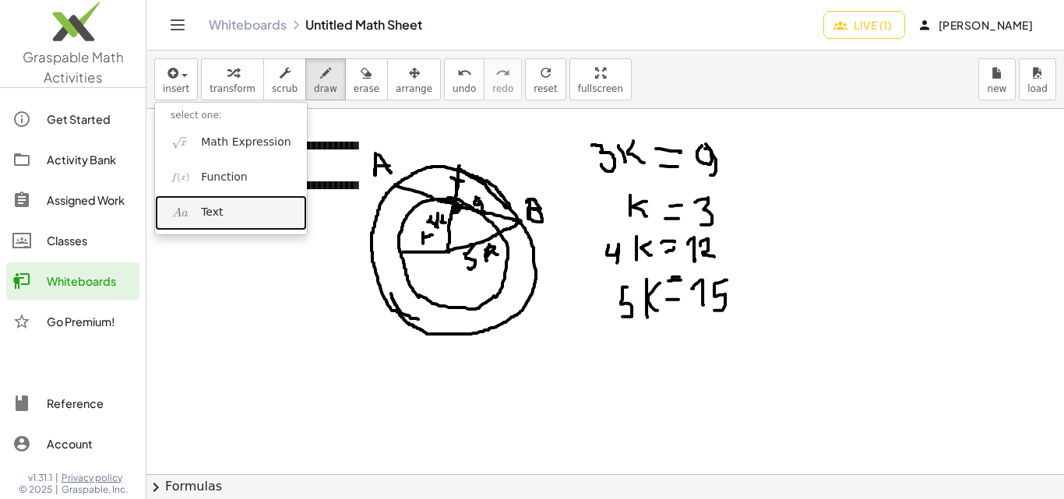
click at [201, 216] on span "Text" at bounding box center [212, 213] width 22 height 16
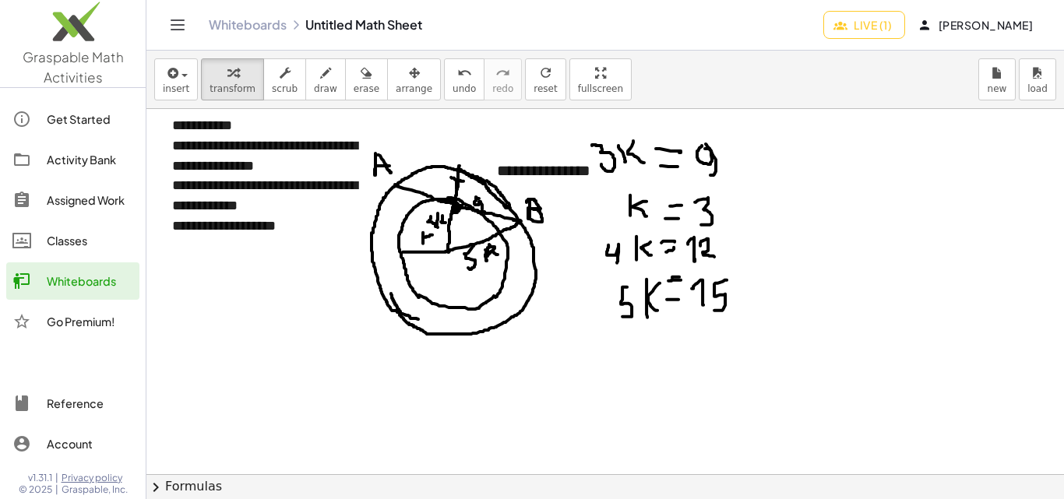
click at [248, 372] on div at bounding box center [648, 396] width 1004 height 731
click at [547, 170] on div "**********" at bounding box center [598, 171] width 234 height 54
paste div
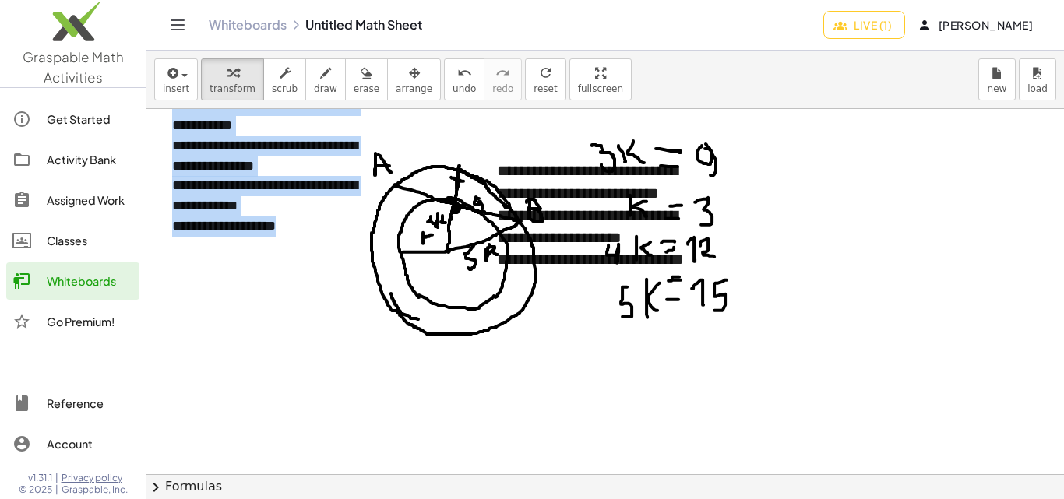
drag, startPoint x: 495, startPoint y: 148, endPoint x: 401, endPoint y: 264, distance: 149.5
click at [401, 264] on div "**********" at bounding box center [648, 396] width 1004 height 731
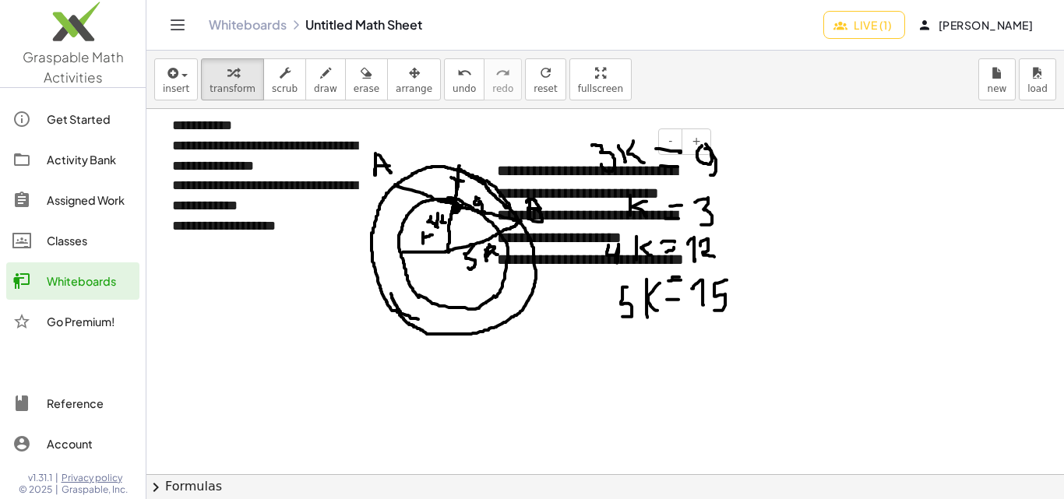
click at [690, 186] on div "**********" at bounding box center [598, 226] width 234 height 164
click at [675, 141] on button "-" at bounding box center [670, 142] width 24 height 26
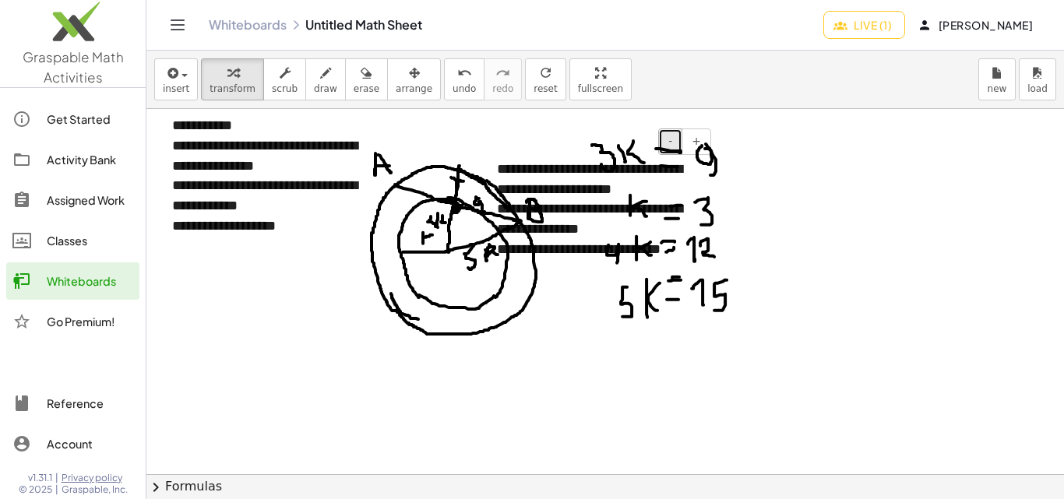
click at [675, 141] on button "-" at bounding box center [670, 142] width 24 height 26
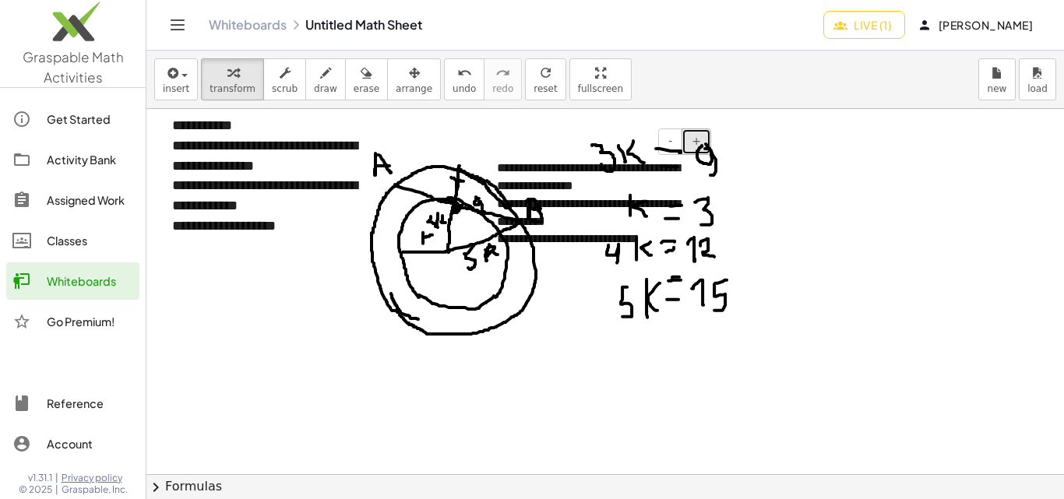
click at [696, 143] on span "+" at bounding box center [696, 141] width 9 height 12
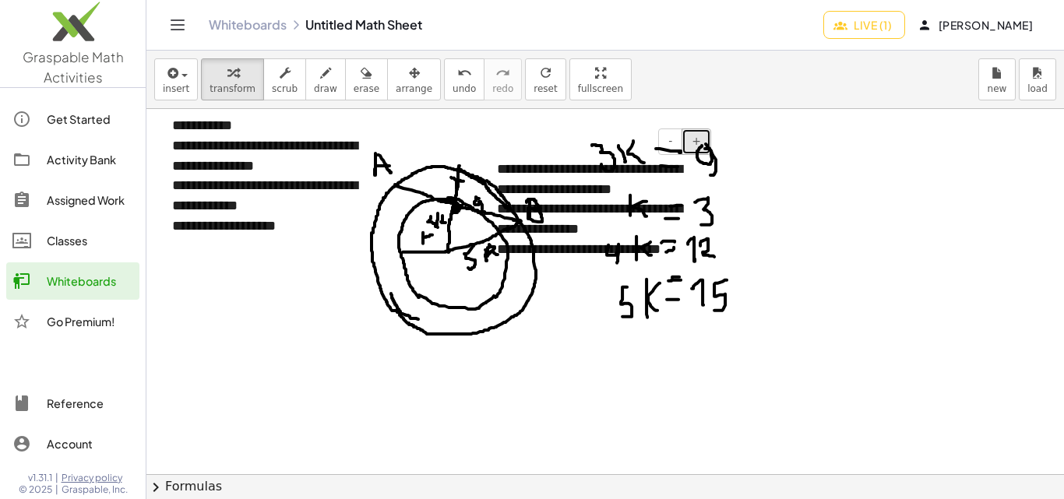
click at [705, 143] on button "+" at bounding box center [697, 142] width 30 height 26
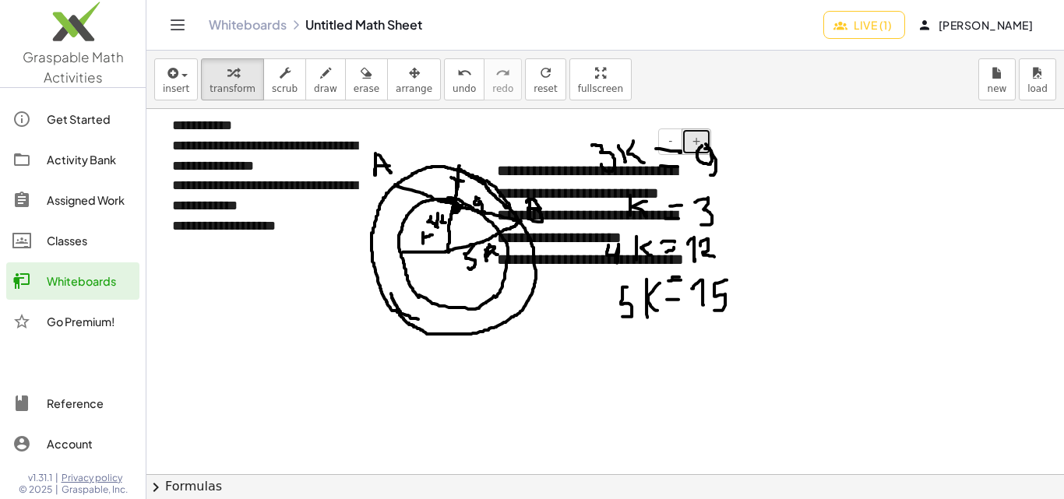
click at [696, 143] on span "+" at bounding box center [696, 141] width 9 height 12
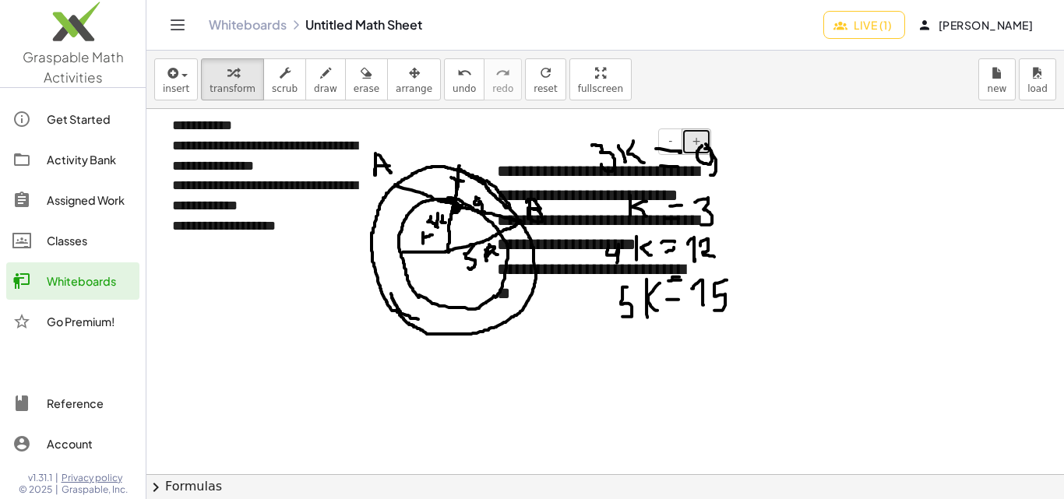
click at [696, 143] on span "+" at bounding box center [696, 141] width 9 height 12
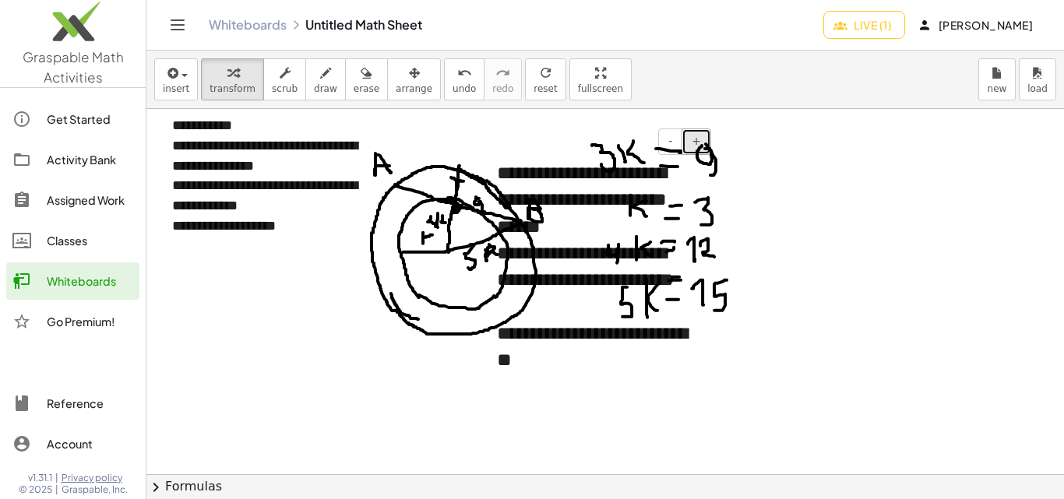
click at [696, 143] on span "+" at bounding box center [696, 141] width 9 height 12
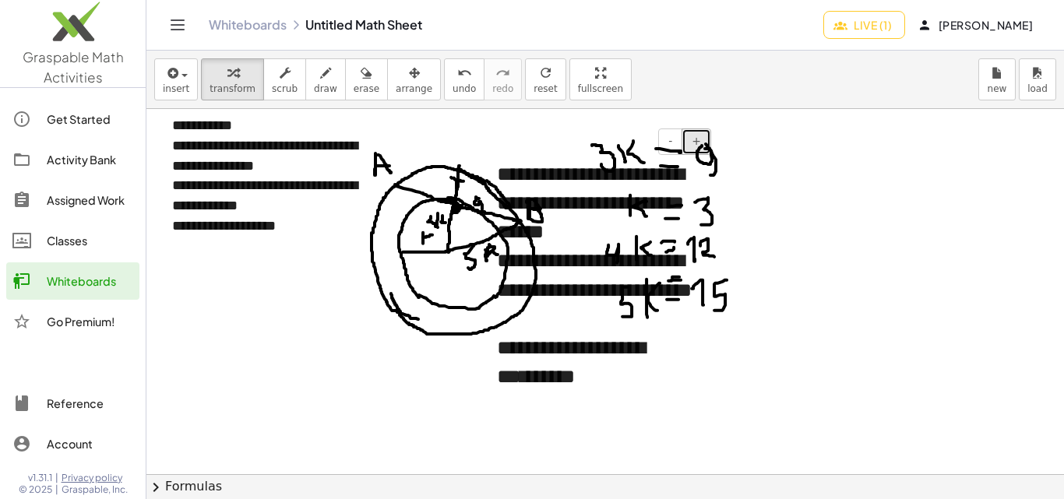
click at [696, 143] on span "+" at bounding box center [696, 141] width 9 height 12
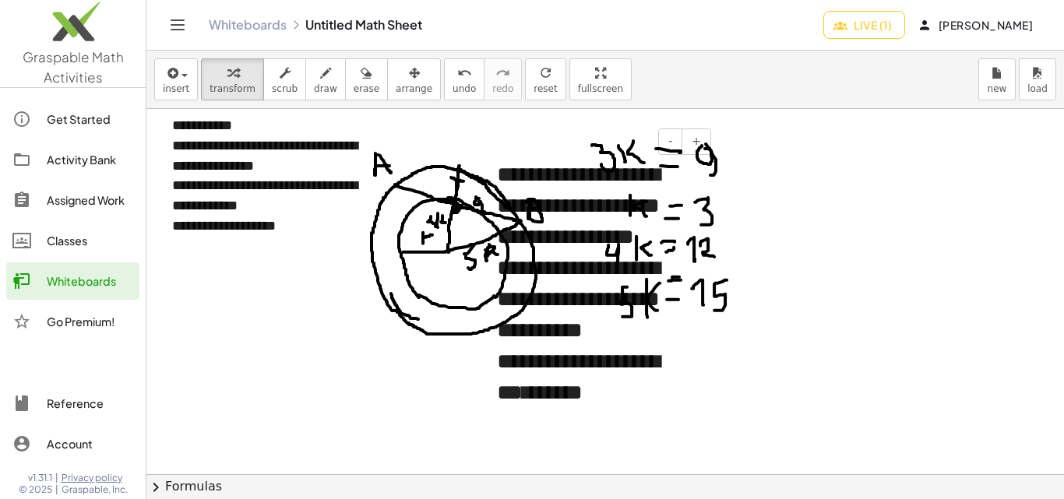
click at [549, 175] on div "**********" at bounding box center [598, 284] width 234 height 280
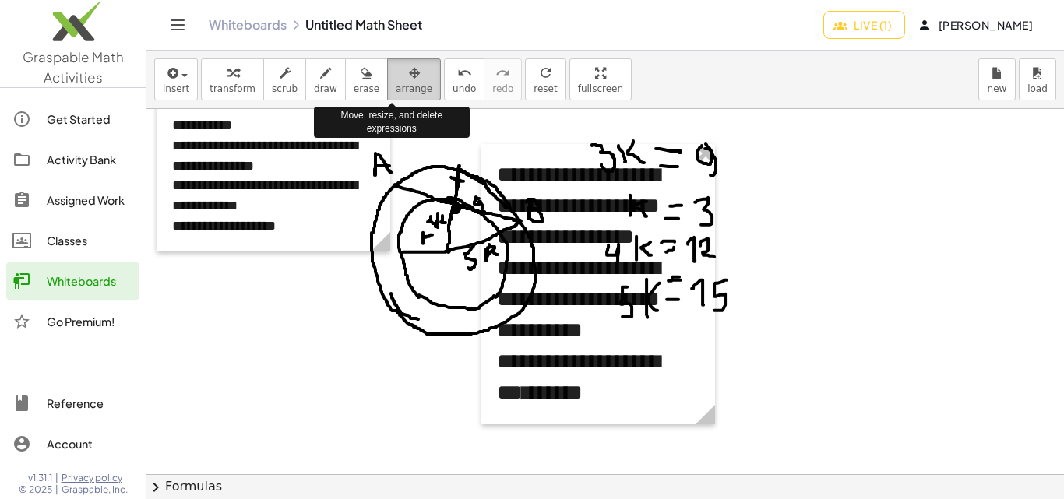
click at [400, 80] on div "button" at bounding box center [414, 72] width 37 height 19
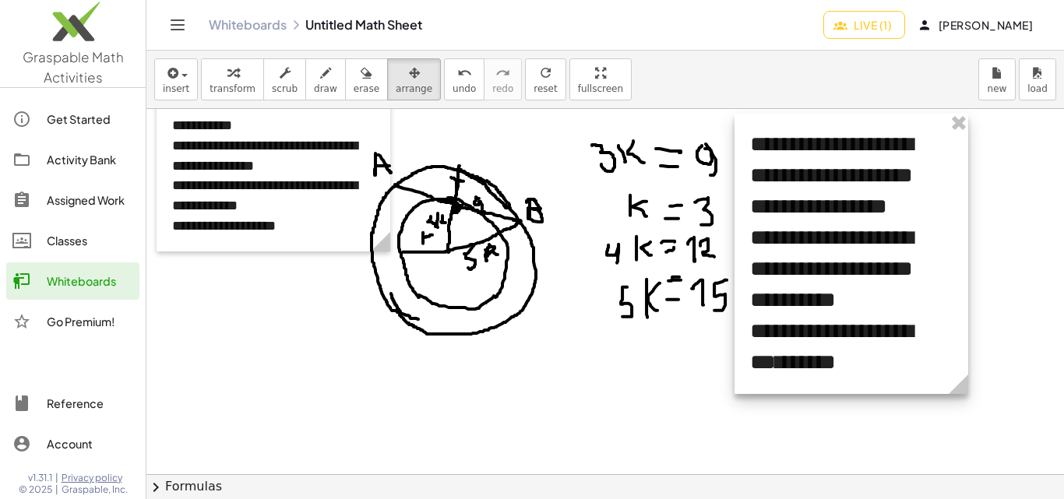
drag, startPoint x: 508, startPoint y: 169, endPoint x: 761, endPoint y: 139, distance: 255.0
click at [761, 139] on div at bounding box center [852, 254] width 234 height 280
click at [789, 147] on div at bounding box center [852, 254] width 234 height 280
click at [856, 268] on div at bounding box center [852, 254] width 234 height 280
click at [525, 388] on div at bounding box center [648, 396] width 1004 height 731
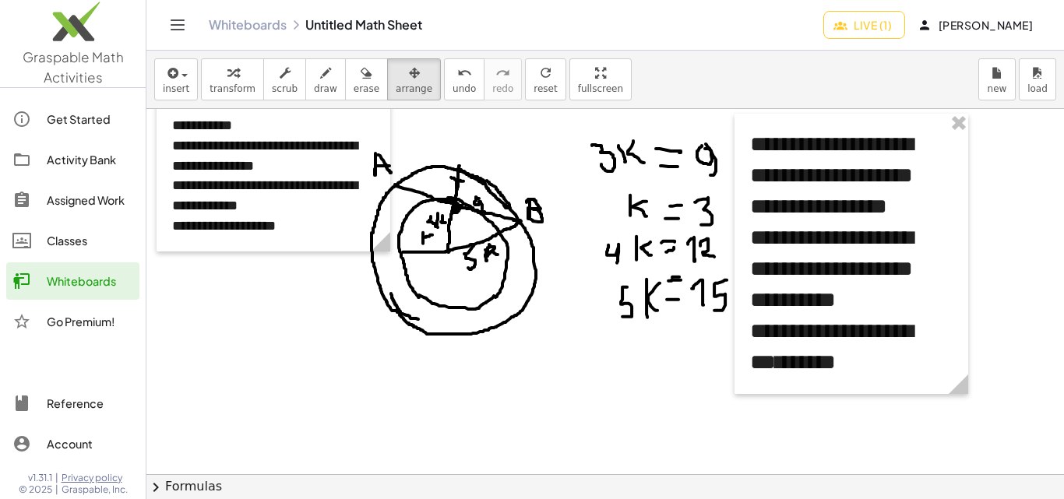
click at [543, 352] on div at bounding box center [648, 396] width 1004 height 731
click at [327, 333] on div at bounding box center [648, 396] width 1004 height 731
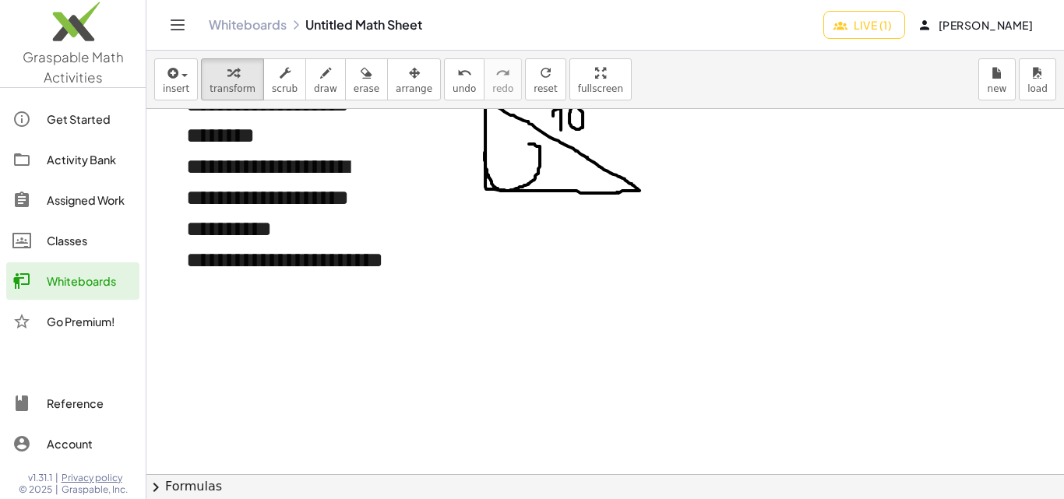
scroll to position [312, 0]
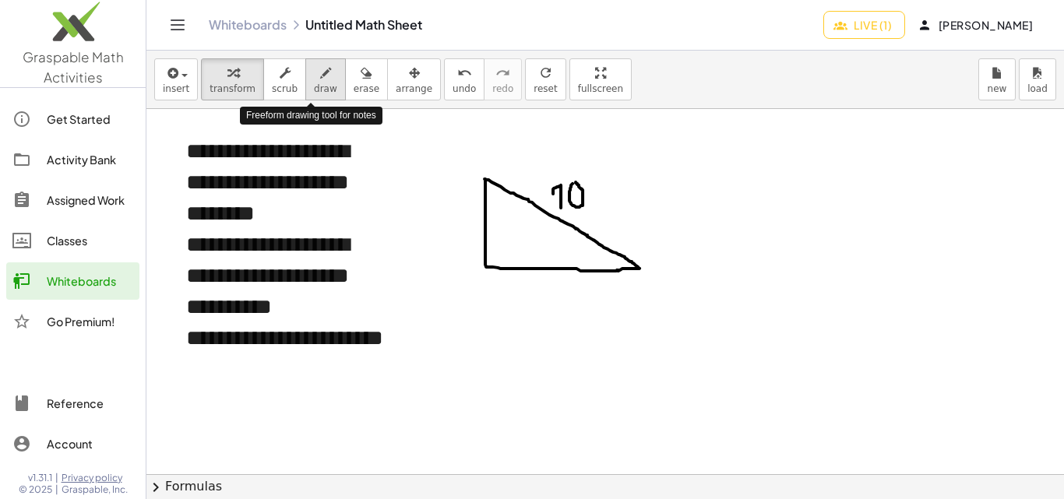
click at [320, 70] on icon "button" at bounding box center [325, 73] width 11 height 19
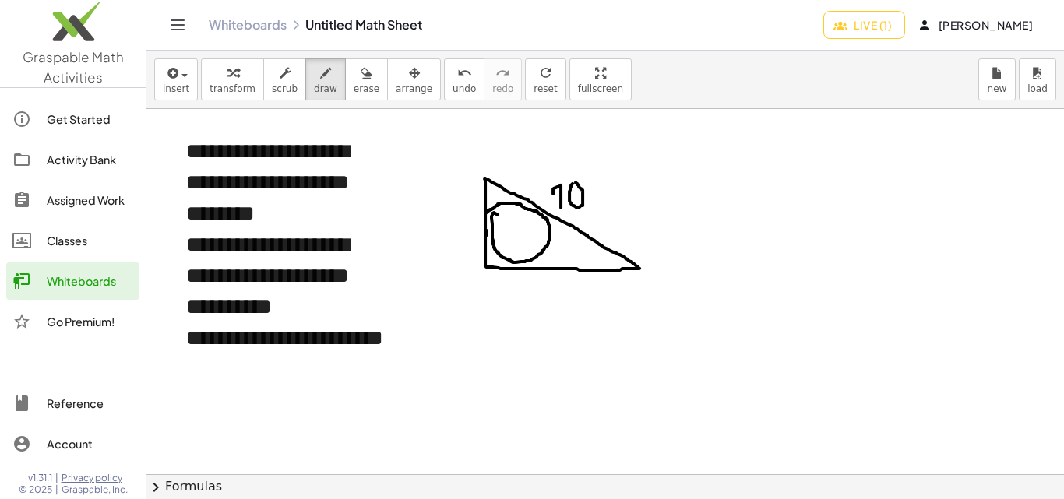
drag, startPoint x: 487, startPoint y: 235, endPoint x: 498, endPoint y: 215, distance: 23.0
click at [498, 215] on div at bounding box center [648, 345] width 1004 height 1096
click at [361, 68] on icon "button" at bounding box center [366, 73] width 11 height 19
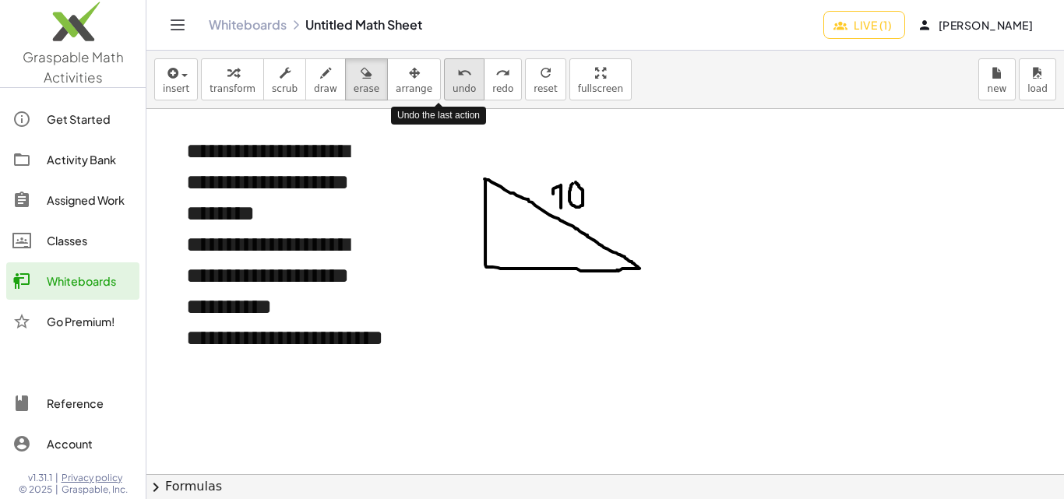
click at [457, 72] on icon "undo" at bounding box center [464, 73] width 15 height 19
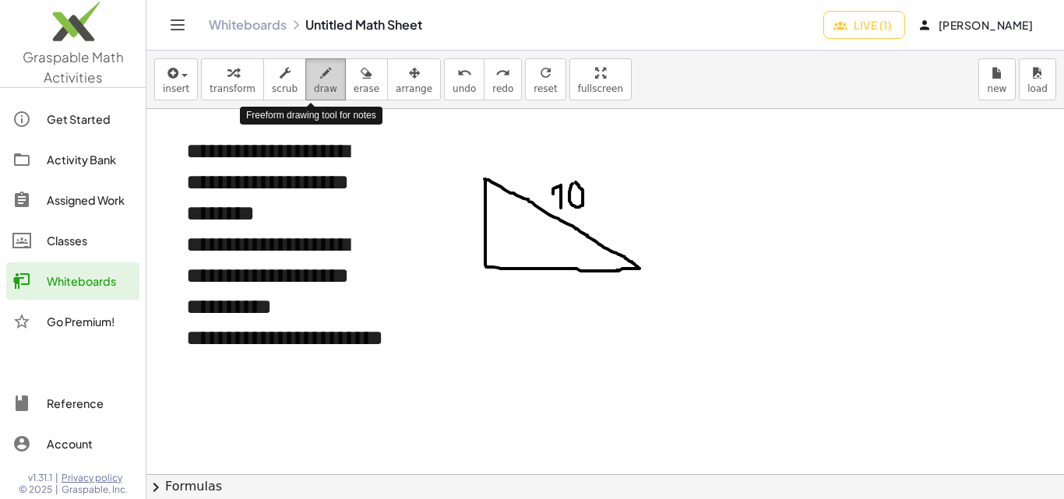
click at [320, 77] on icon "button" at bounding box center [325, 73] width 11 height 19
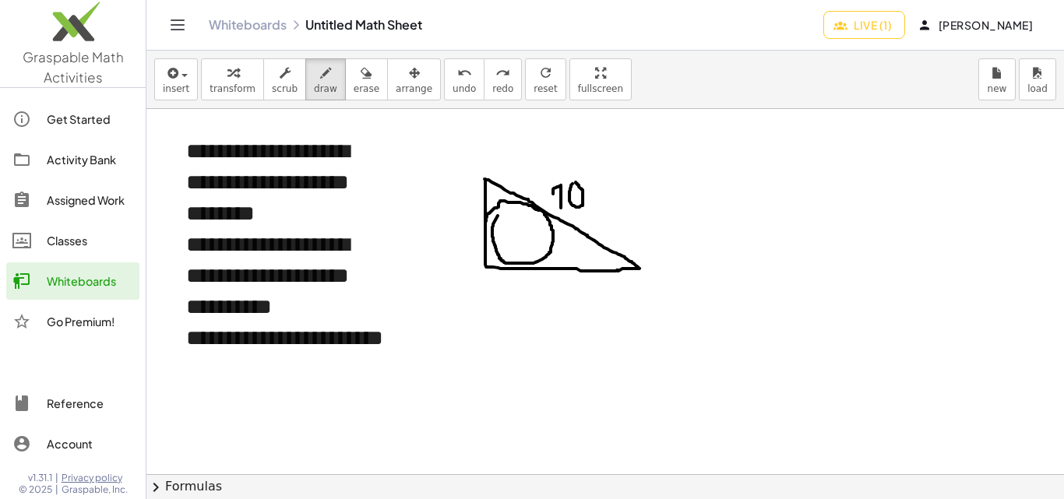
drag, startPoint x: 486, startPoint y: 221, endPoint x: 498, endPoint y: 216, distance: 12.9
click at [498, 216] on div at bounding box center [648, 345] width 1004 height 1096
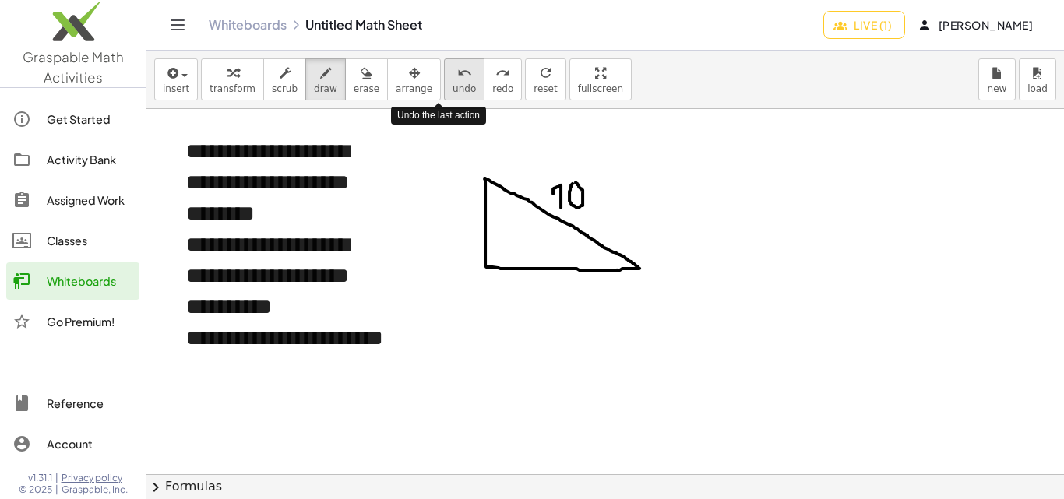
click at [444, 69] on button "undo undo" at bounding box center [464, 79] width 41 height 42
drag, startPoint x: 488, startPoint y: 232, endPoint x: 512, endPoint y: 214, distance: 29.4
click at [512, 214] on div at bounding box center [648, 345] width 1004 height 1096
click at [457, 79] on icon "undo" at bounding box center [464, 73] width 15 height 19
drag, startPoint x: 490, startPoint y: 228, endPoint x: 553, endPoint y: 225, distance: 63.2
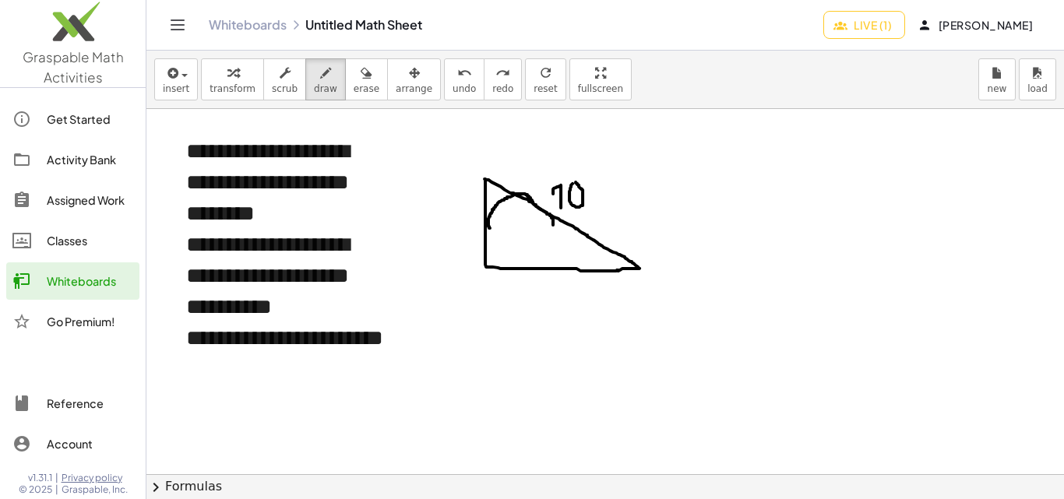
click at [553, 225] on div at bounding box center [648, 345] width 1004 height 1096
click at [457, 70] on icon "undo" at bounding box center [464, 73] width 15 height 19
drag, startPoint x: 489, startPoint y: 233, endPoint x: 503, endPoint y: 249, distance: 21.5
click at [515, 256] on div at bounding box center [648, 345] width 1004 height 1096
click at [457, 79] on icon "undo" at bounding box center [464, 73] width 15 height 19
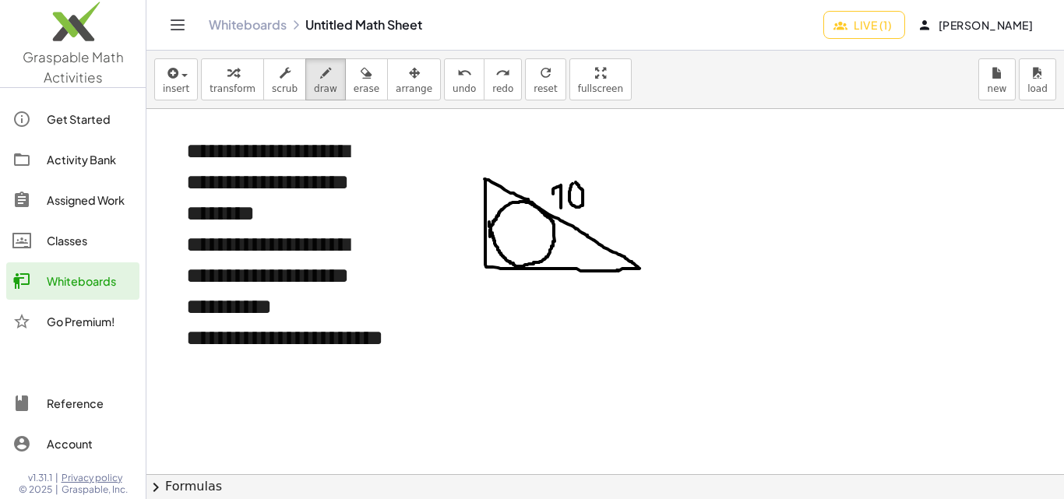
drag, startPoint x: 489, startPoint y: 222, endPoint x: 490, endPoint y: 237, distance: 14.8
click at [490, 237] on div at bounding box center [648, 345] width 1004 height 1096
click at [519, 234] on div at bounding box center [648, 345] width 1004 height 1096
click at [526, 234] on div at bounding box center [648, 345] width 1004 height 1096
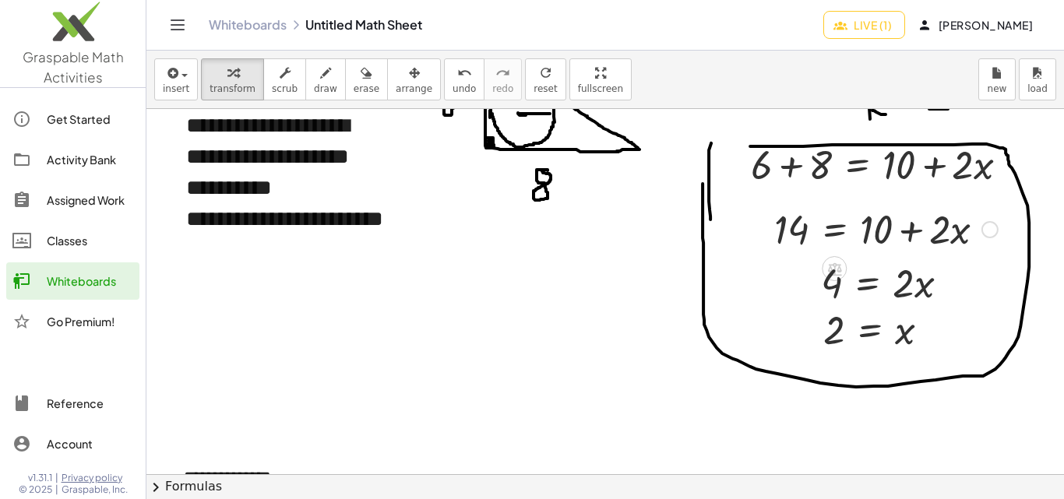
scroll to position [353, 0]
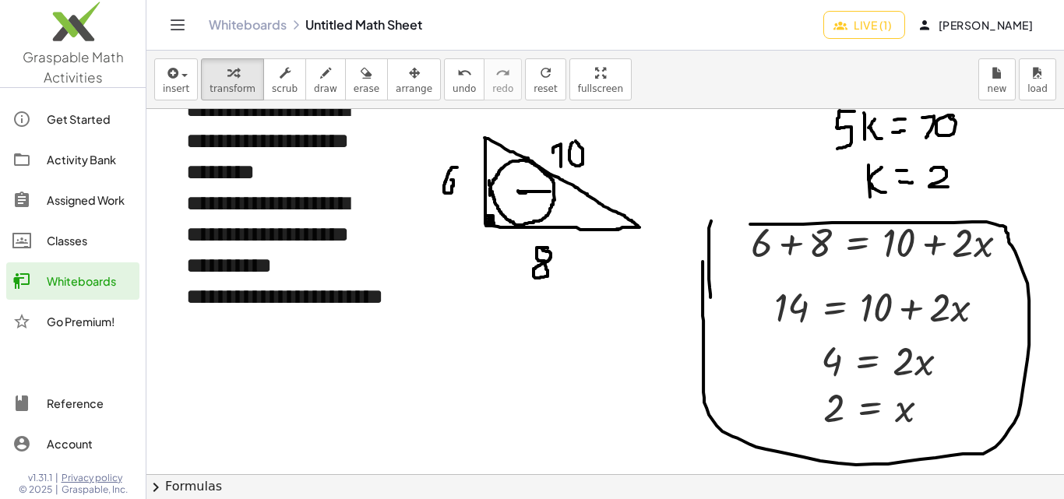
drag, startPoint x: 463, startPoint y: 175, endPoint x: 439, endPoint y: 166, distance: 24.9
click at [451, 168] on div at bounding box center [648, 486] width 1004 height 1461
click at [415, 180] on div at bounding box center [648, 486] width 1004 height 1461
drag, startPoint x: 275, startPoint y: 76, endPoint x: 277, endPoint y: 86, distance: 10.4
click at [280, 78] on icon "button" at bounding box center [285, 73] width 11 height 19
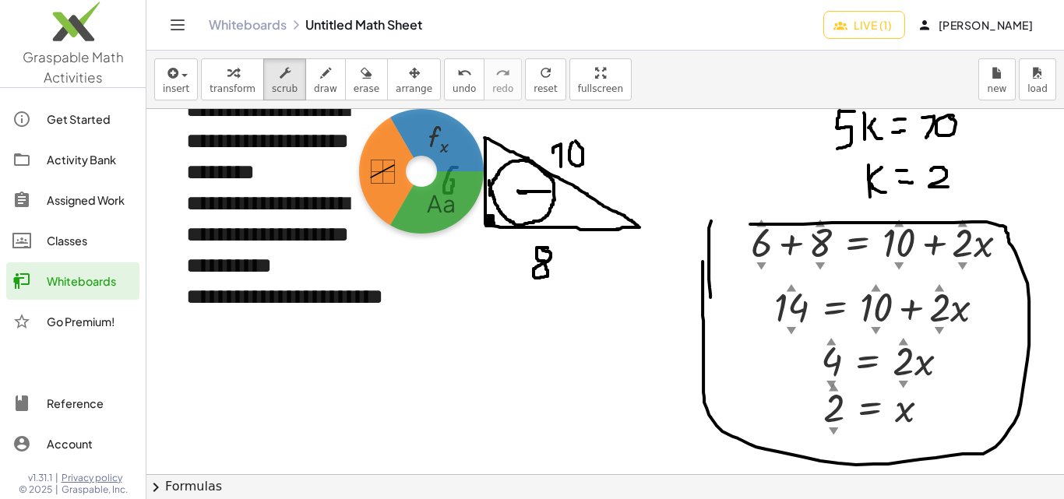
click at [421, 171] on body "**********" at bounding box center [532, 249] width 1064 height 499
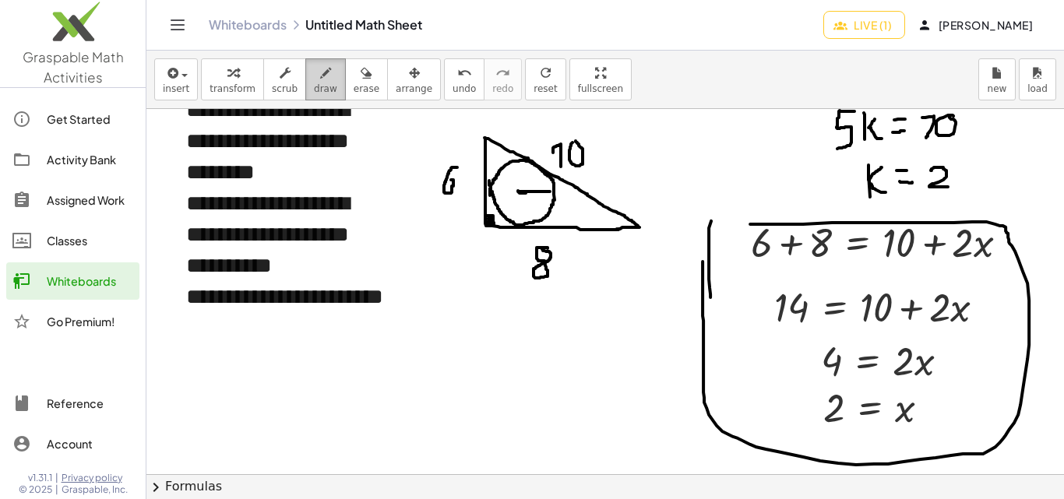
click at [320, 71] on icon "button" at bounding box center [325, 73] width 11 height 19
drag, startPoint x: 425, startPoint y: 164, endPoint x: 434, endPoint y: 182, distance: 19.5
click at [434, 182] on div at bounding box center [648, 486] width 1004 height 1461
drag, startPoint x: 565, startPoint y: 234, endPoint x: 569, endPoint y: 251, distance: 17.6
click at [569, 251] on div at bounding box center [648, 486] width 1004 height 1461
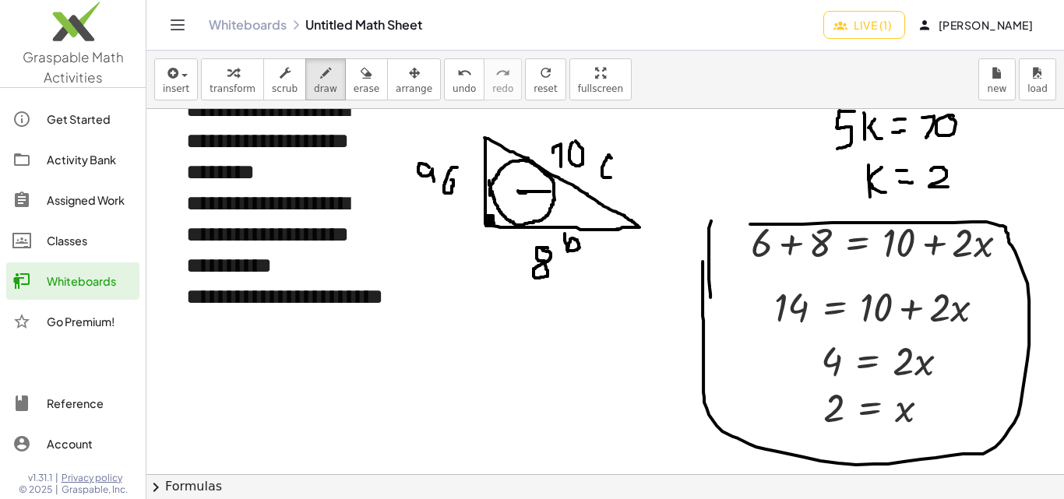
drag, startPoint x: 609, startPoint y: 156, endPoint x: 604, endPoint y: 194, distance: 38.6
click at [611, 179] on div at bounding box center [648, 486] width 1004 height 1461
drag, startPoint x: 442, startPoint y: 319, endPoint x: 451, endPoint y: 320, distance: 8.6
click at [451, 320] on div at bounding box center [648, 486] width 1004 height 1461
drag, startPoint x: 457, startPoint y: 330, endPoint x: 466, endPoint y: 331, distance: 9.5
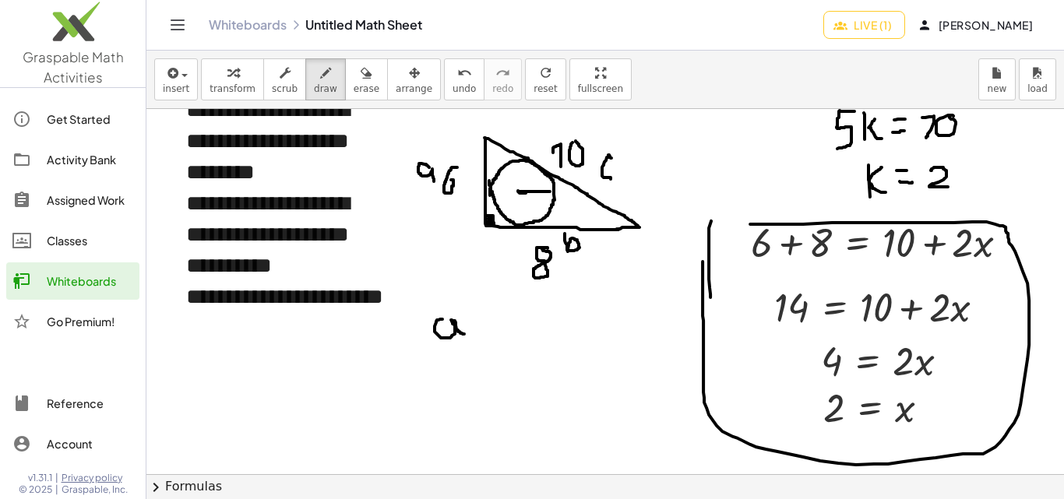
click at [464, 333] on div at bounding box center [648, 486] width 1004 height 1461
drag, startPoint x: 474, startPoint y: 323, endPoint x: 474, endPoint y: 333, distance: 10.9
click at [474, 337] on div at bounding box center [648, 486] width 1004 height 1461
drag, startPoint x: 467, startPoint y: 329, endPoint x: 476, endPoint y: 328, distance: 9.4
click at [476, 328] on div at bounding box center [648, 486] width 1004 height 1461
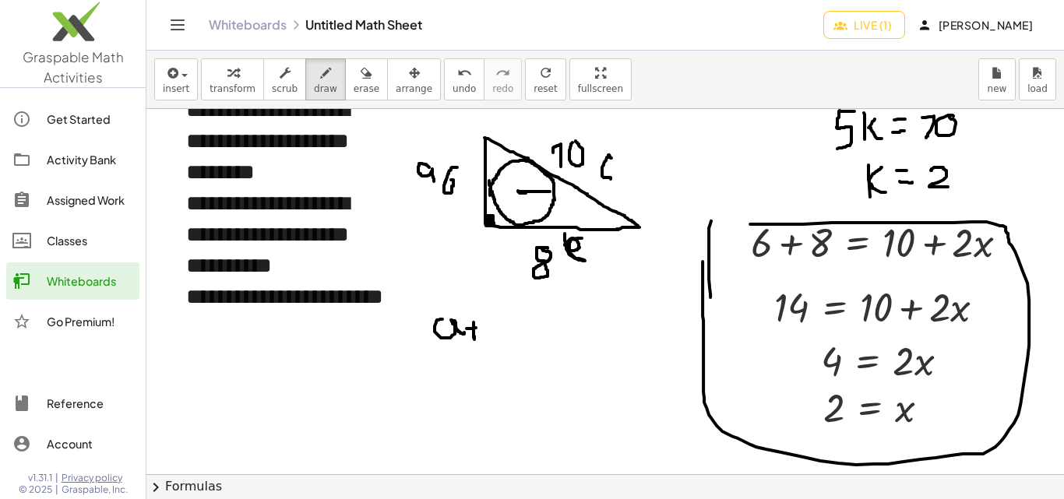
click at [578, 239] on div at bounding box center [648, 486] width 1004 height 1461
drag, startPoint x: 595, startPoint y: 139, endPoint x: 606, endPoint y: 177, distance: 39.0
click at [605, 177] on div at bounding box center [648, 486] width 1004 height 1461
drag, startPoint x: 497, startPoint y: 323, endPoint x: 507, endPoint y: 334, distance: 15.5
click at [507, 334] on div at bounding box center [648, 486] width 1004 height 1461
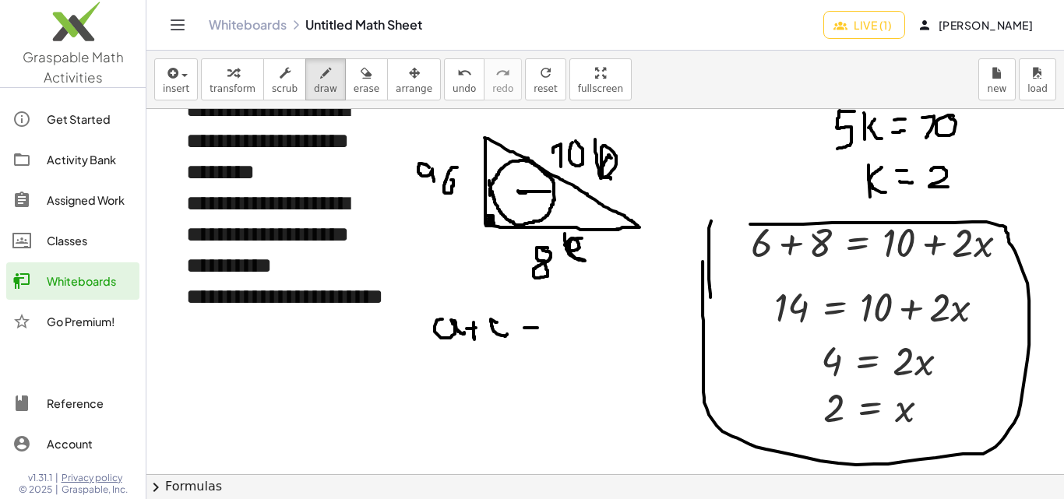
drag, startPoint x: 524, startPoint y: 328, endPoint x: 538, endPoint y: 328, distance: 13.2
click at [538, 328] on div at bounding box center [648, 486] width 1004 height 1461
drag, startPoint x: 529, startPoint y: 335, endPoint x: 542, endPoint y: 335, distance: 13.2
click at [542, 335] on div at bounding box center [648, 486] width 1004 height 1461
drag, startPoint x: 566, startPoint y: 313, endPoint x: 571, endPoint y: 337, distance: 24.8
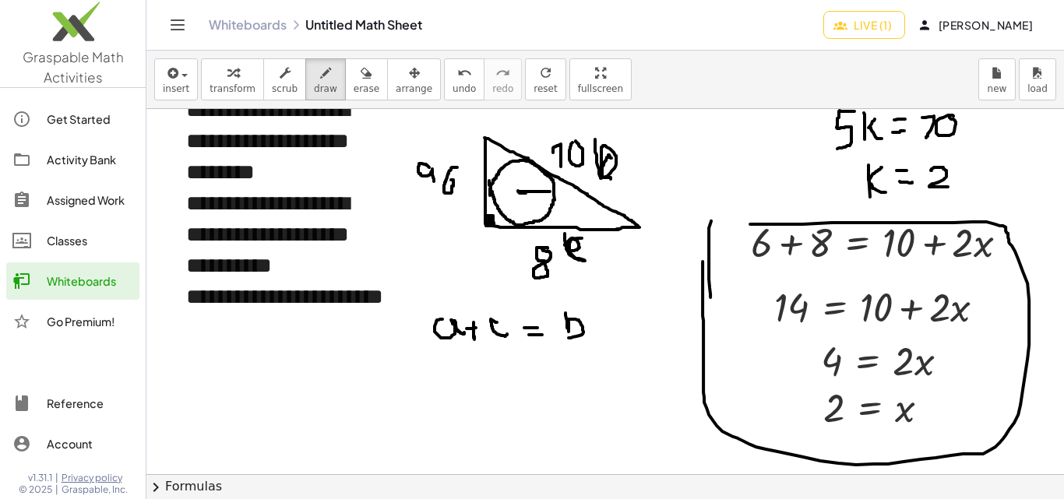
click at [567, 337] on div at bounding box center [648, 486] width 1004 height 1461
drag, startPoint x: 596, startPoint y: 322, endPoint x: 601, endPoint y: 336, distance: 14.8
click at [601, 336] on div at bounding box center [648, 486] width 1004 height 1461
drag, startPoint x: 591, startPoint y: 329, endPoint x: 605, endPoint y: 325, distance: 14.6
click at [604, 325] on div at bounding box center [648, 486] width 1004 height 1461
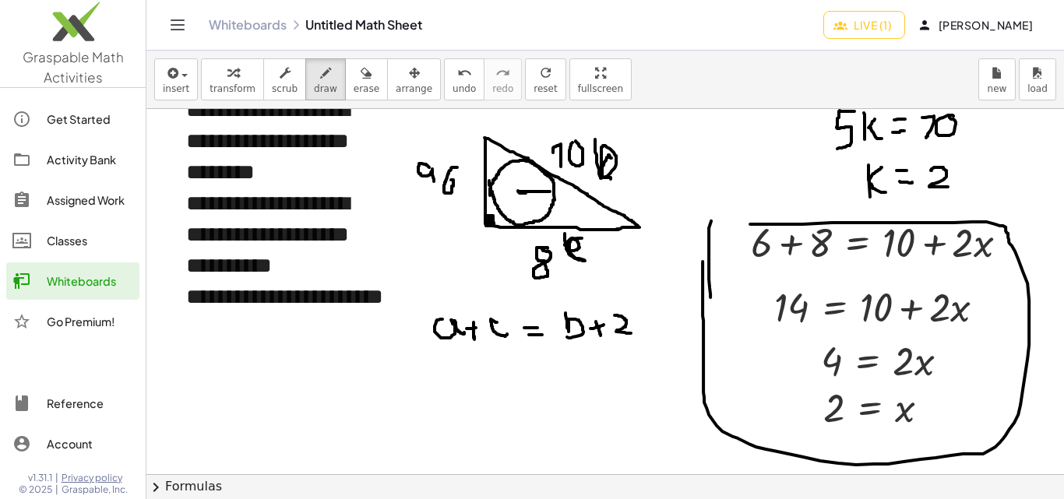
drag, startPoint x: 615, startPoint y: 316, endPoint x: 636, endPoint y: 336, distance: 29.2
click at [634, 336] on div at bounding box center [648, 486] width 1004 height 1461
drag, startPoint x: 639, startPoint y: 321, endPoint x: 651, endPoint y: 323, distance: 12.6
click at [651, 323] on div at bounding box center [648, 486] width 1004 height 1461
drag, startPoint x: 650, startPoint y: 126, endPoint x: 655, endPoint y: 146, distance: 20.8
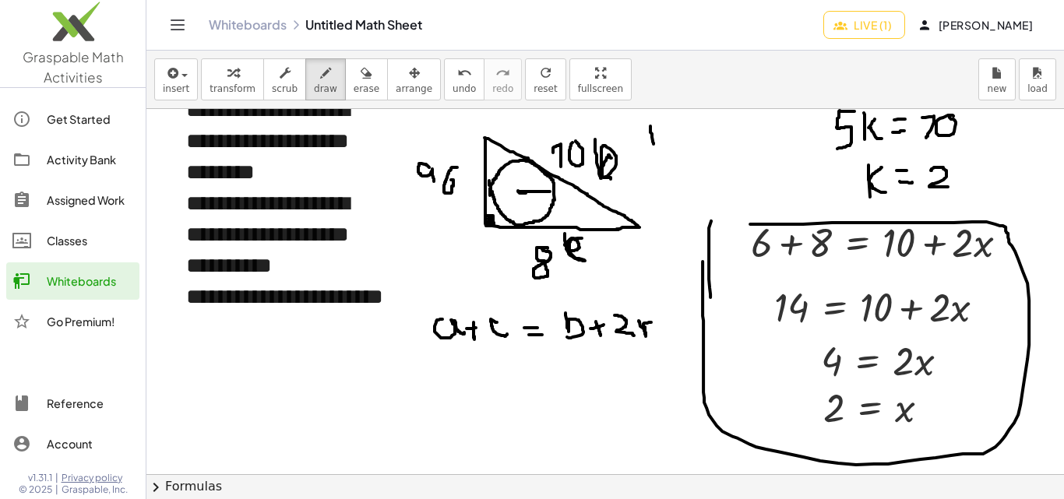
click at [655, 146] on div at bounding box center [648, 486] width 1004 height 1461
drag, startPoint x: 650, startPoint y: 127, endPoint x: 661, endPoint y: 135, distance: 13.4
click at [659, 135] on div at bounding box center [648, 486] width 1004 height 1461
drag, startPoint x: 671, startPoint y: 133, endPoint x: 682, endPoint y: 135, distance: 11.8
click at [682, 135] on div at bounding box center [648, 486] width 1004 height 1461
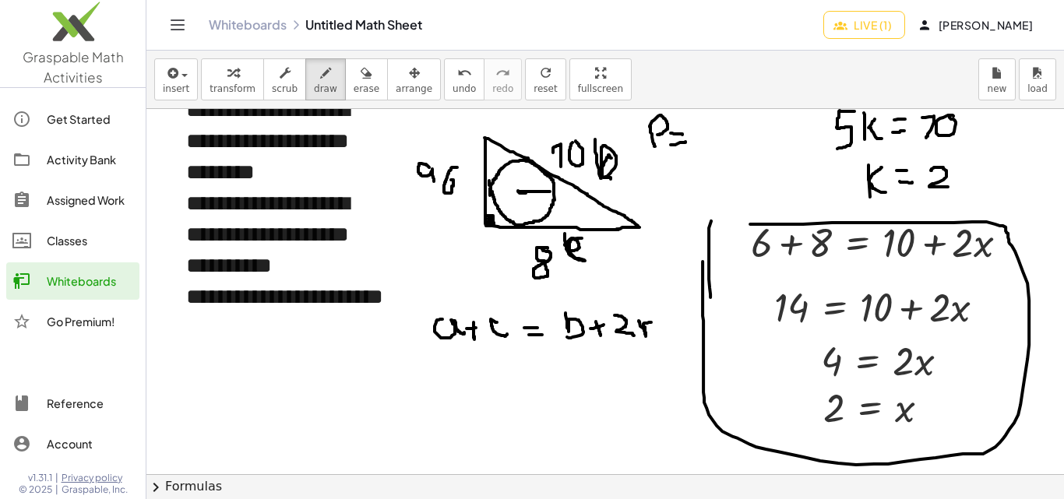
drag, startPoint x: 671, startPoint y: 145, endPoint x: 686, endPoint y: 142, distance: 15.1
click at [686, 142] on div at bounding box center [648, 486] width 1004 height 1461
click at [711, 133] on div at bounding box center [648, 486] width 1004 height 1461
click at [714, 141] on div at bounding box center [648, 486] width 1004 height 1461
drag, startPoint x: 723, startPoint y: 129, endPoint x: 723, endPoint y: 140, distance: 10.9
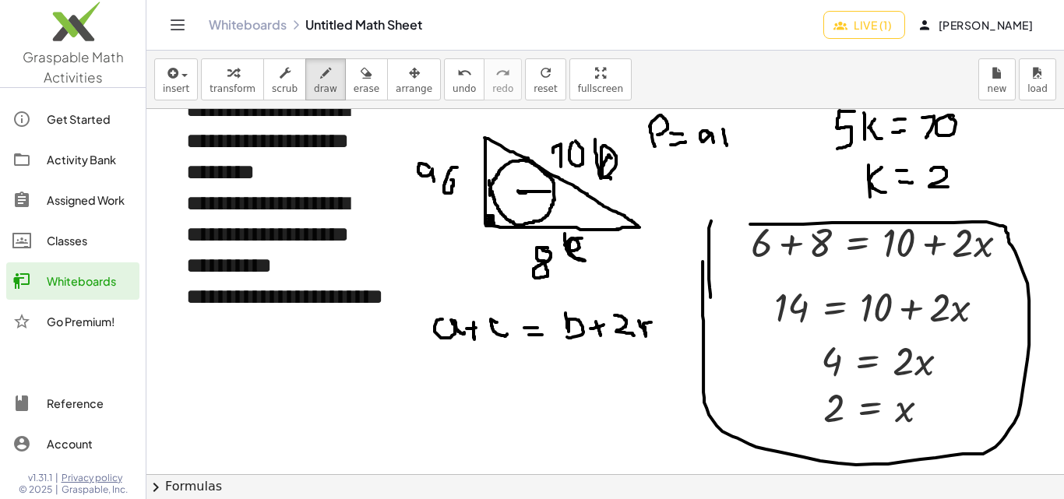
click at [727, 145] on div at bounding box center [648, 486] width 1004 height 1461
drag, startPoint x: 719, startPoint y: 137, endPoint x: 732, endPoint y: 133, distance: 13.8
click at [728, 136] on div at bounding box center [648, 486] width 1004 height 1461
click at [745, 136] on div at bounding box center [648, 486] width 1004 height 1461
drag, startPoint x: 759, startPoint y: 130, endPoint x: 762, endPoint y: 139, distance: 9.9
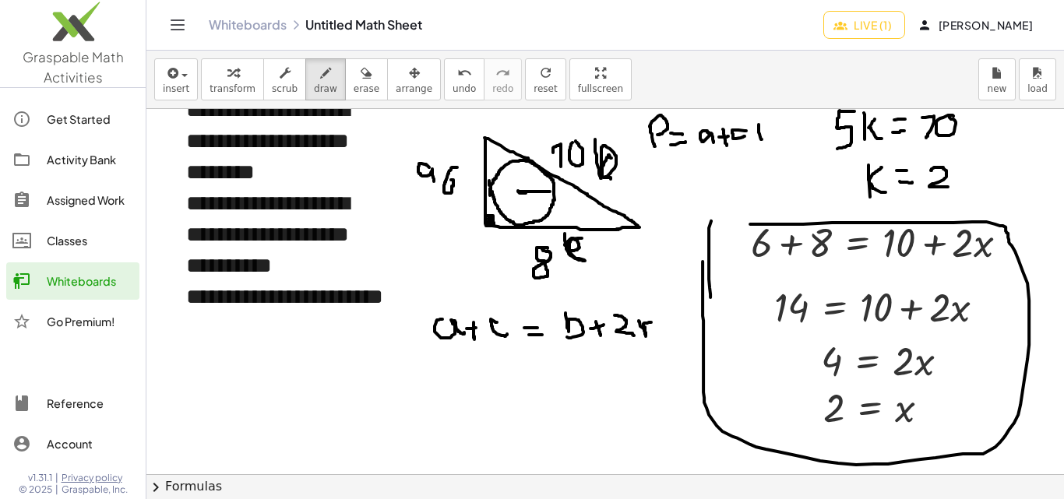
click at [762, 139] on div at bounding box center [648, 486] width 1004 height 1461
drag, startPoint x: 752, startPoint y: 131, endPoint x: 764, endPoint y: 131, distance: 12.5
click at [764, 131] on div at bounding box center [648, 486] width 1004 height 1461
drag, startPoint x: 773, startPoint y: 125, endPoint x: 788, endPoint y: 133, distance: 17.4
click at [777, 139] on div at bounding box center [648, 486] width 1004 height 1461
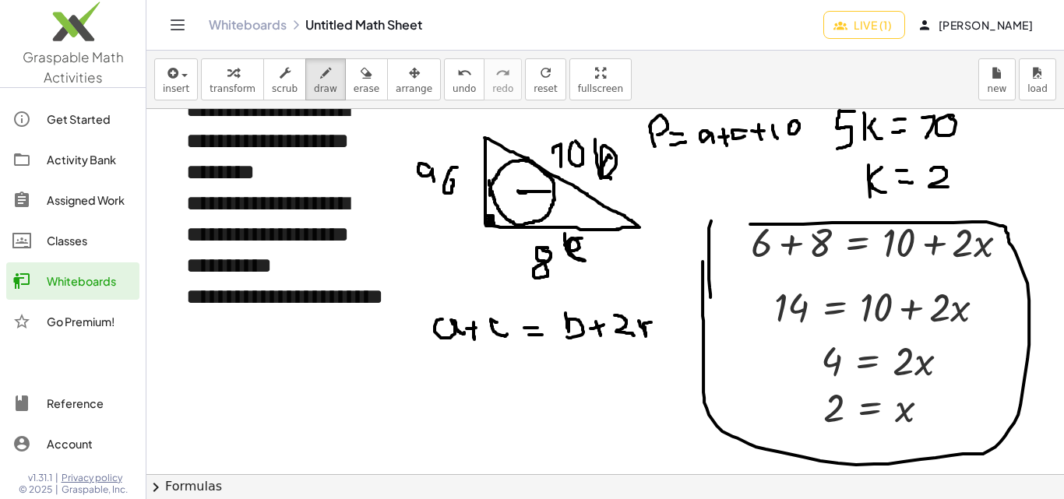
click at [789, 131] on div at bounding box center [648, 486] width 1004 height 1461
drag, startPoint x: 650, startPoint y: 166, endPoint x: 672, endPoint y: 182, distance: 26.6
click at [672, 182] on div at bounding box center [648, 486] width 1004 height 1461
drag, startPoint x: 679, startPoint y: 164, endPoint x: 688, endPoint y: 174, distance: 13.2
click at [688, 175] on div at bounding box center [648, 486] width 1004 height 1461
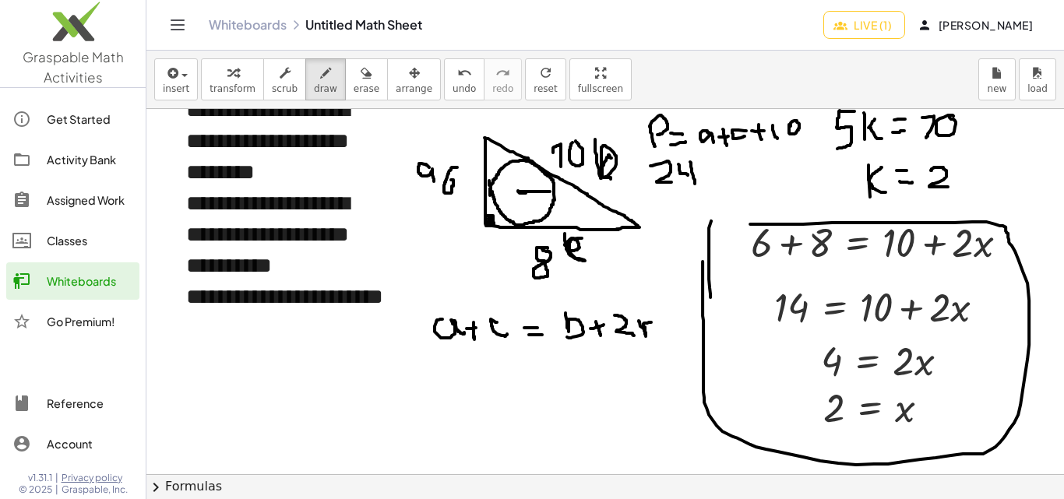
drag, startPoint x: 690, startPoint y: 162, endPoint x: 704, endPoint y: 189, distance: 30.7
click at [695, 182] on div at bounding box center [648, 486] width 1004 height 1461
drag, startPoint x: 701, startPoint y: 171, endPoint x: 714, endPoint y: 170, distance: 13.3
click at [714, 170] on div at bounding box center [648, 486] width 1004 height 1461
drag, startPoint x: 707, startPoint y: 180, endPoint x: 716, endPoint y: 180, distance: 9.3
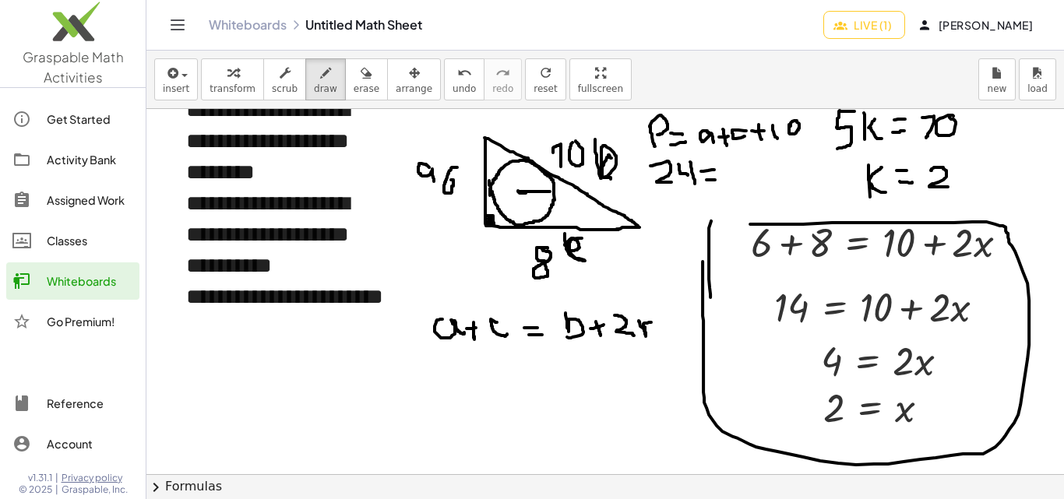
click at [716, 180] on div at bounding box center [648, 486] width 1004 height 1461
click at [734, 169] on div at bounding box center [648, 486] width 1004 height 1461
drag, startPoint x: 735, startPoint y: 168, endPoint x: 746, endPoint y: 173, distance: 11.9
click at [740, 182] on div at bounding box center [648, 486] width 1004 height 1461
drag, startPoint x: 749, startPoint y: 166, endPoint x: 752, endPoint y: 179, distance: 13.4
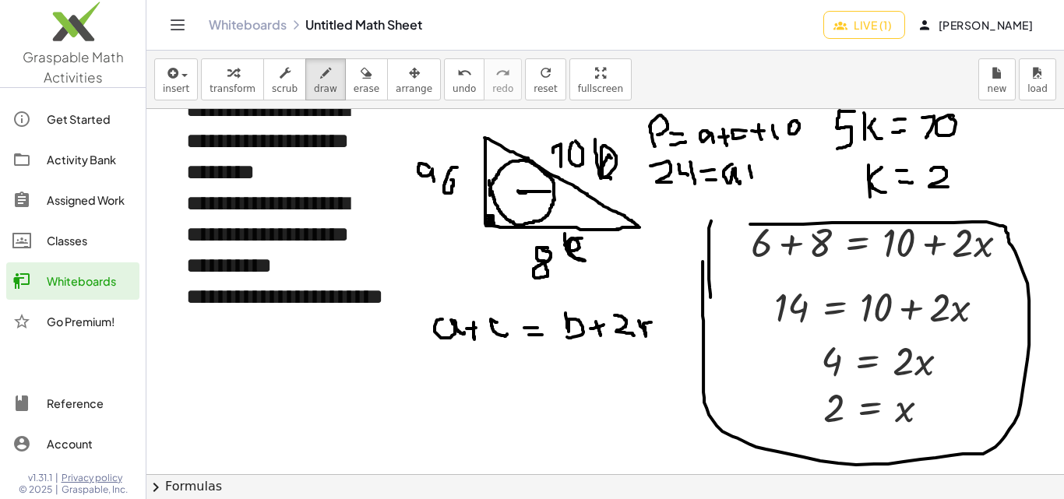
click at [753, 180] on div at bounding box center [648, 486] width 1004 height 1461
drag, startPoint x: 743, startPoint y: 175, endPoint x: 763, endPoint y: 170, distance: 21.0
click at [758, 175] on div at bounding box center [648, 486] width 1004 height 1461
drag, startPoint x: 770, startPoint y: 159, endPoint x: 771, endPoint y: 173, distance: 14.0
click at [771, 173] on div at bounding box center [648, 486] width 1004 height 1461
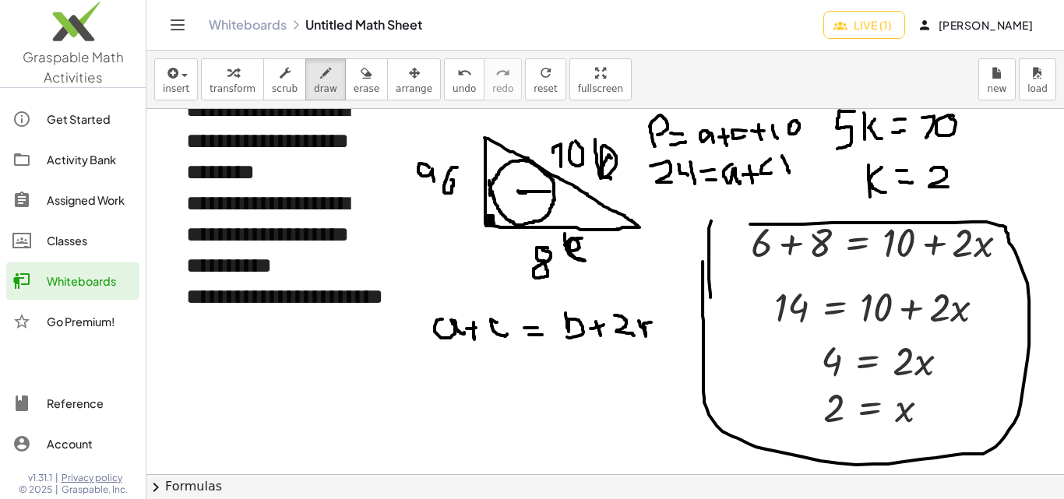
drag, startPoint x: 782, startPoint y: 156, endPoint x: 779, endPoint y: 172, distance: 16.7
click at [788, 171] on div at bounding box center [648, 486] width 1004 height 1461
drag, startPoint x: 779, startPoint y: 167, endPoint x: 789, endPoint y: 165, distance: 10.2
click at [789, 165] on div at bounding box center [648, 486] width 1004 height 1461
drag, startPoint x: 798, startPoint y: 154, endPoint x: 817, endPoint y: 161, distance: 20.7
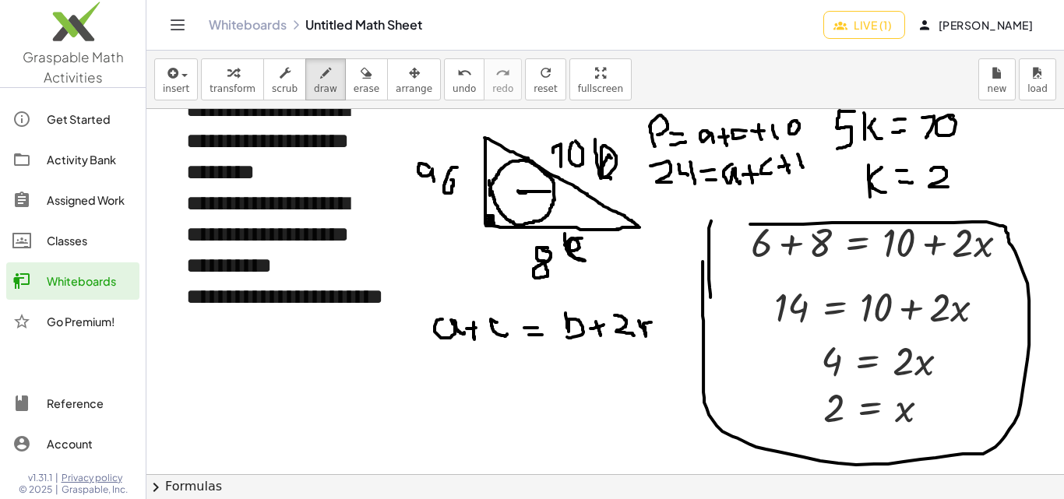
click at [813, 167] on div at bounding box center [648, 486] width 1004 height 1461
drag, startPoint x: 816, startPoint y: 155, endPoint x: 808, endPoint y: 179, distance: 25.6
click at [819, 159] on div at bounding box center [648, 486] width 1004 height 1461
drag, startPoint x: 660, startPoint y: 204, endPoint x: 675, endPoint y: 206, distance: 14.9
click at [664, 221] on div at bounding box center [648, 486] width 1004 height 1461
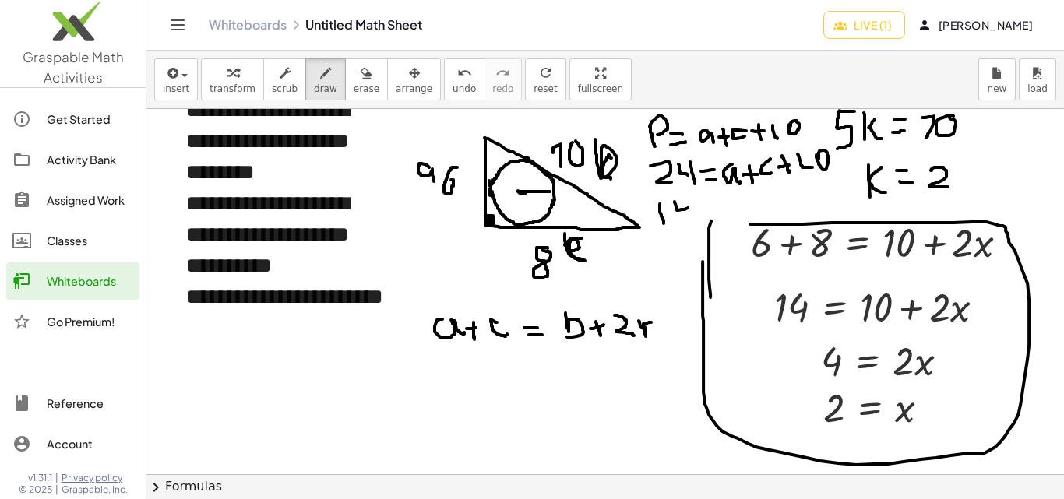
drag, startPoint x: 675, startPoint y: 202, endPoint x: 688, endPoint y: 203, distance: 13.3
click at [688, 207] on div at bounding box center [648, 486] width 1004 height 1461
drag, startPoint x: 687, startPoint y: 200, endPoint x: 693, endPoint y: 216, distance: 16.5
click at [693, 216] on div at bounding box center [648, 486] width 1004 height 1461
drag, startPoint x: 706, startPoint y: 207, endPoint x: 723, endPoint y: 203, distance: 17.8
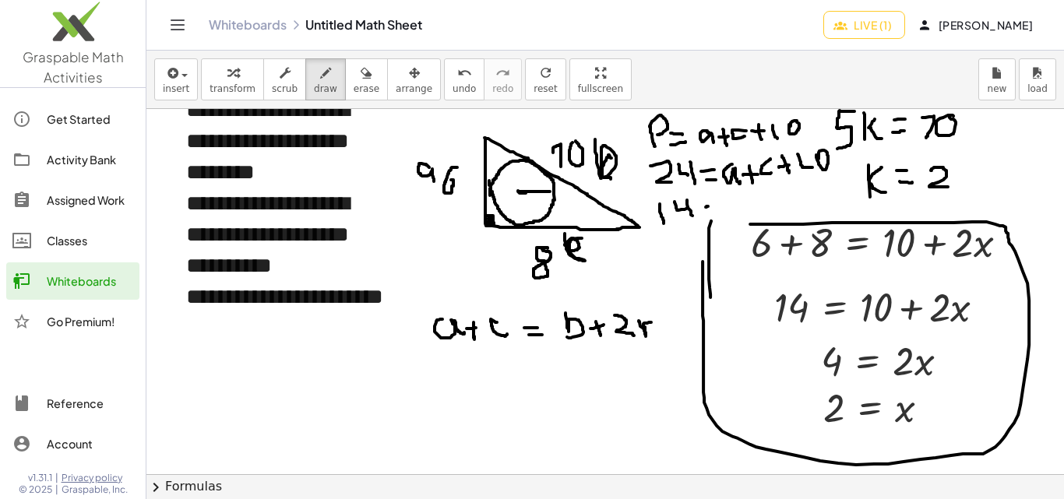
click at [724, 203] on div at bounding box center [648, 486] width 1004 height 1461
drag, startPoint x: 718, startPoint y: 215, endPoint x: 728, endPoint y: 211, distance: 10.9
click at [728, 211] on div at bounding box center [648, 486] width 1004 height 1461
click at [747, 200] on div at bounding box center [648, 486] width 1004 height 1461
drag, startPoint x: 749, startPoint y: 199, endPoint x: 760, endPoint y: 214, distance: 18.6
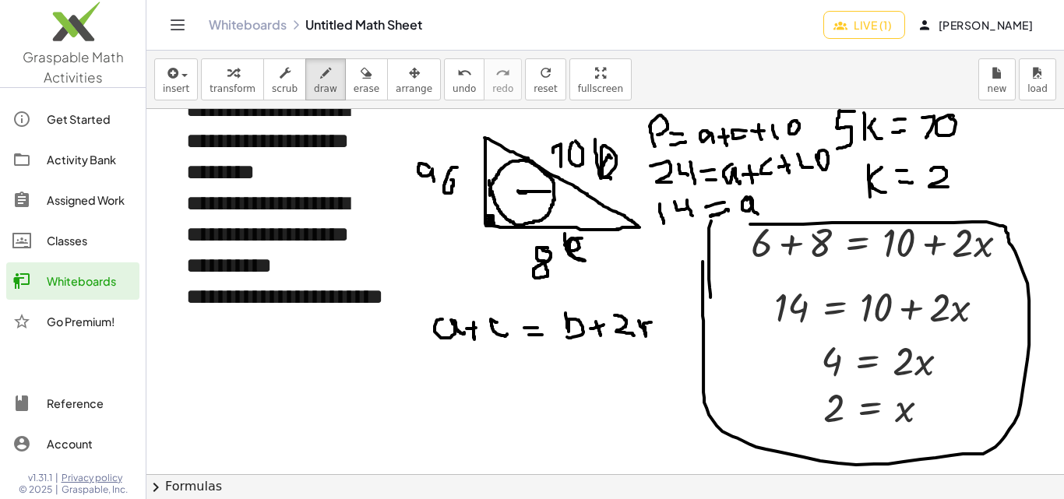
click at [760, 214] on div at bounding box center [648, 486] width 1004 height 1461
drag, startPoint x: 766, startPoint y: 193, endPoint x: 769, endPoint y: 205, distance: 12.1
click at [770, 204] on div at bounding box center [648, 486] width 1004 height 1461
drag, startPoint x: 762, startPoint y: 202, endPoint x: 772, endPoint y: 199, distance: 10.4
click at [772, 199] on div at bounding box center [648, 486] width 1004 height 1461
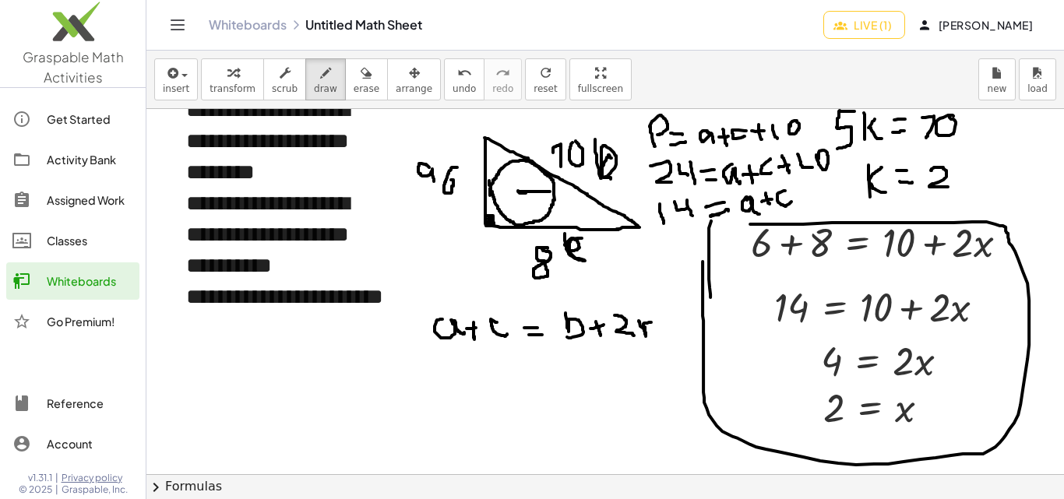
drag
click at [791, 202] on div at bounding box center [648, 486] width 1004 height 1461
click at [478, 368] on div at bounding box center [648, 486] width 1004 height 1461
click at [509, 355] on div at bounding box center [648, 486] width 1004 height 1461
click at [521, 369] on div at bounding box center [648, 486] width 1004 height 1461
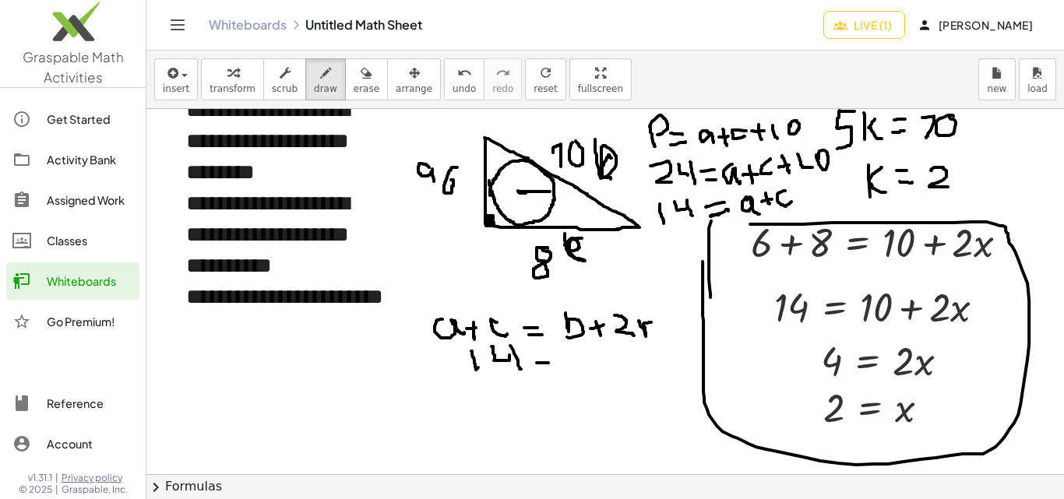
click at [548, 363] on div at bounding box center [648, 486] width 1004 height 1461
click at [555, 365] on div at bounding box center [648, 486] width 1004 height 1461
click at [574, 372] on div at bounding box center [648, 486] width 1004 height 1461
click at [600, 365] on div at bounding box center [648, 486] width 1004 height 1461
click at [625, 368] on div at bounding box center [648, 486] width 1004 height 1461
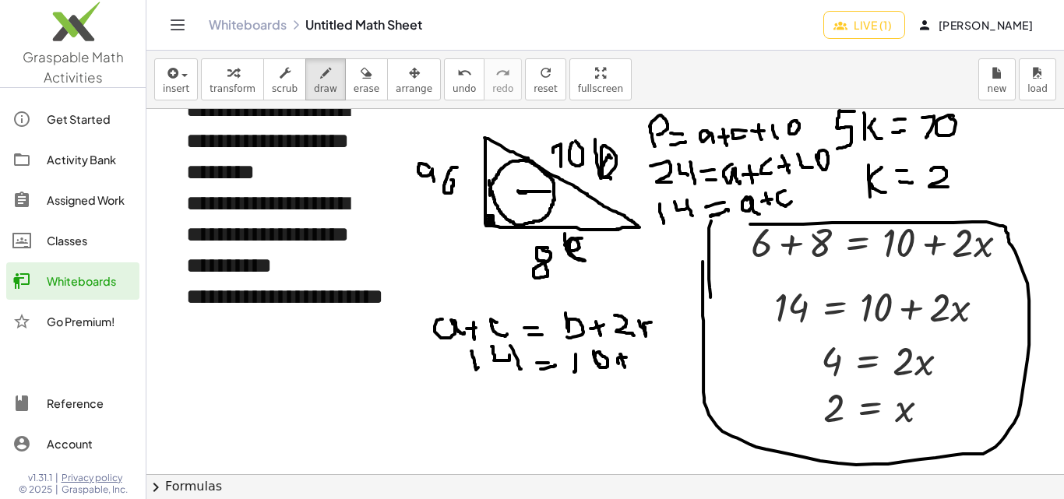
click at [626, 358] on div at bounding box center [648, 486] width 1004 height 1461
click at [650, 372] on div at bounding box center [648, 486] width 1004 height 1461
click at [671, 356] on div at bounding box center [648, 486] width 1004 height 1461
click at [439, 407] on div at bounding box center [648, 486] width 1004 height 1461
click at [471, 395] on div at bounding box center [648, 486] width 1004 height 1461
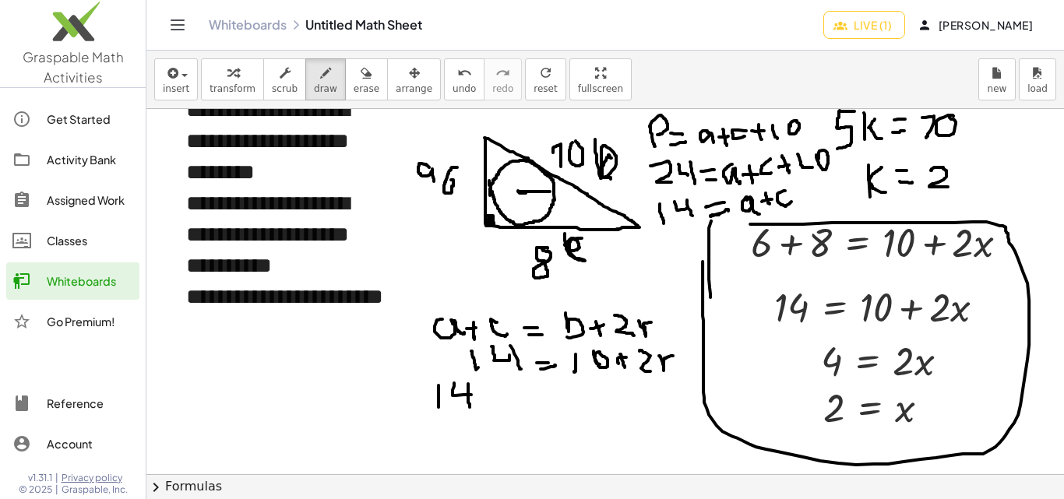
click at [471, 407] on div at bounding box center [648, 486] width 1004 height 1461
click at [498, 393] on div at bounding box center [648, 486] width 1004 height 1461
click at [508, 403] on div at bounding box center [648, 486] width 1004 height 1461
click at [525, 387] on div at bounding box center [648, 486] width 1004 height 1461
drag, startPoint x: 562, startPoint y: 393, endPoint x: 570, endPoint y: 397, distance: 9.4
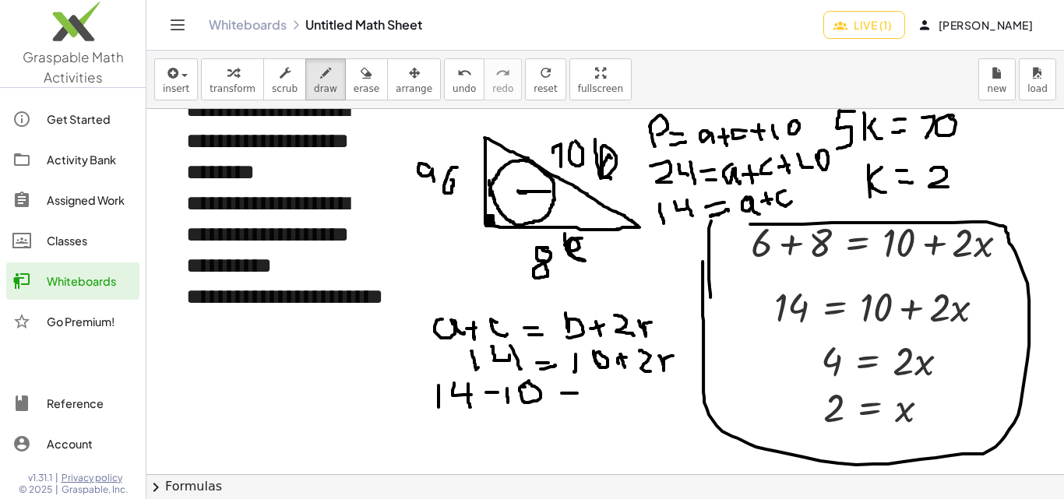
click at [574, 393] on div at bounding box center [648, 486] width 1004 height 1461
drag, startPoint x: 566, startPoint y: 403, endPoint x: 587, endPoint y: 393, distance: 23.0
click at [584, 401] on div at bounding box center [648, 486] width 1004 height 1461
drag, startPoint x: 603, startPoint y: 384, endPoint x: 633, endPoint y: 400, distance: 34.1
click at [635, 400] on div at bounding box center [648, 486] width 1004 height 1461
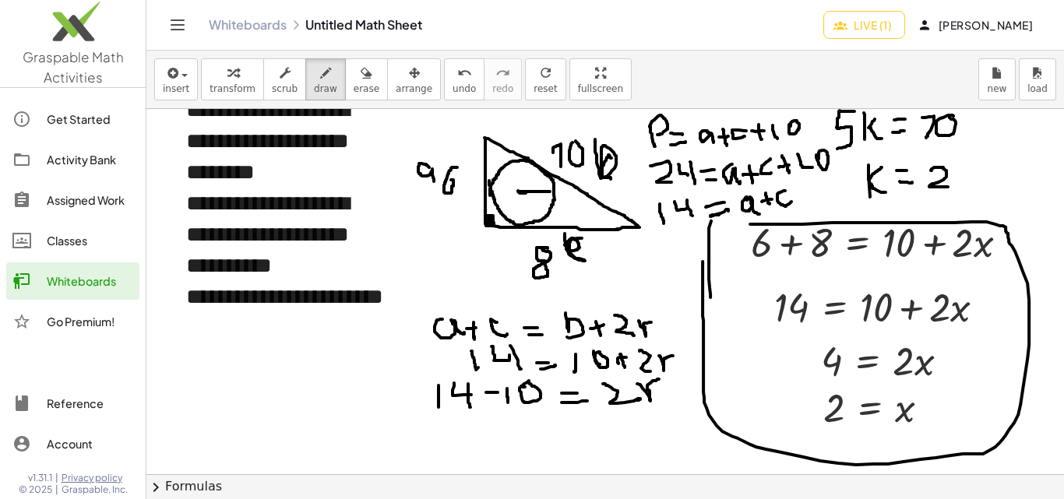
drag, startPoint x: 637, startPoint y: 384, endPoint x: 632, endPoint y: 400, distance: 17.2
click at [654, 383] on div at bounding box center [648, 486] width 1004 height 1461
drag, startPoint x: 521, startPoint y: 423, endPoint x: 543, endPoint y: 429, distance: 22.7
click at [543, 432] on div at bounding box center [648, 486] width 1004 height 1461
drag, startPoint x: 542, startPoint y: 419, endPoint x: 572, endPoint y: 440, distance: 36.3
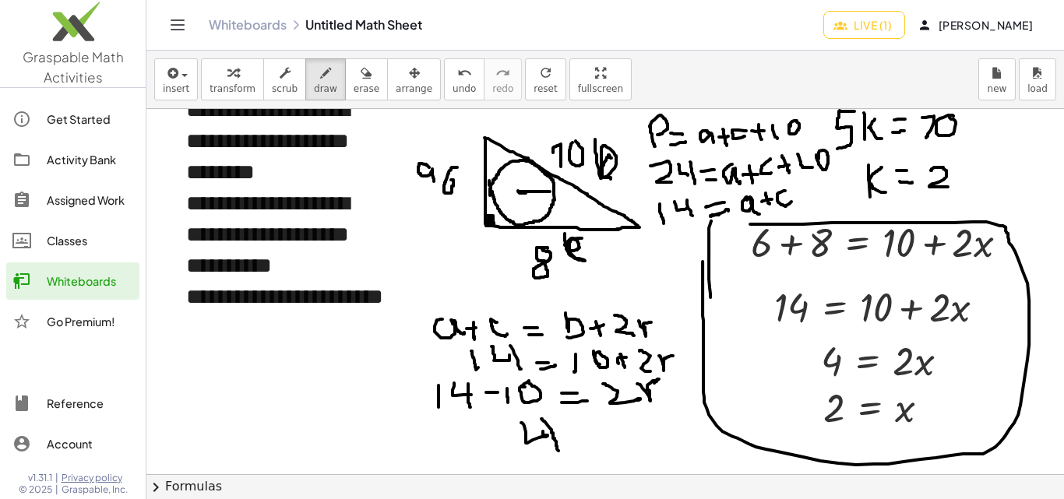
click at [557, 446] on div at bounding box center [648, 486] width 1004 height 1461
drag, startPoint x: 580, startPoint y: 435, endPoint x: 583, endPoint y: 442, distance: 8.7
click at [591, 432] on div at bounding box center [648, 486] width 1004 height 1461
drag, startPoint x: 594, startPoint y: 446, endPoint x: 605, endPoint y: 438, distance: 14.0
click at [601, 443] on div at bounding box center [648, 486] width 1004 height 1461
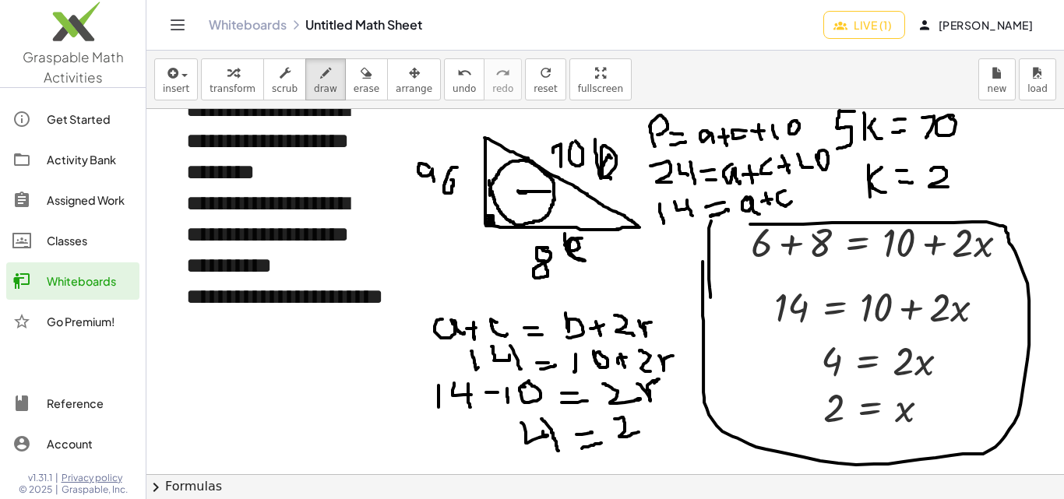
drag, startPoint x: 615, startPoint y: 419, endPoint x: 637, endPoint y: 428, distance: 24.4
click at [637, 432] on div at bounding box center [648, 486] width 1004 height 1461
drag, startPoint x: 642, startPoint y: 415, endPoint x: 664, endPoint y: 405, distance: 24.0
click at [664, 405] on div at bounding box center [648, 486] width 1004 height 1461
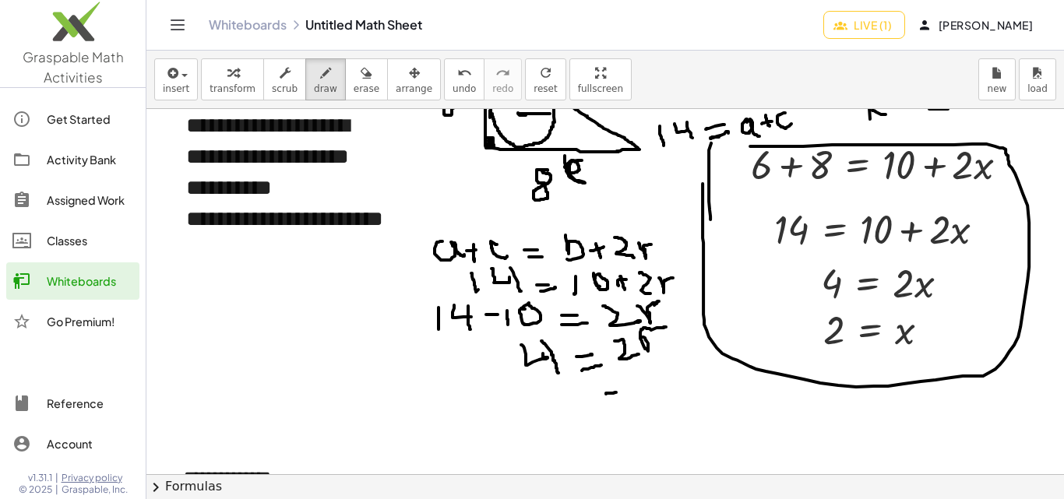
drag, startPoint x: 606, startPoint y: 394, endPoint x: 616, endPoint y: 393, distance: 10.2
click at [616, 393] on div at bounding box center [648, 408] width 1004 height 1461
drag, startPoint x: 619, startPoint y: 404, endPoint x: 629, endPoint y: 404, distance: 10.2
click at [624, 404] on div at bounding box center [648, 408] width 1004 height 1461
drag, startPoint x: 635, startPoint y: 383, endPoint x: 630, endPoint y: 396, distance: 14.0
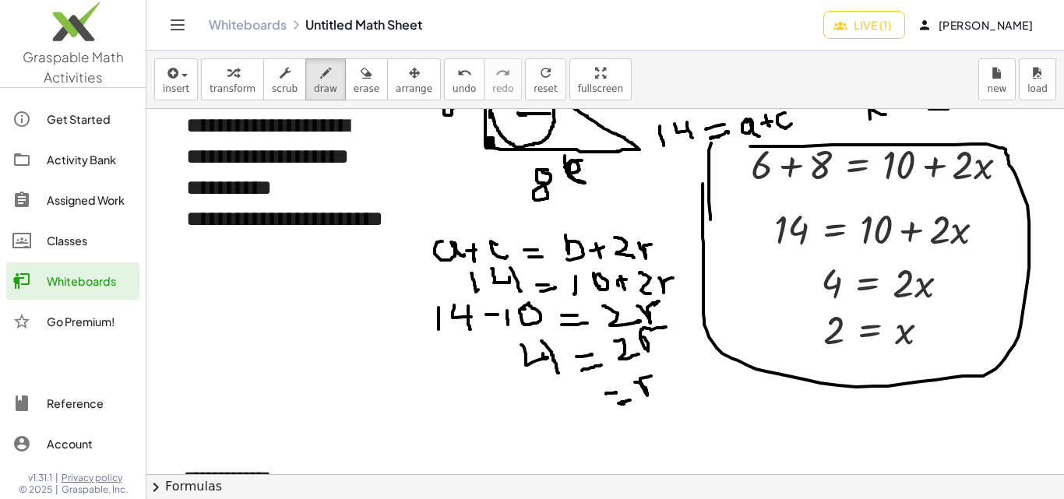
click at [650, 376] on div at bounding box center [648, 408] width 1004 height 1461
drag, startPoint x: 576, startPoint y: 404, endPoint x: 613, endPoint y: 379, distance: 44.5
click at [605, 414] on div at bounding box center [648, 408] width 1004 height 1461
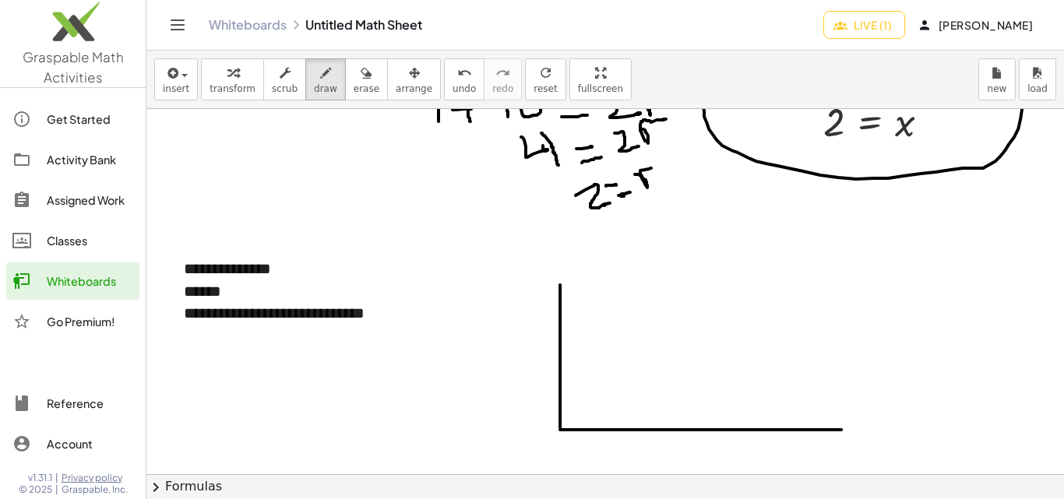
scroll to position [701, 0]
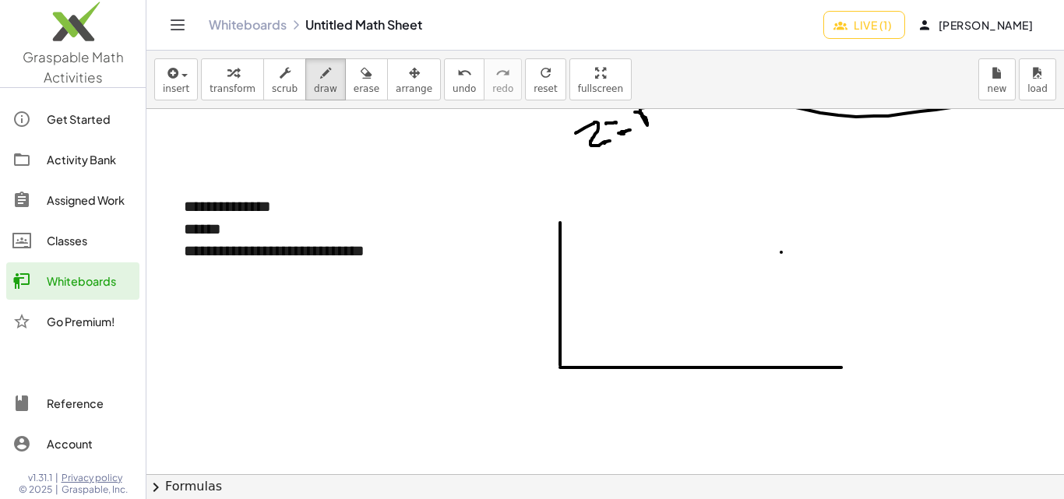
click at [781, 252] on div at bounding box center [648, 138] width 1004 height 1461
